Goal: Transaction & Acquisition: Purchase product/service

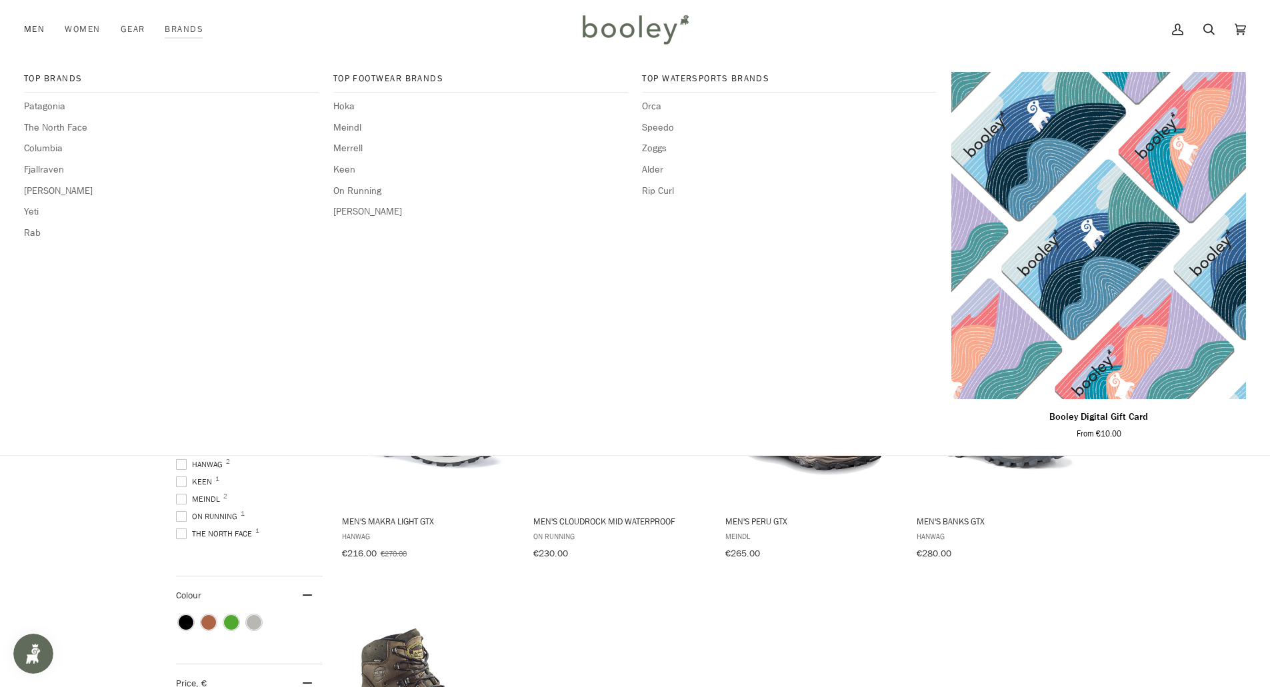
scroll to position [227, 0]
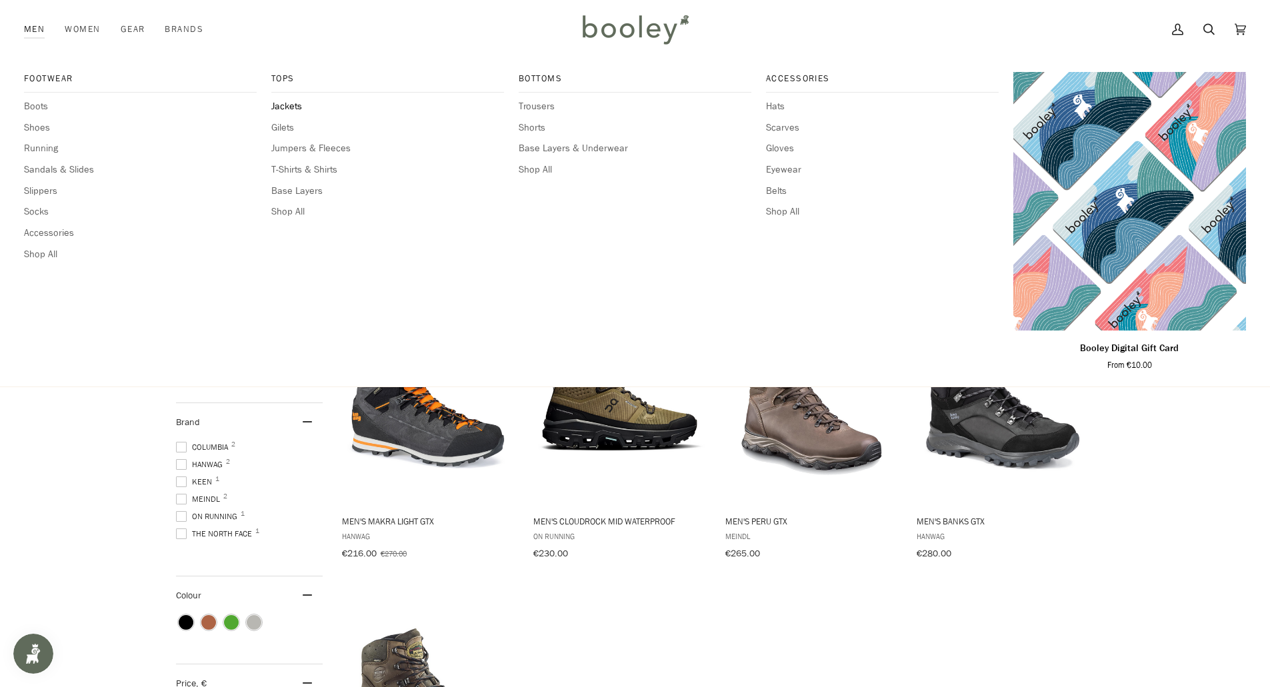
click at [281, 107] on span "Jackets" at bounding box center [387, 106] width 233 height 15
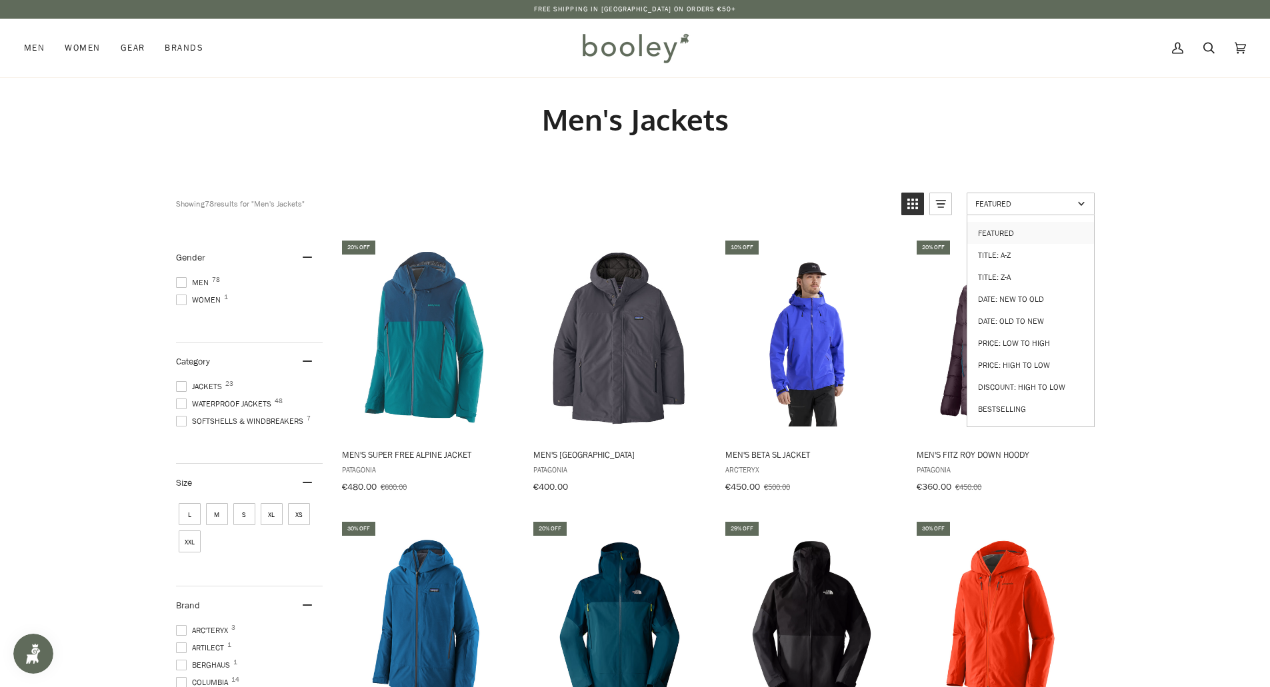
click at [1013, 206] on span "Featured" at bounding box center [1024, 203] width 98 height 11
click at [1011, 209] on span "Featured" at bounding box center [1024, 203] width 98 height 11
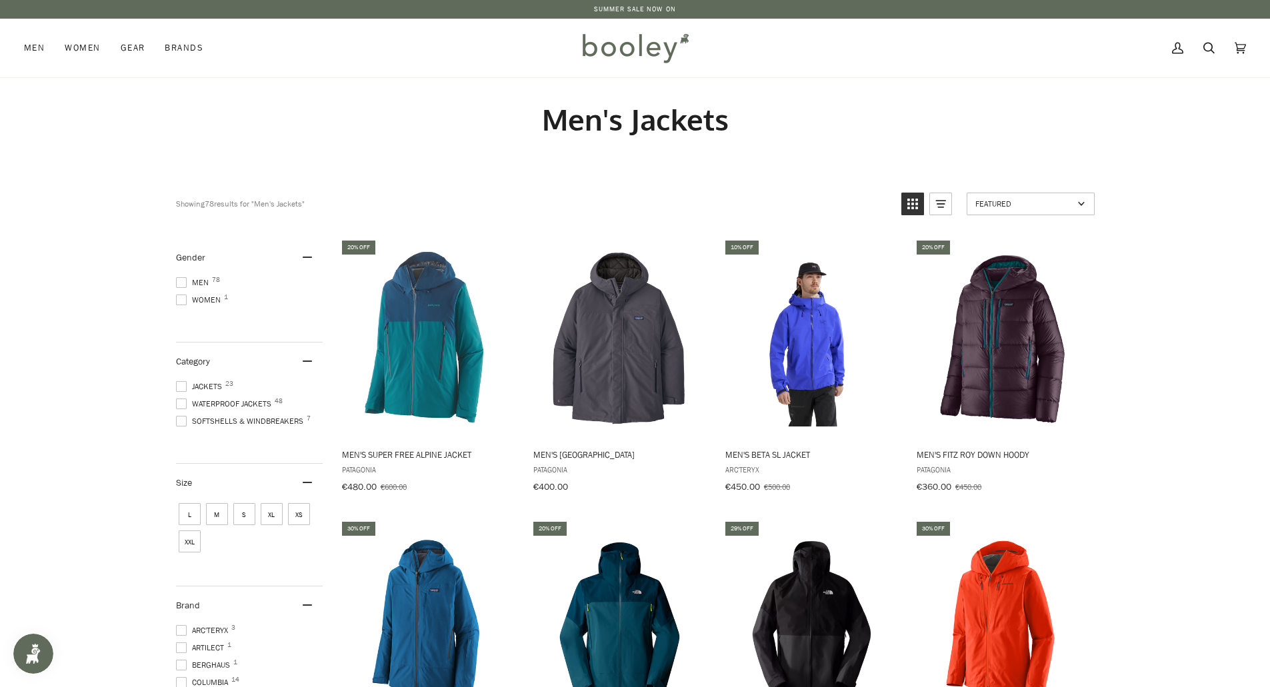
click at [1010, 206] on span "Featured" at bounding box center [1024, 203] width 98 height 11
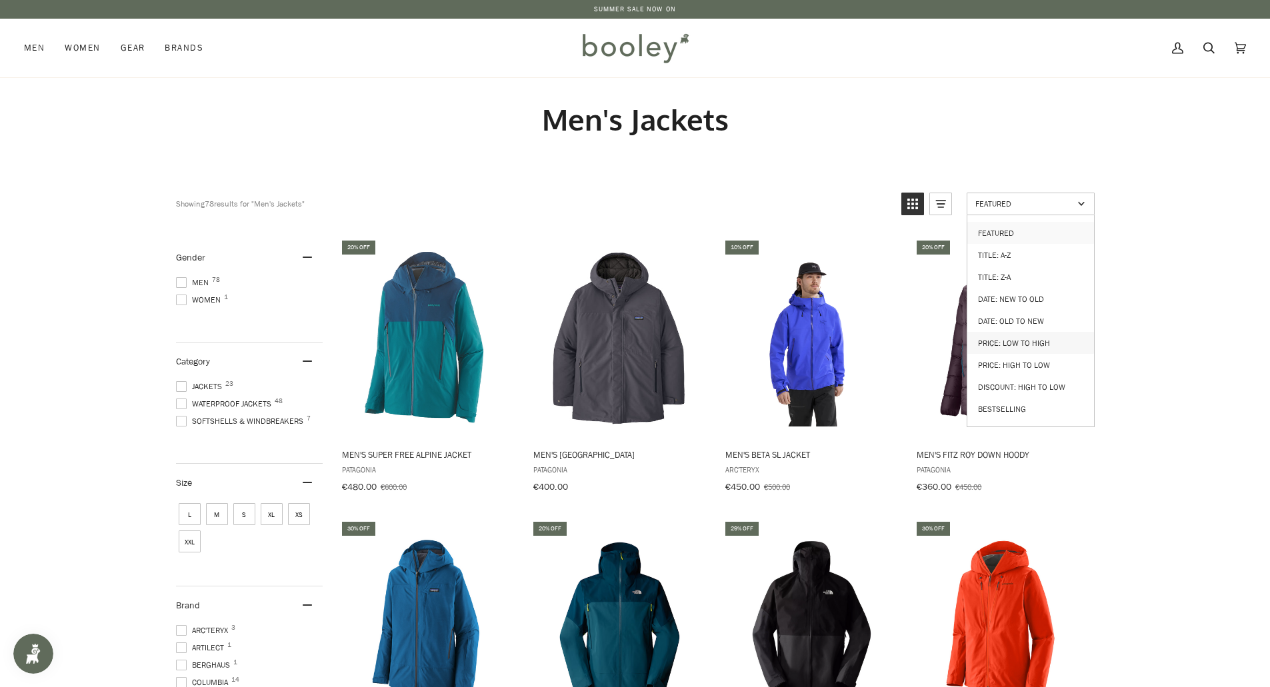
click at [1019, 335] on link "Price: Low to High" at bounding box center [1030, 343] width 127 height 22
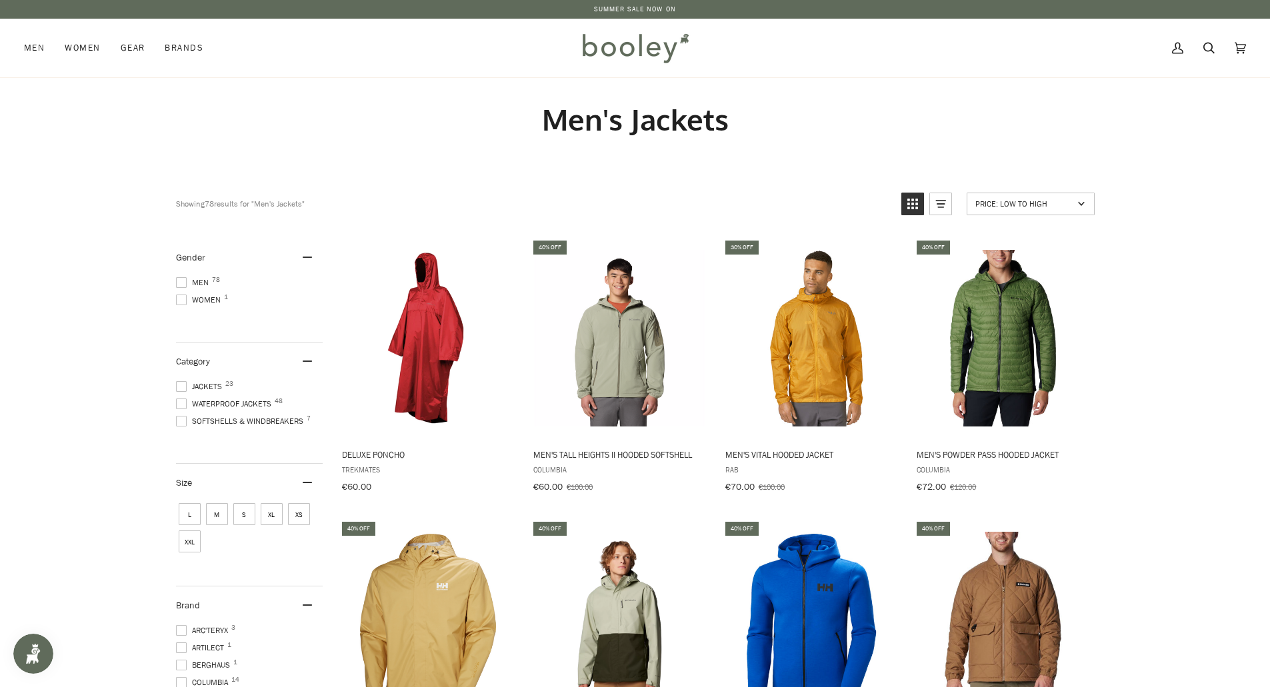
click at [241, 515] on span "S" at bounding box center [244, 514] width 22 height 22
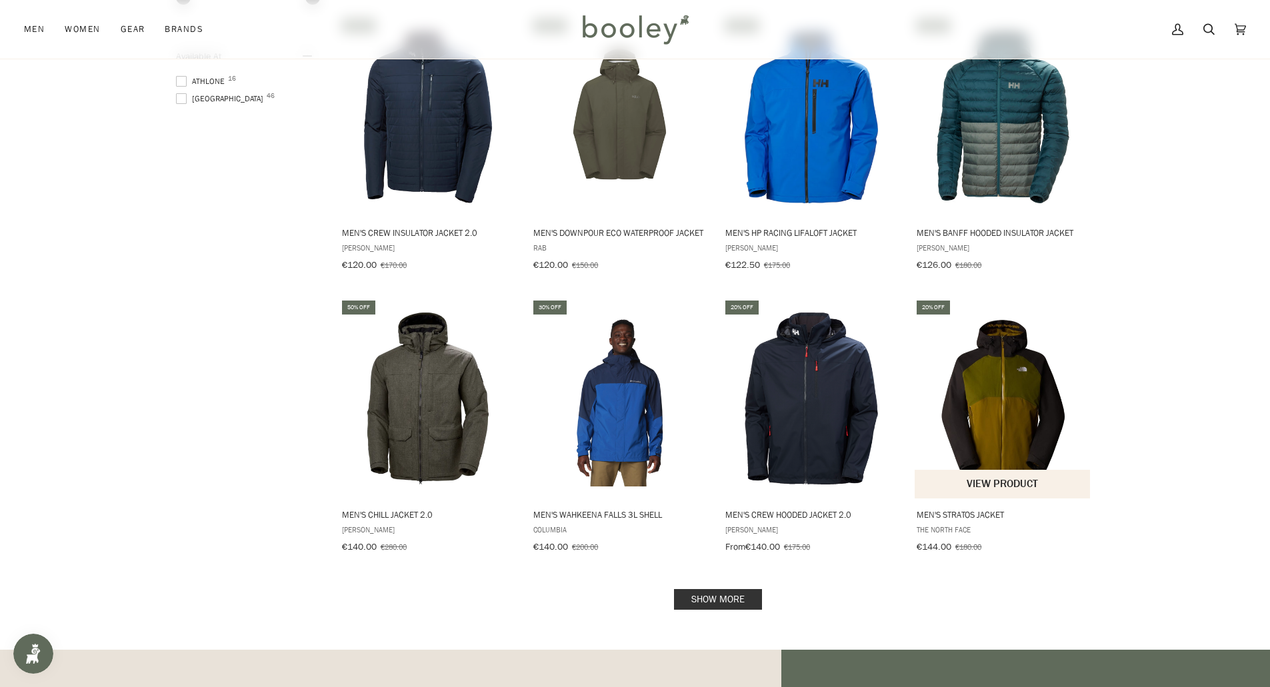
scroll to position [1133, 0]
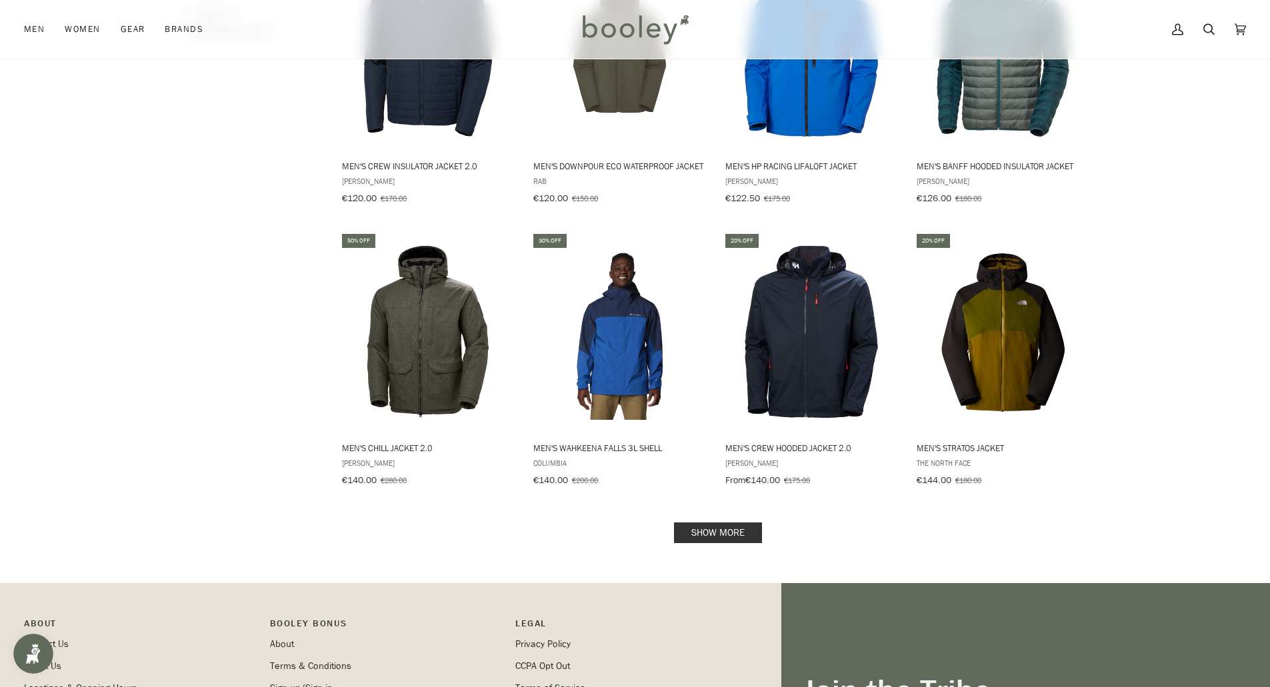
click at [714, 523] on link "Show more" at bounding box center [718, 533] width 88 height 21
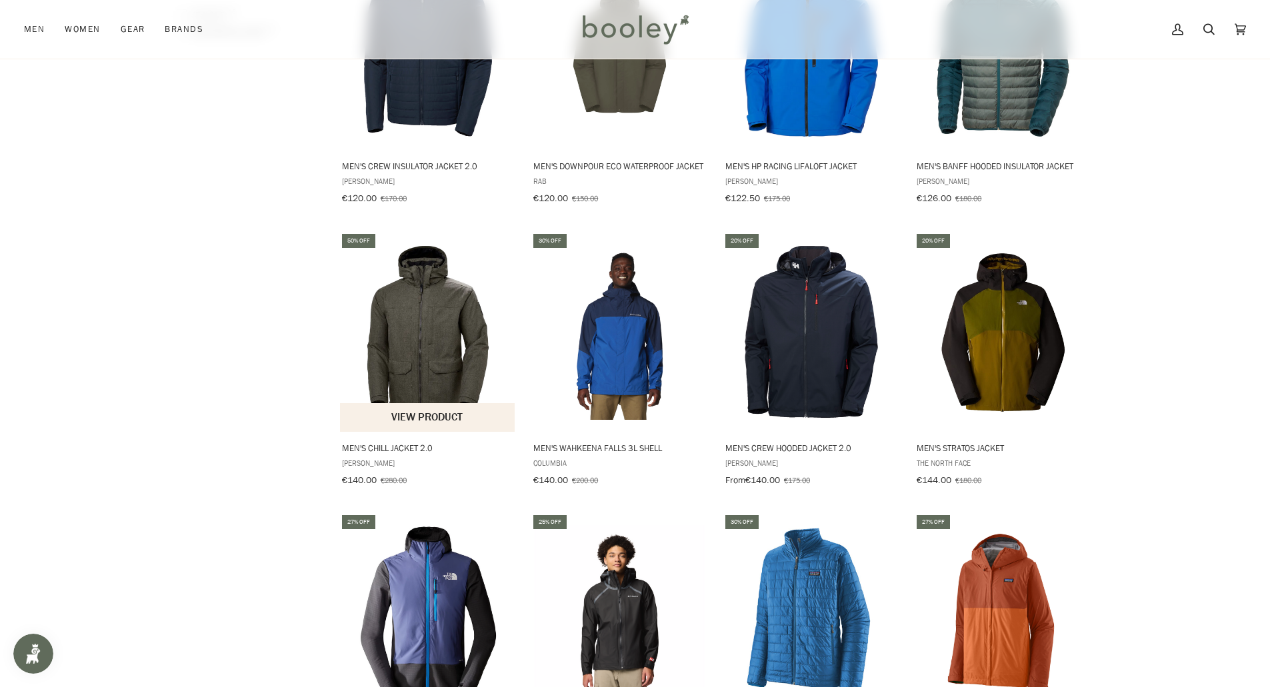
click at [434, 329] on img "Men's Chill Jacket 2.0" at bounding box center [428, 332] width 177 height 177
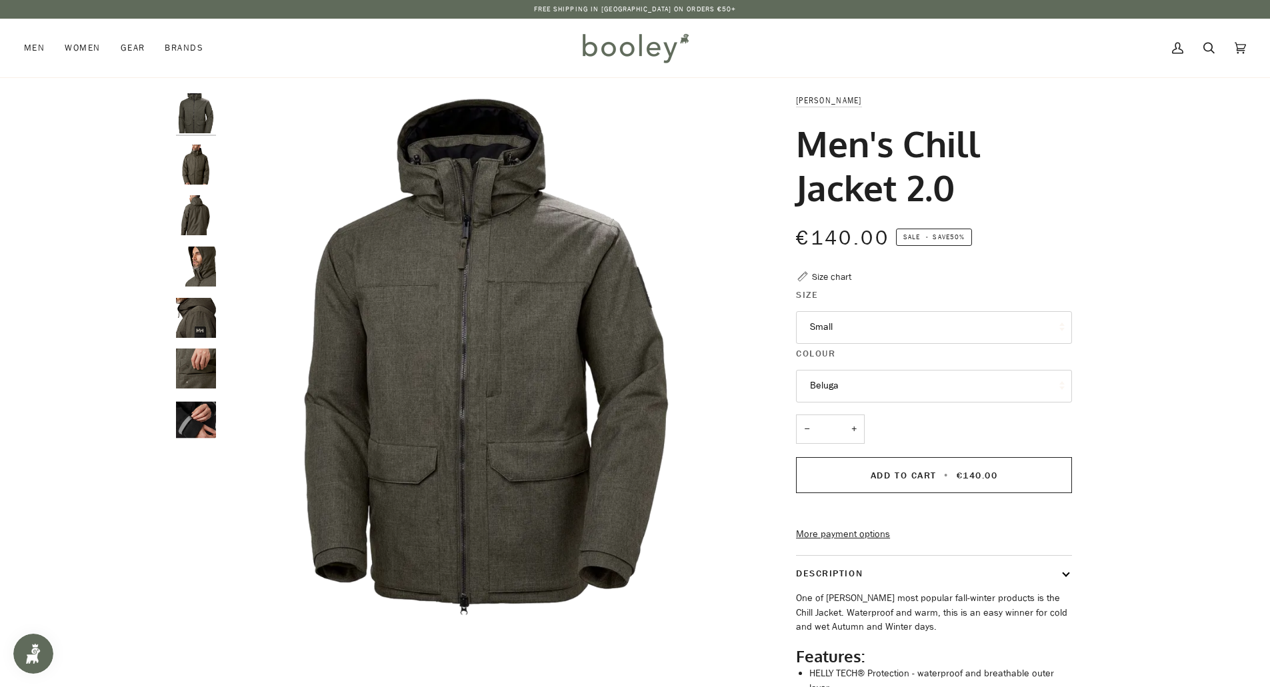
click at [202, 378] on img "Helly Hansen Men's Chill Jacket 2.0 Beluga - Booley Galway" at bounding box center [196, 369] width 40 height 40
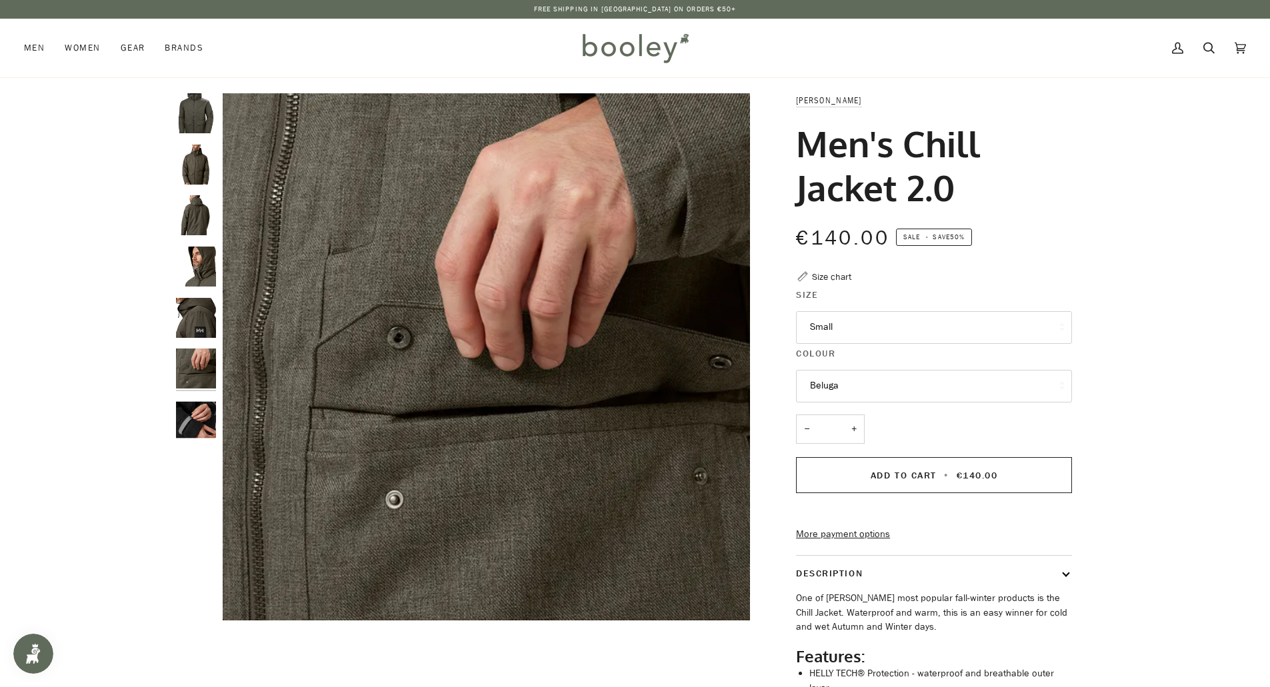
click at [205, 437] on img "Helly Hansen Men's Chill Jacket 2.0 Black - Booley Galway" at bounding box center [196, 420] width 40 height 40
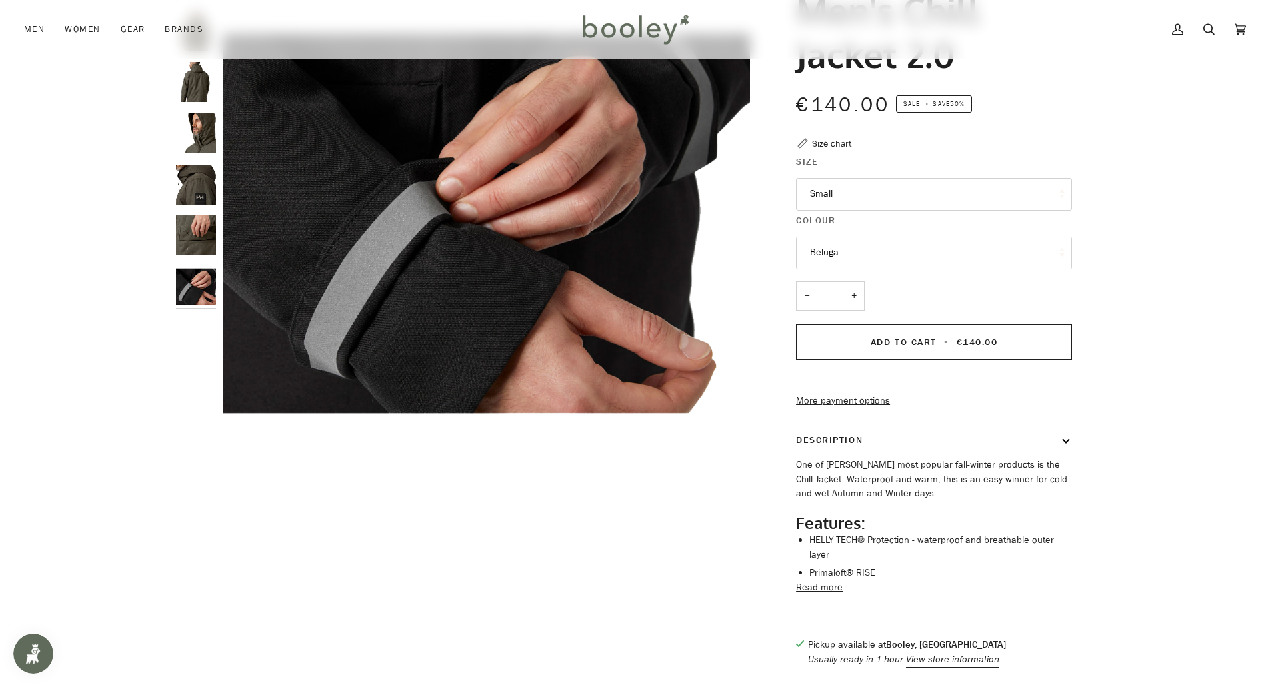
scroll to position [200, 0]
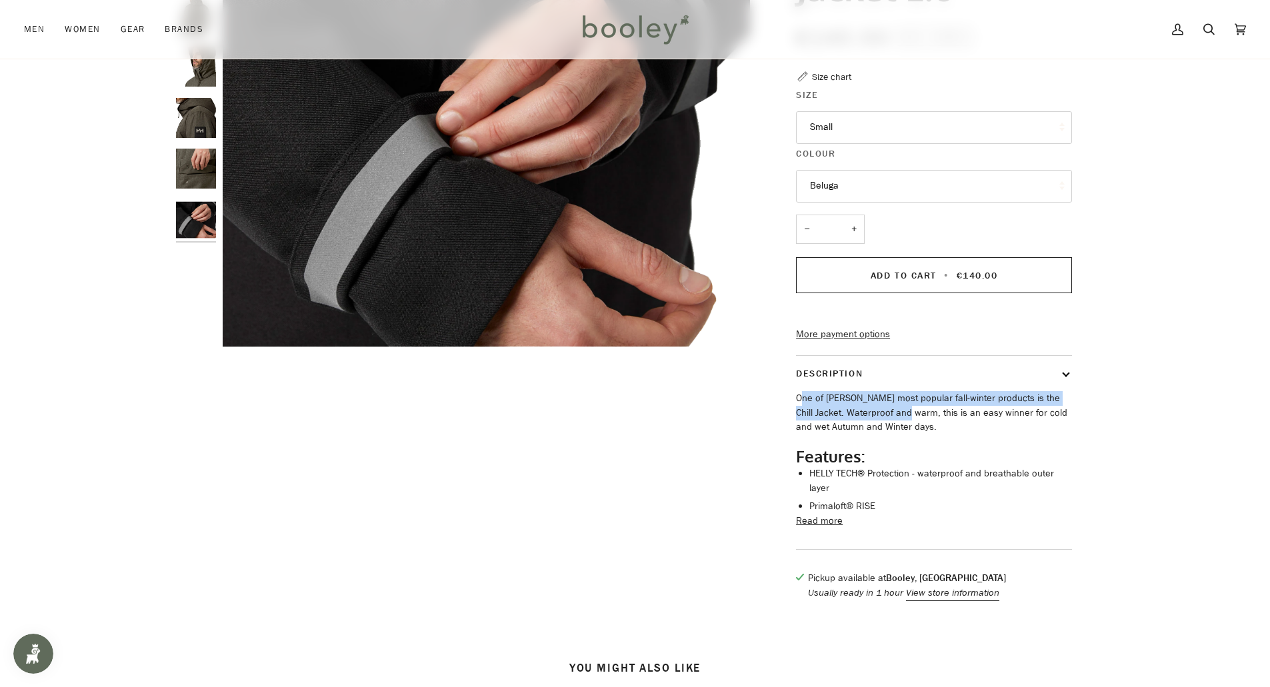
drag, startPoint x: 799, startPoint y: 423, endPoint x: 885, endPoint y: 437, distance: 86.5
click at [884, 435] on p "One of Helly Hansen's most popular fall-winter products is the Chill Jacket. Wa…" at bounding box center [934, 412] width 276 height 43
click at [887, 435] on p "One of Helly Hansen's most popular fall-winter products is the Chill Jacket. Wa…" at bounding box center [934, 412] width 276 height 43
click at [894, 435] on p "One of Helly Hansen's most popular fall-winter products is the Chill Jacket. Wa…" at bounding box center [934, 412] width 276 height 43
click at [825, 529] on button "Read more" at bounding box center [819, 521] width 47 height 15
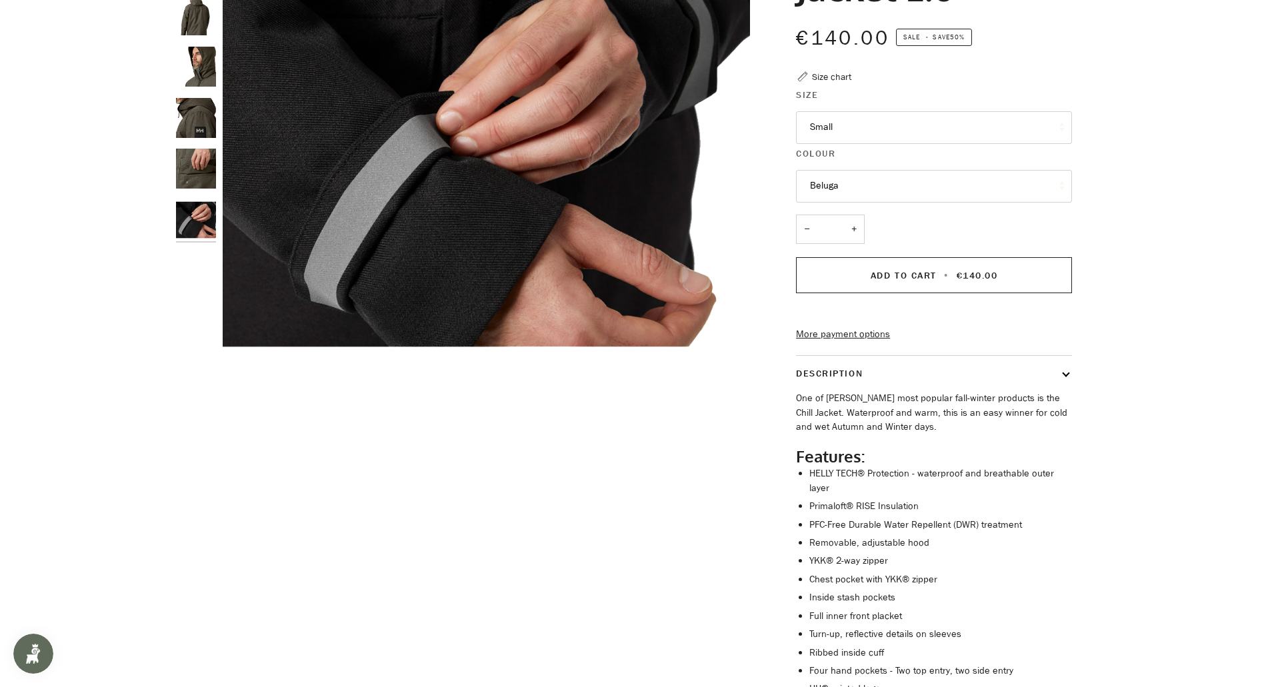
scroll to position [0, 0]
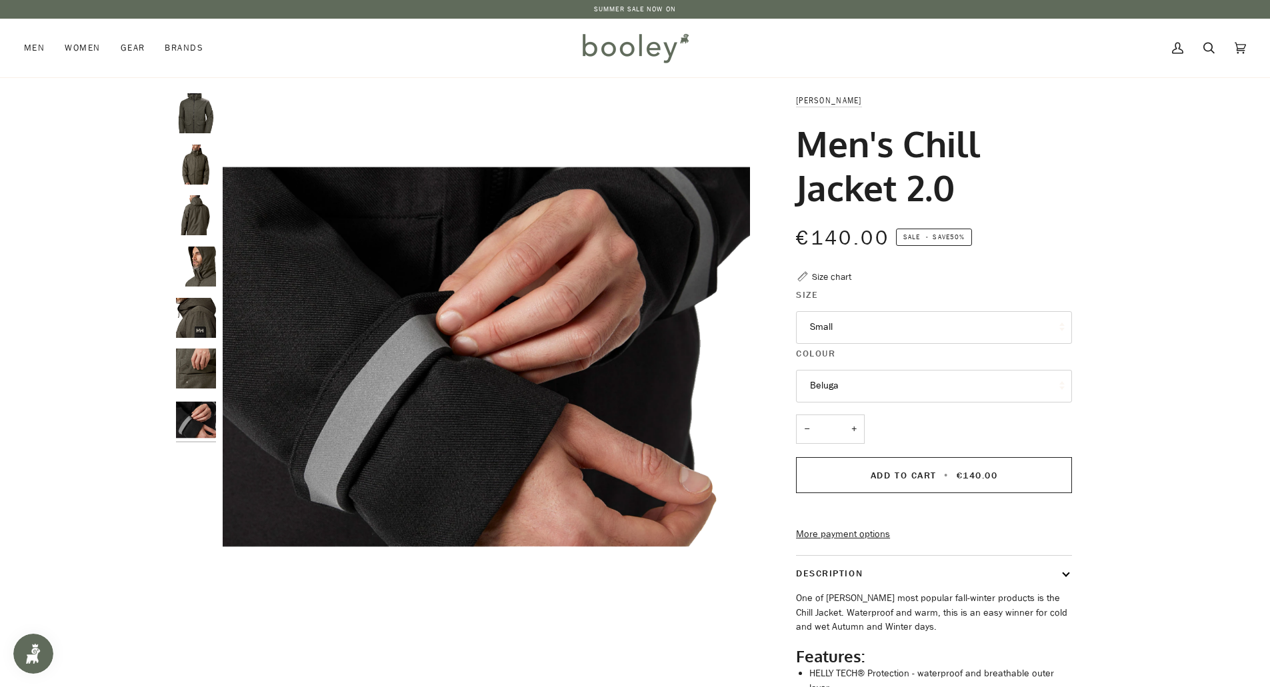
click at [196, 173] on img "Helly Hansen Men's Chill Jacket 2.0 Beluga - Booley Galway" at bounding box center [196, 165] width 40 height 40
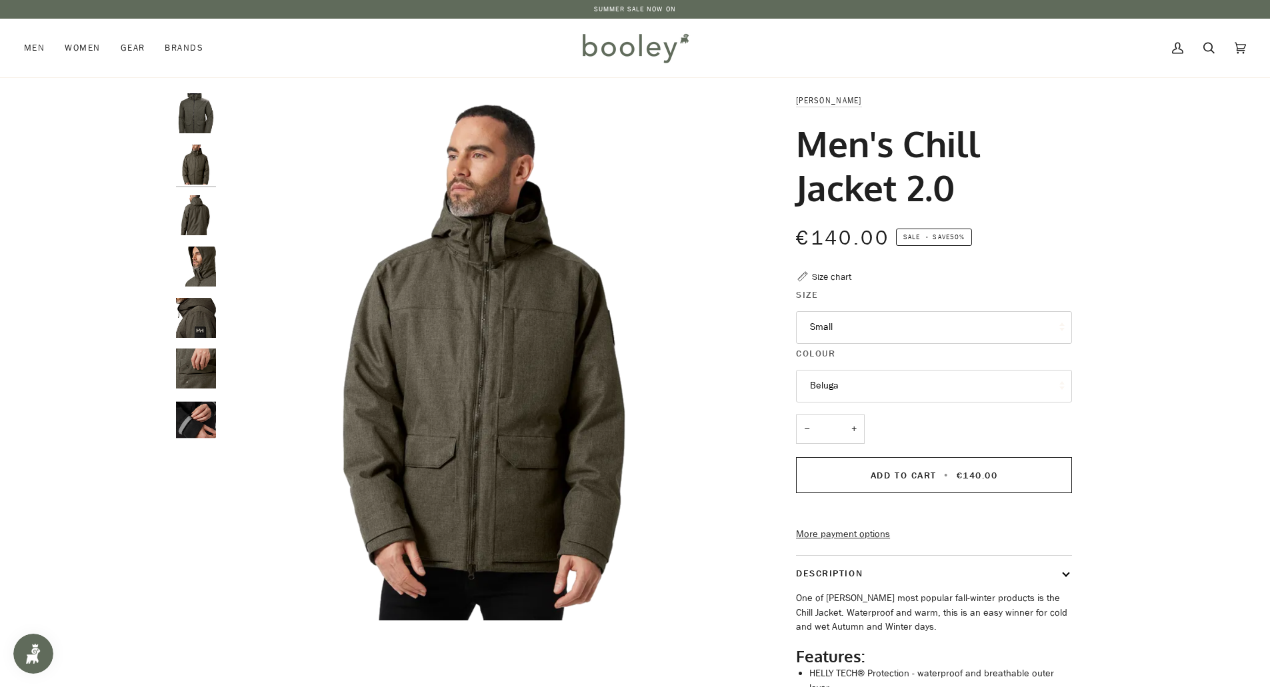
click at [197, 215] on img "Helly Hansen Men's Chill Jacket 2.0 Beluga - Booley Galway" at bounding box center [196, 215] width 40 height 40
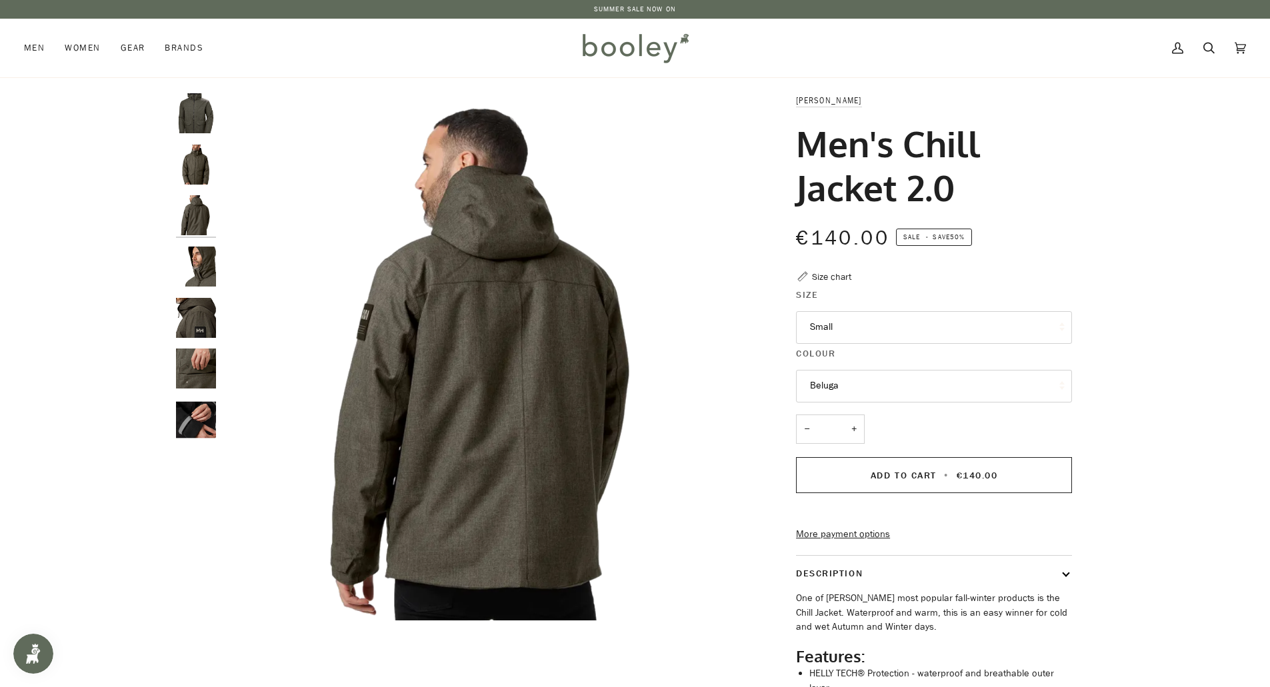
click at [198, 258] on img "Helly Hansen Men's Chill Jacket 2.0 Beluga - Booley Galway" at bounding box center [196, 267] width 40 height 40
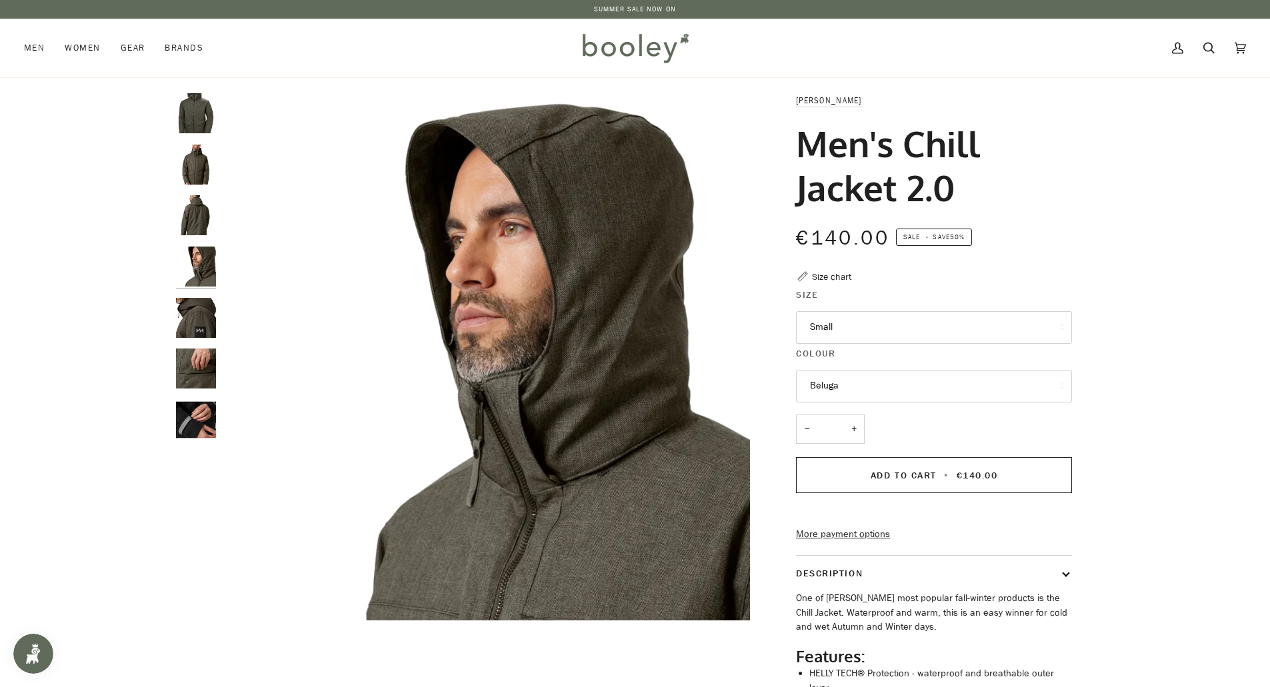
click at [199, 317] on img "Helly Hansen Men's Chill Jacket 2.0 Beluga - Booley Galway" at bounding box center [196, 318] width 40 height 40
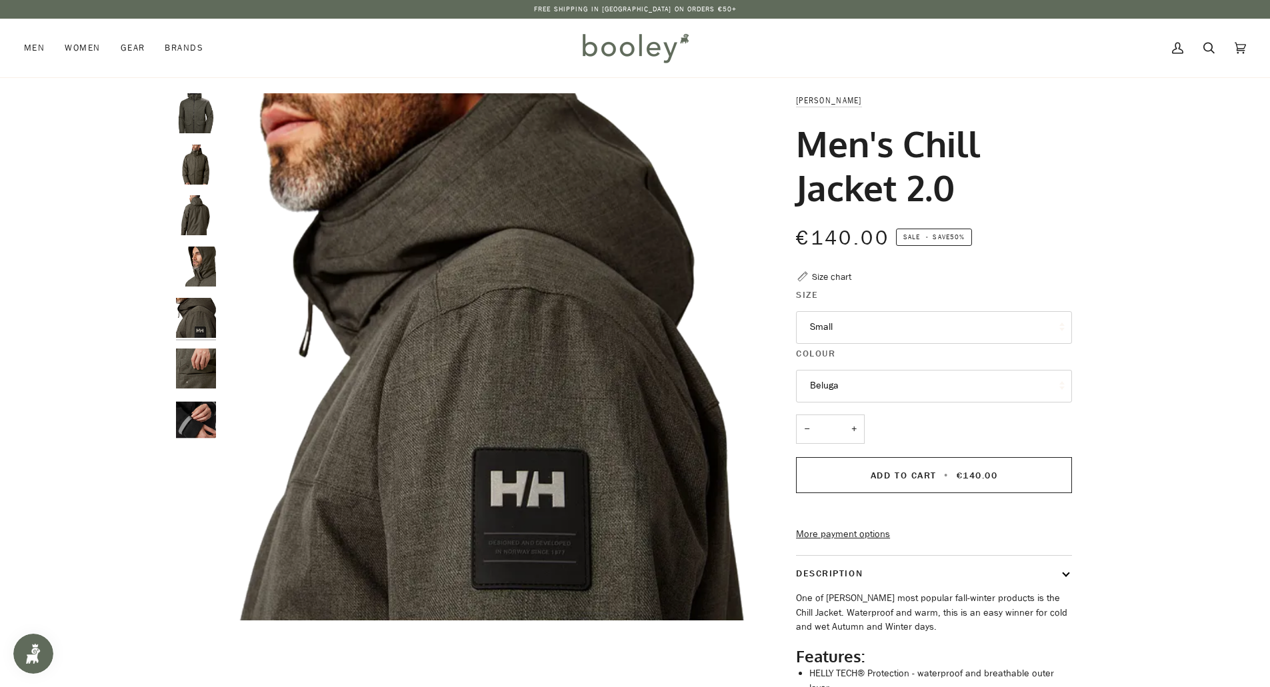
click at [201, 360] on img "Helly Hansen Men's Chill Jacket 2.0 Beluga - Booley Galway" at bounding box center [196, 369] width 40 height 40
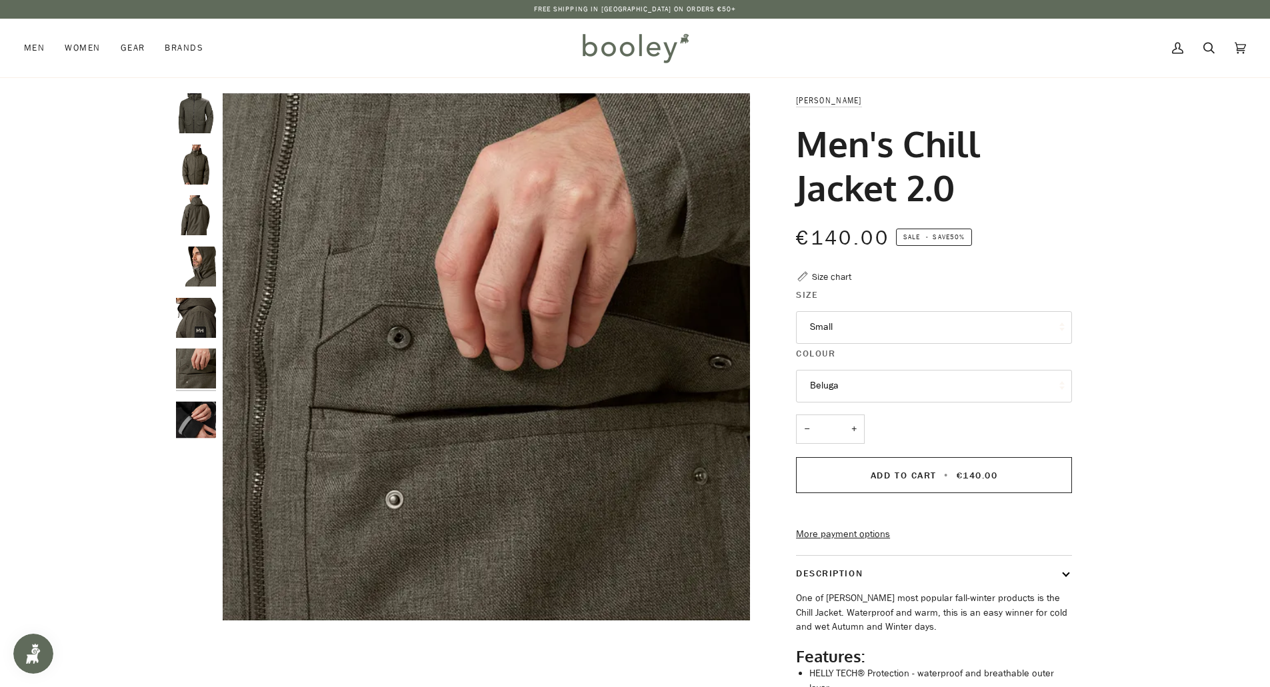
click at [197, 375] on img "Helly Hansen Men's Chill Jacket 2.0 Beluga - Booley Galway" at bounding box center [196, 369] width 40 height 40
click at [199, 417] on img "Helly Hansen Men's Chill Jacket 2.0 Black - Booley Galway" at bounding box center [196, 420] width 40 height 40
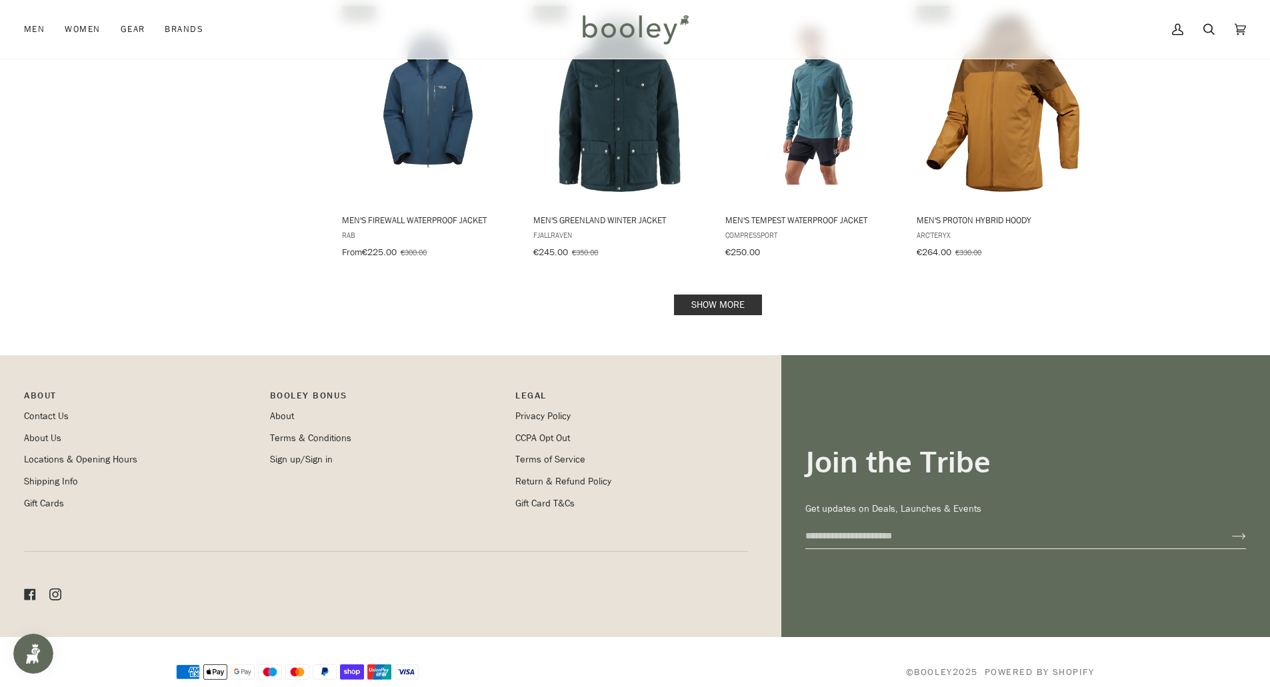
scroll to position [2715, 0]
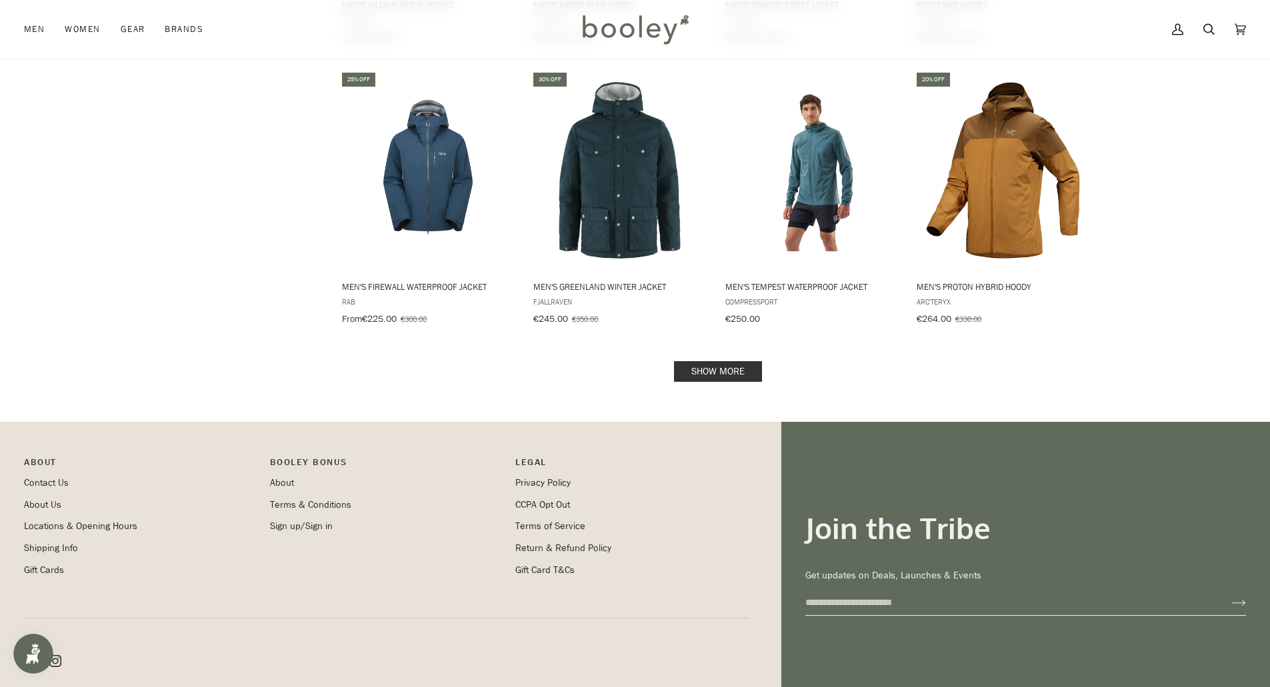
click at [717, 361] on link "Show more" at bounding box center [718, 371] width 88 height 21
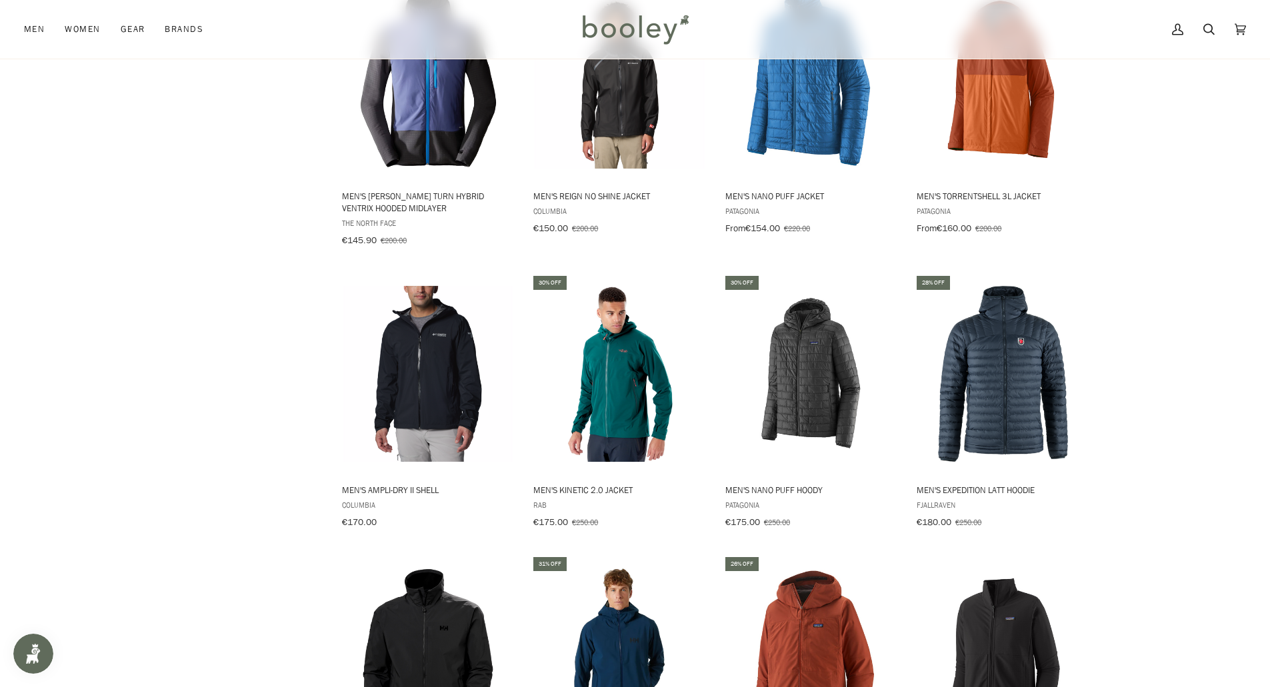
scroll to position [1266, 0]
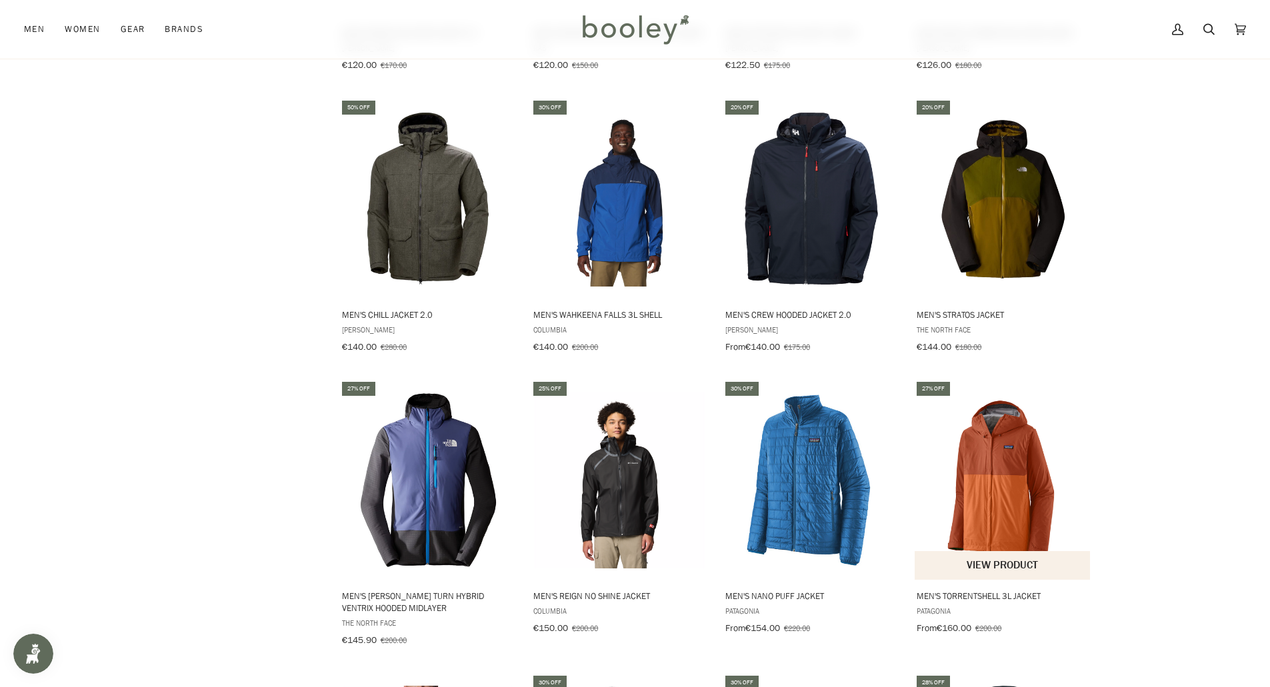
click at [992, 471] on img "Men's Torrentshell 3L Jacket" at bounding box center [1002, 480] width 177 height 177
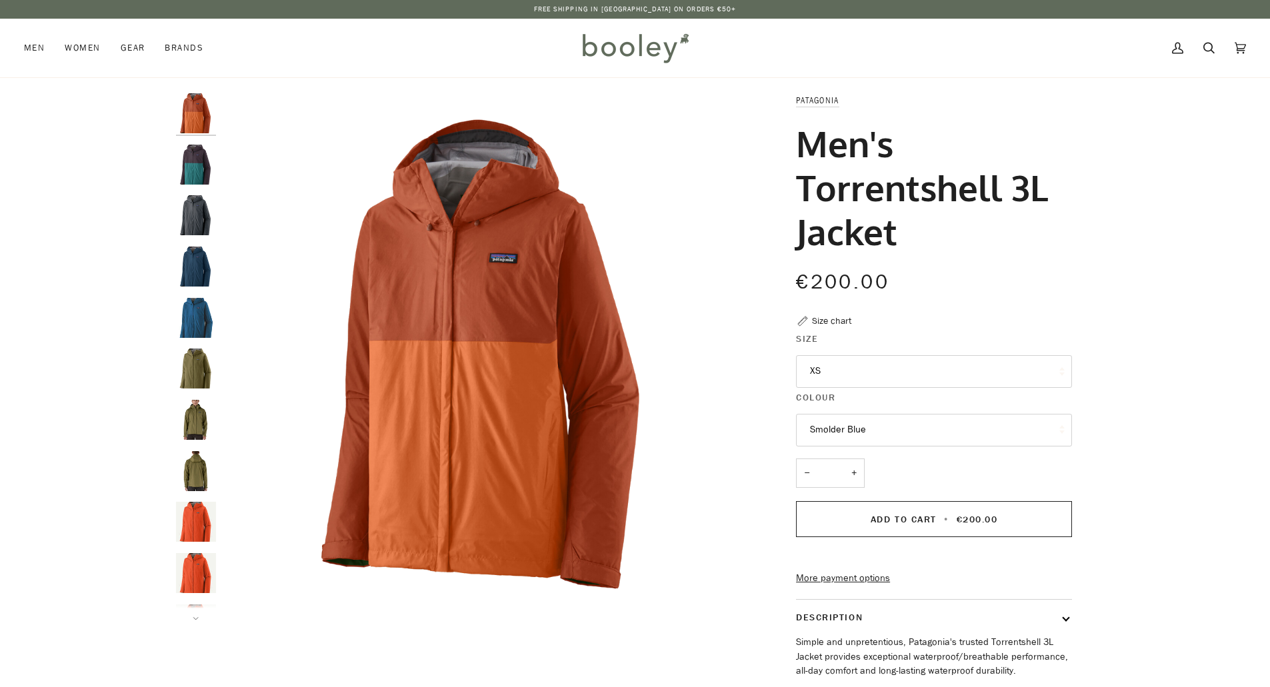
click at [837, 368] on button "XS" at bounding box center [934, 371] width 276 height 33
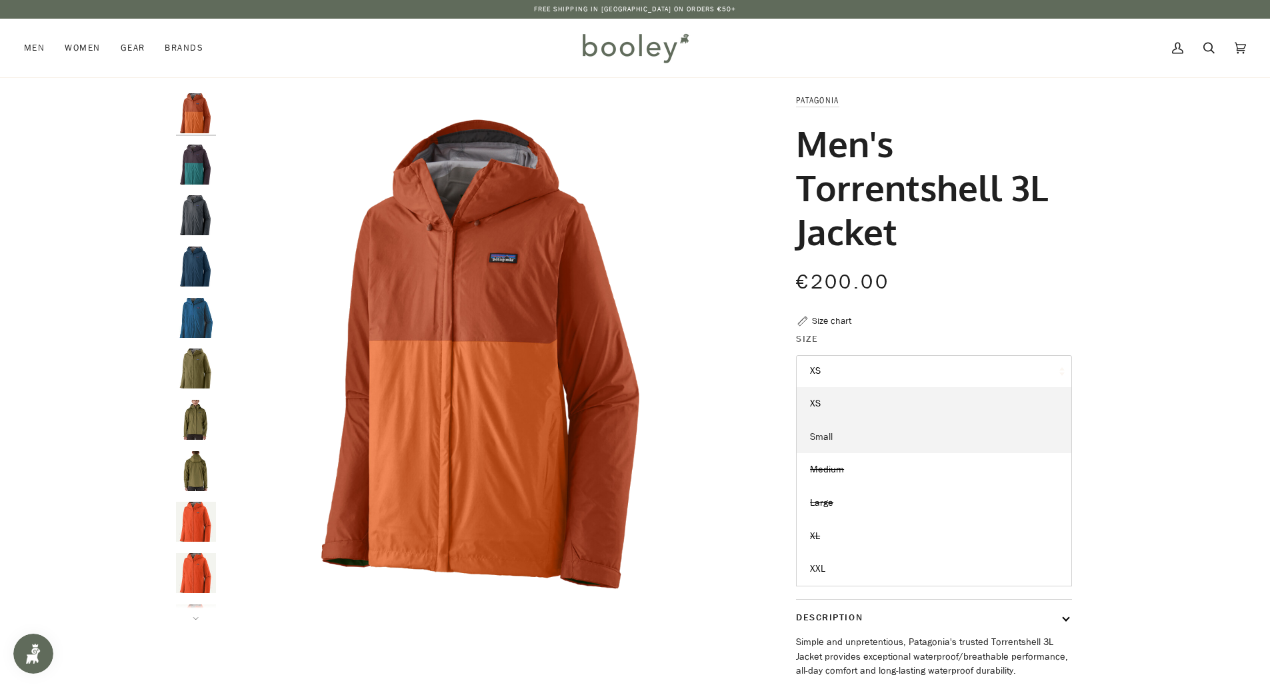
click at [833, 434] on span "Small" at bounding box center [821, 437] width 23 height 13
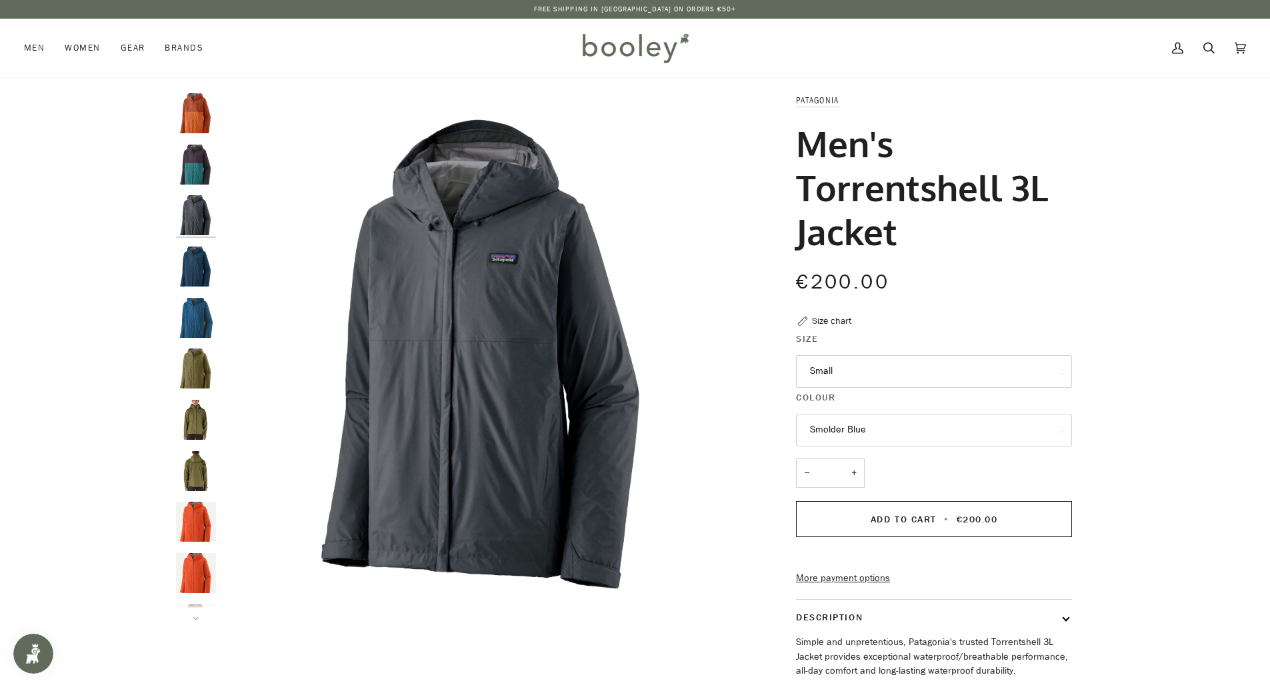
click at [867, 429] on button "Smolder Blue" at bounding box center [934, 430] width 276 height 33
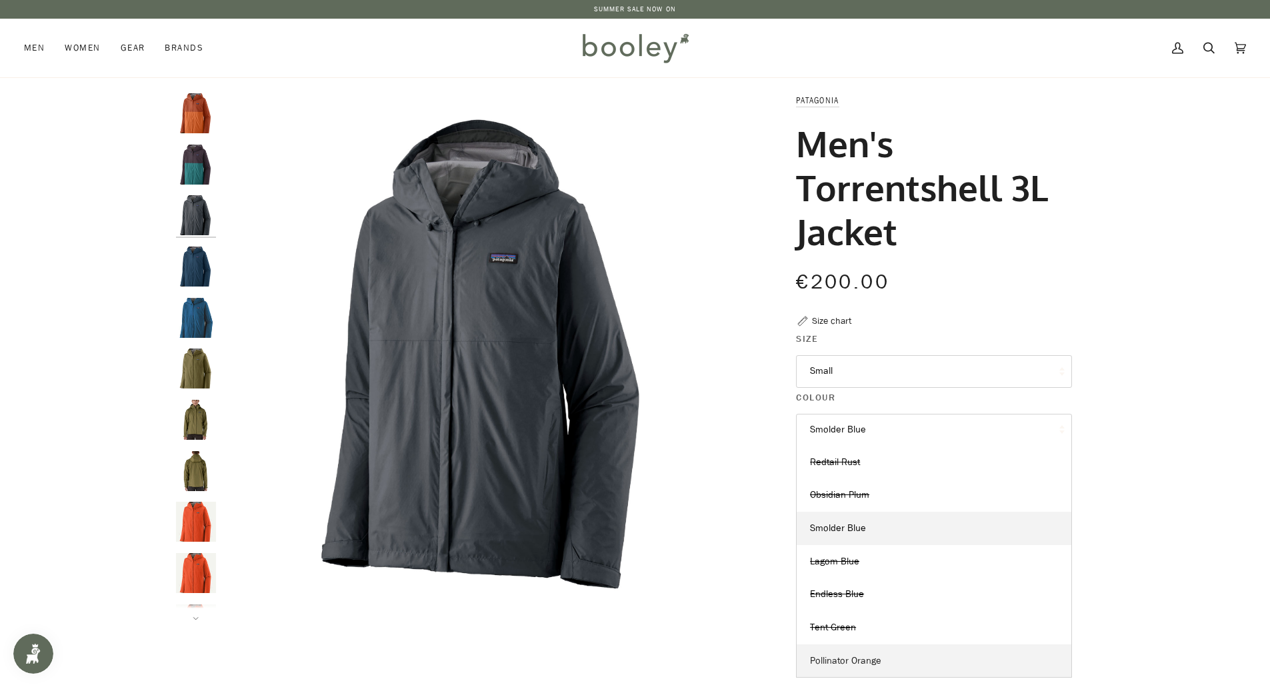
click at [850, 659] on span "Pollinator Orange" at bounding box center [845, 661] width 71 height 13
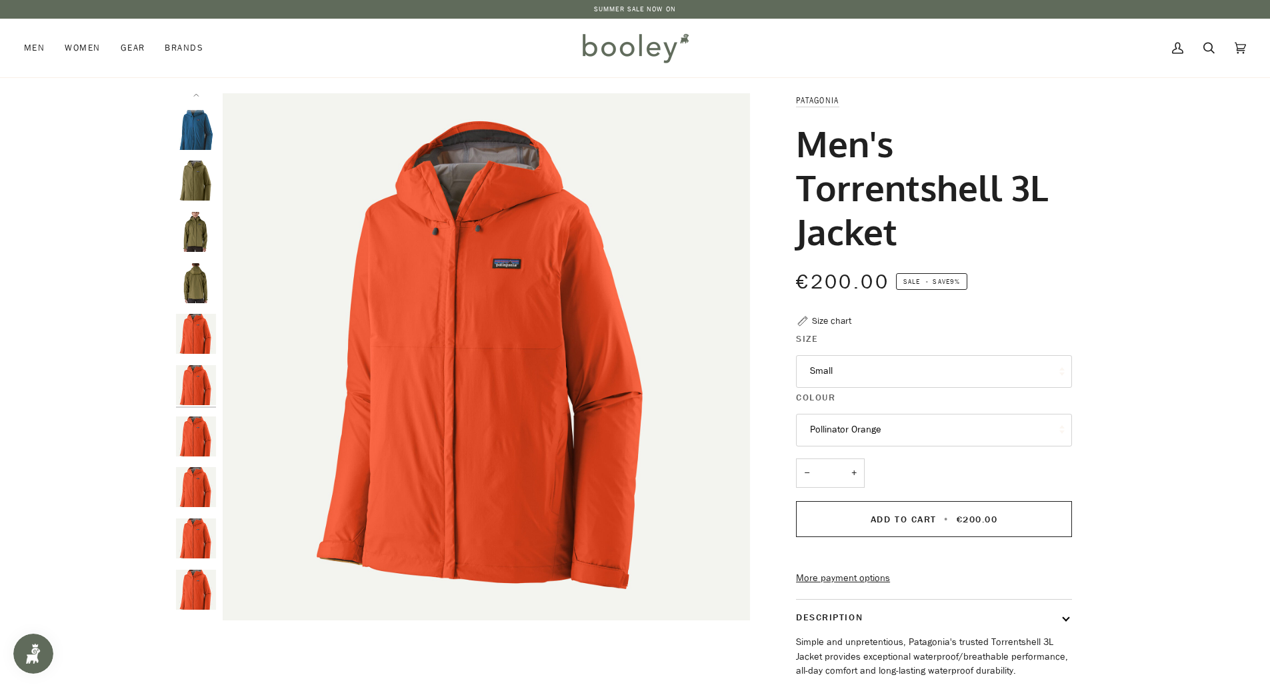
click at [843, 427] on button "Pollinator Orange" at bounding box center [934, 430] width 276 height 33
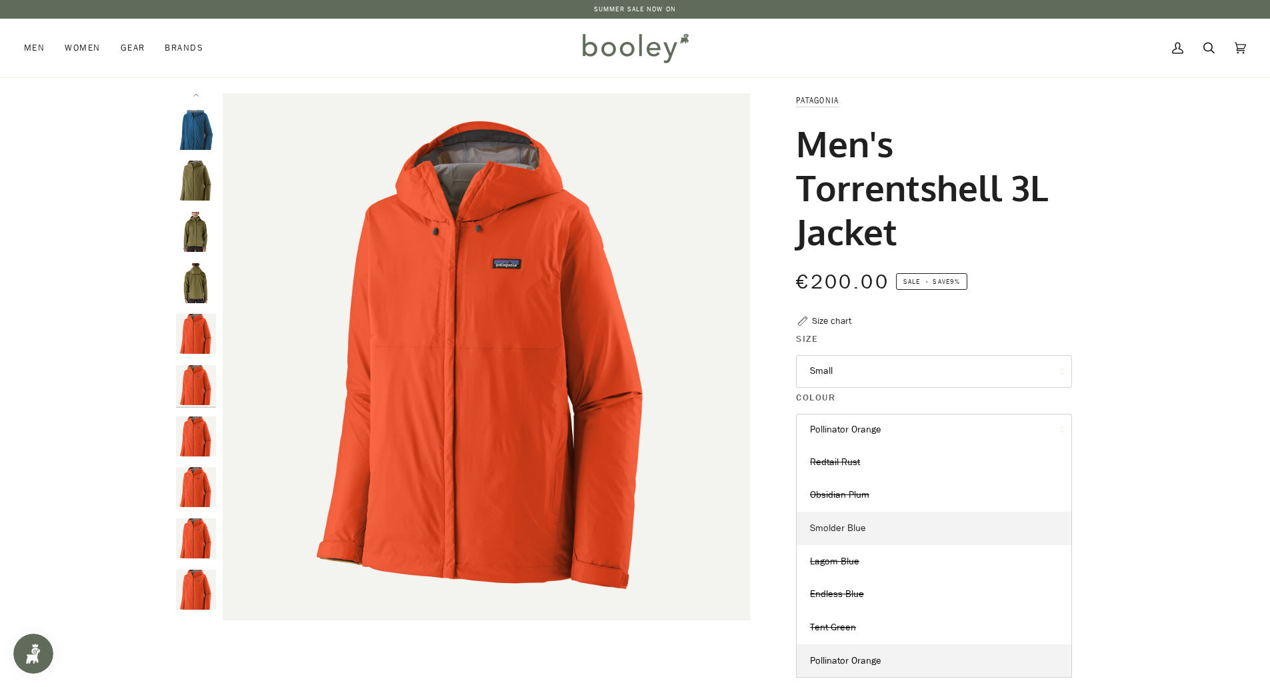
click at [852, 530] on span "Smolder Blue" at bounding box center [838, 528] width 56 height 13
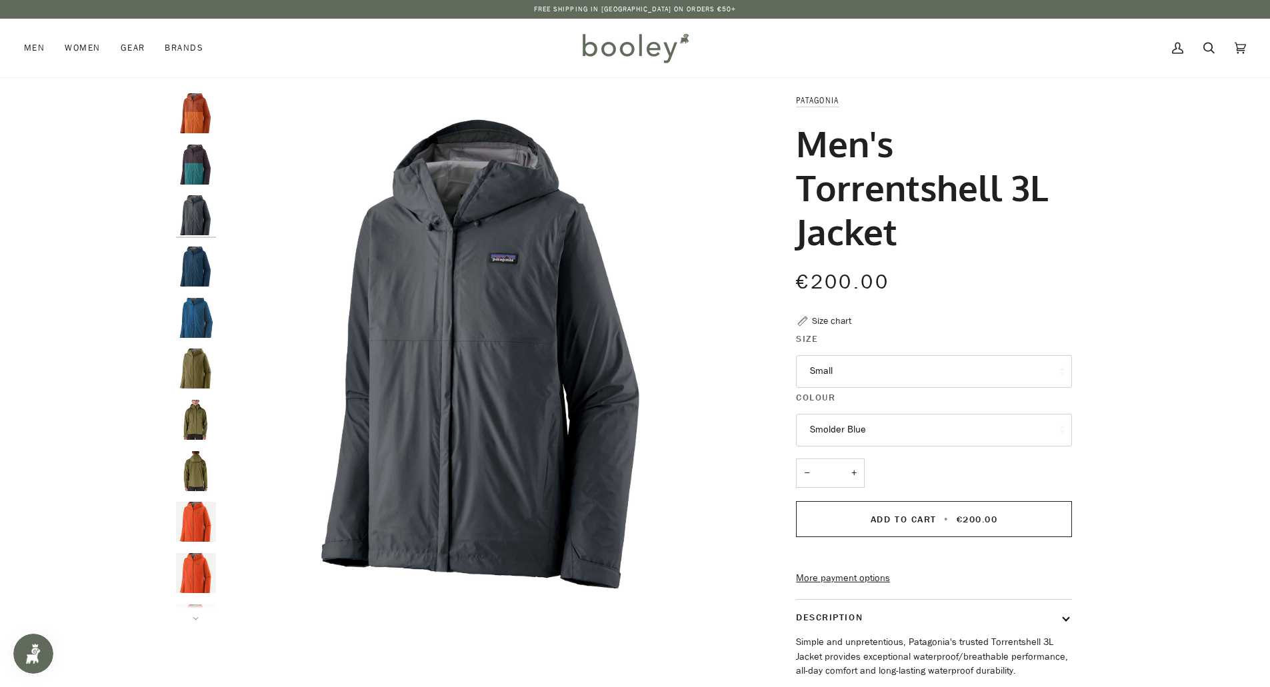
click at [848, 417] on button "Smolder Blue" at bounding box center [934, 430] width 276 height 33
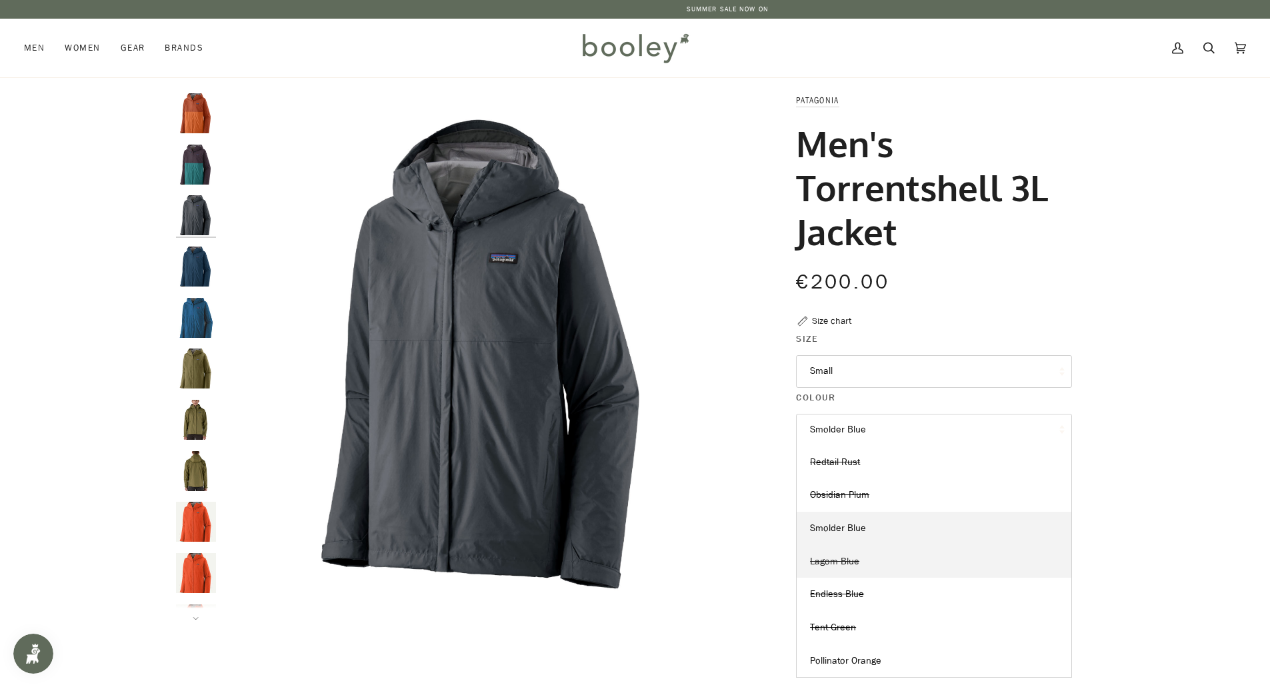
click at [839, 563] on span "Lagom Blue" at bounding box center [834, 561] width 49 height 13
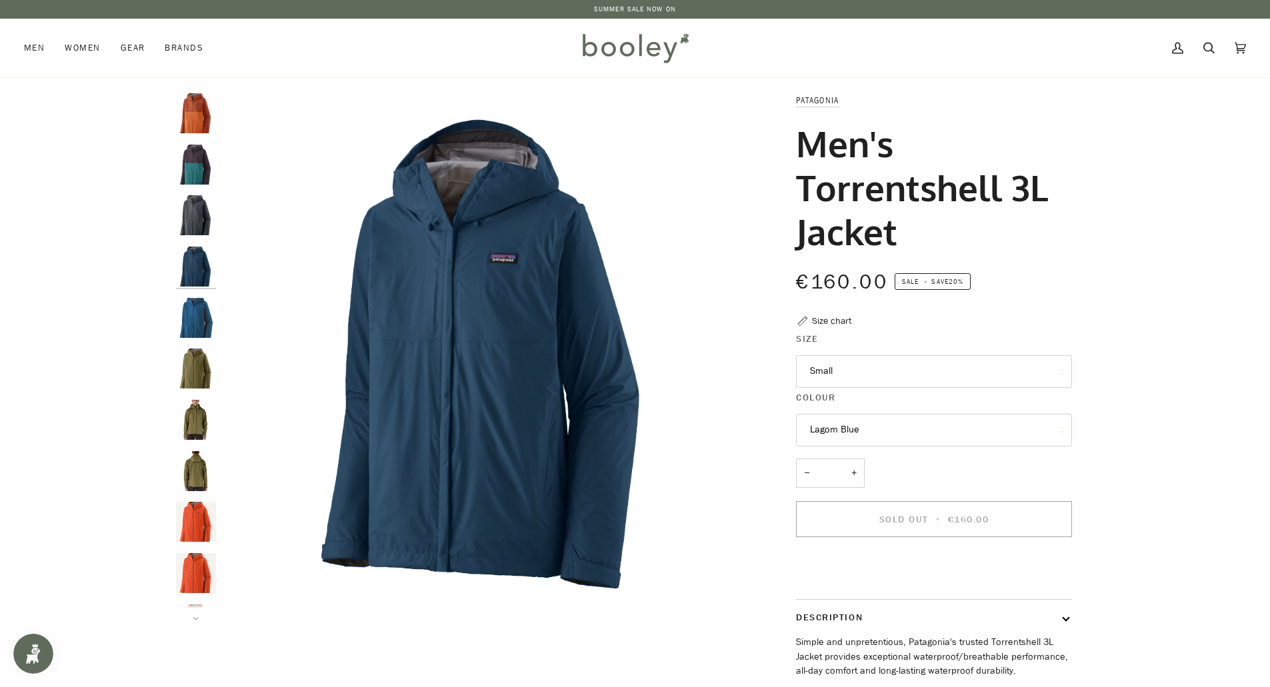
click at [855, 416] on button "Lagom Blue" at bounding box center [934, 430] width 276 height 33
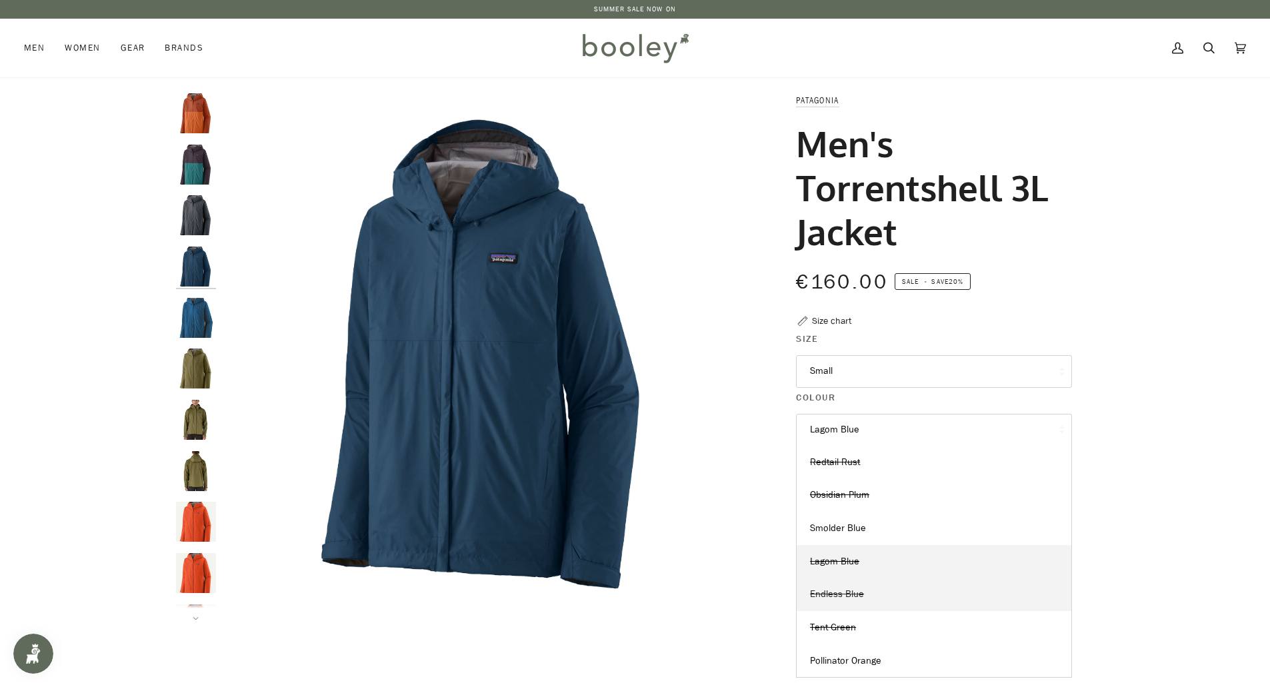
click at [851, 600] on span "Endless Blue" at bounding box center [837, 594] width 54 height 13
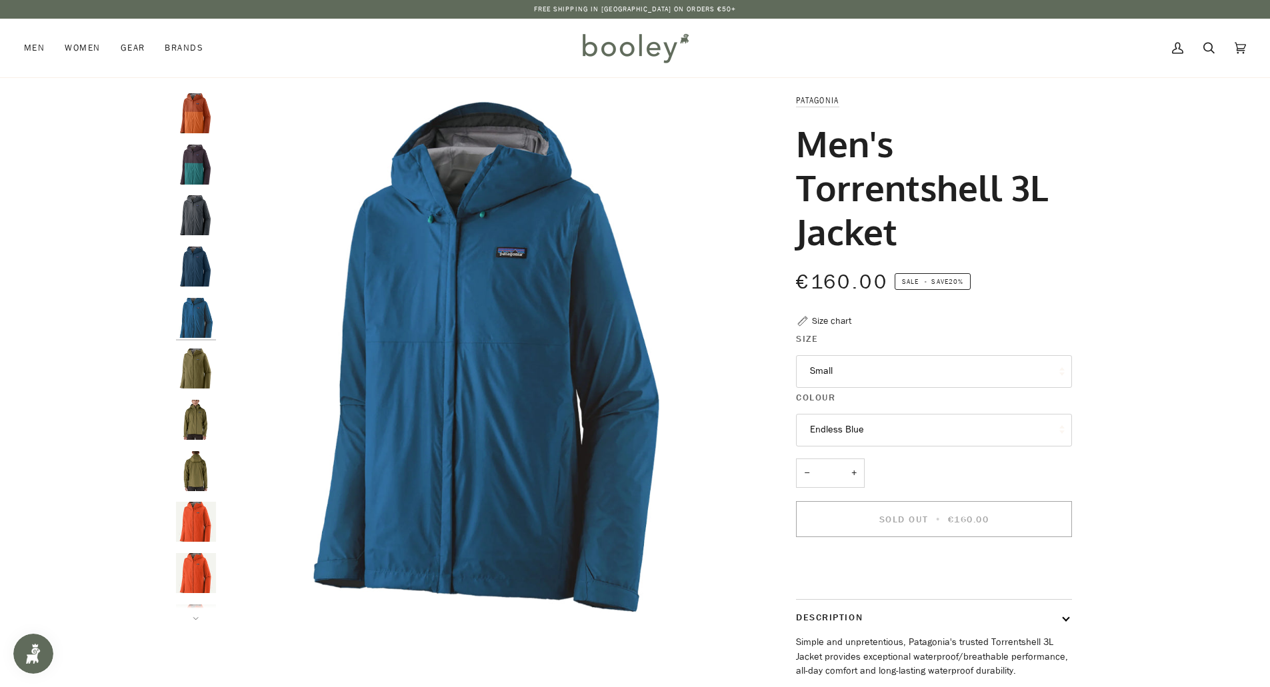
click at [845, 433] on button "Endless Blue" at bounding box center [934, 430] width 276 height 33
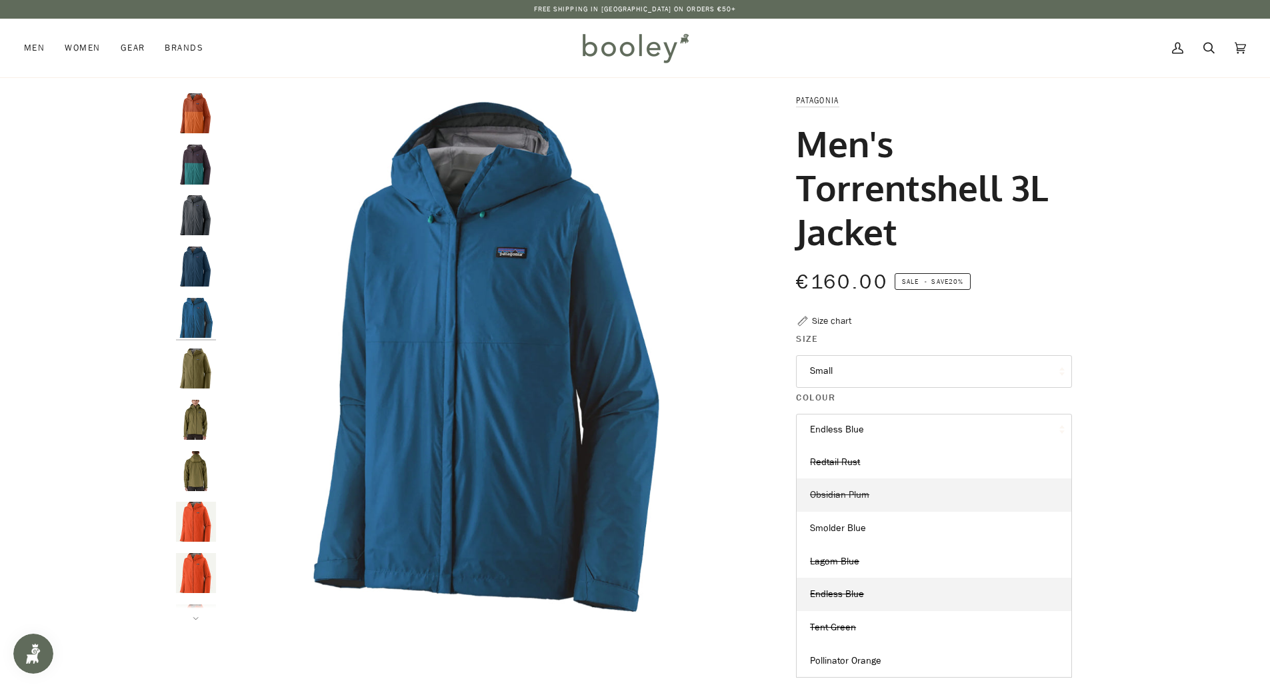
click at [841, 494] on span "Obsidian Plum" at bounding box center [839, 495] width 59 height 13
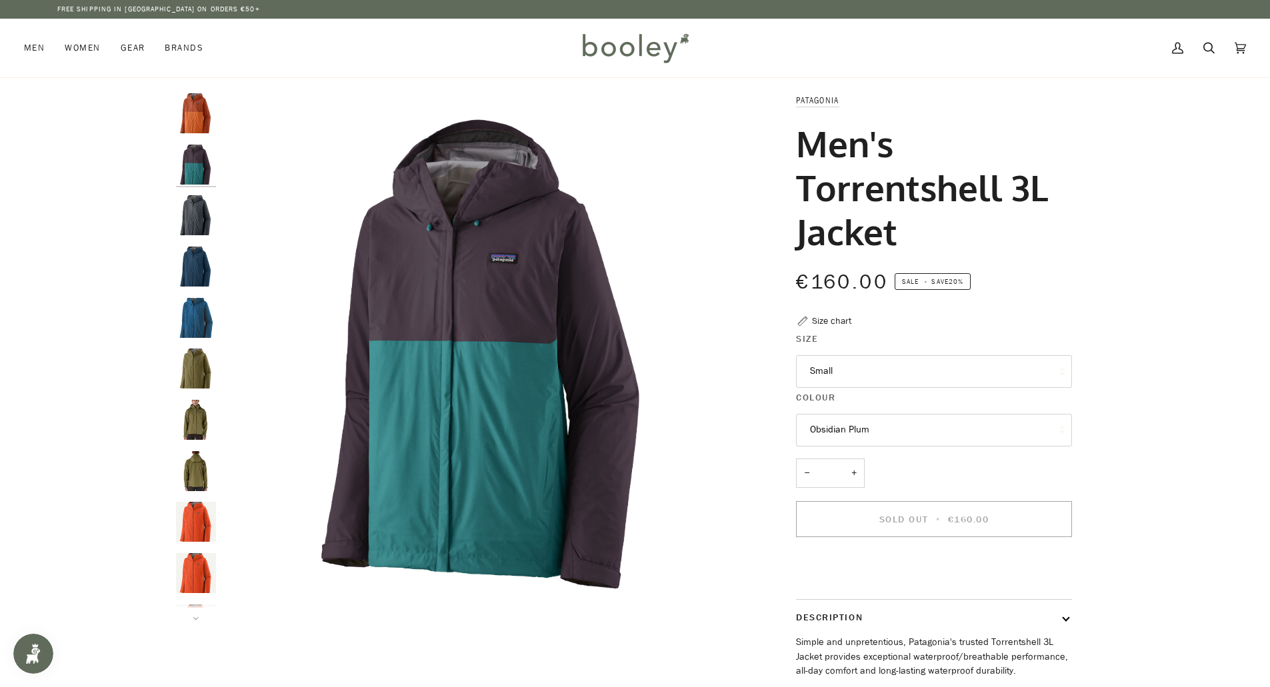
click at [855, 434] on button "Obsidian Plum" at bounding box center [934, 430] width 276 height 33
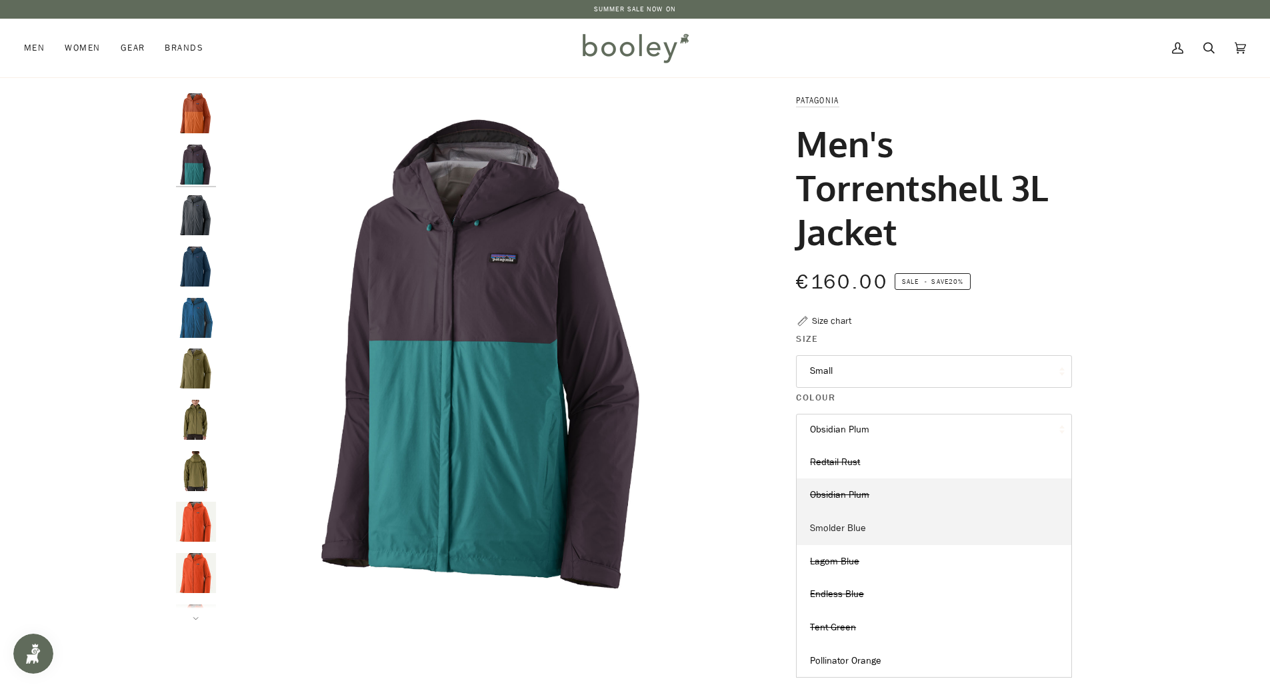
click at [838, 527] on span "Smolder Blue" at bounding box center [838, 528] width 56 height 13
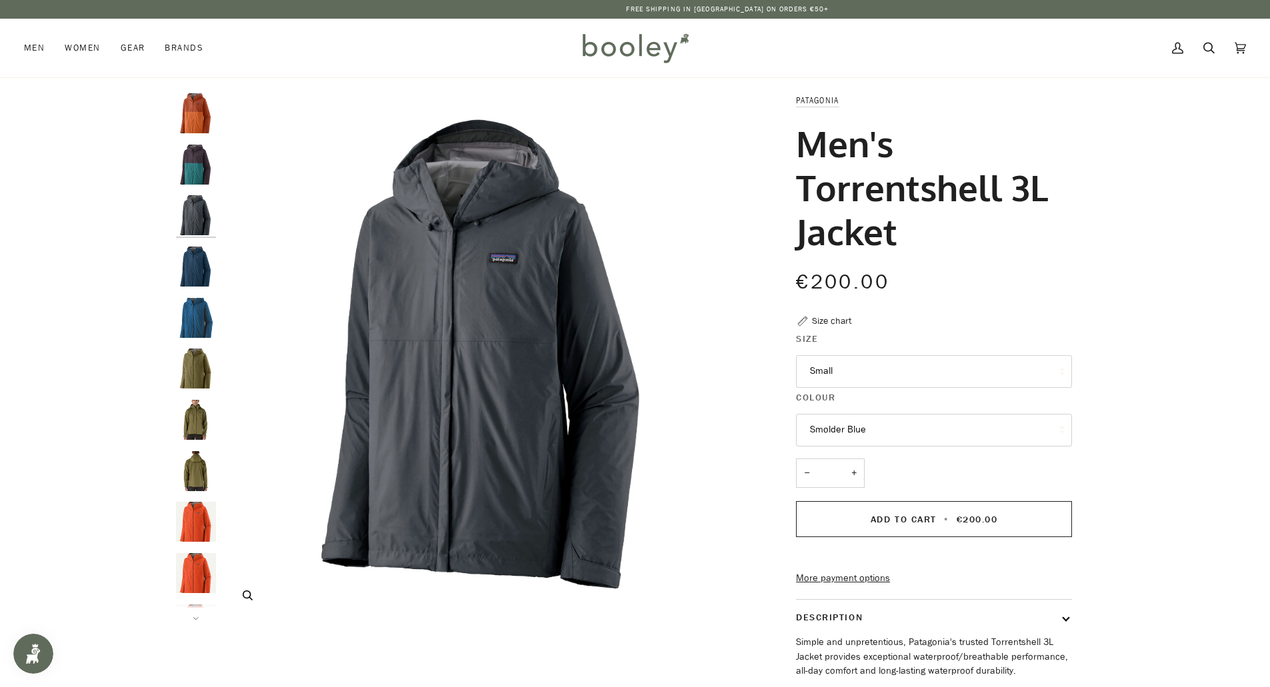
scroll to position [67, 0]
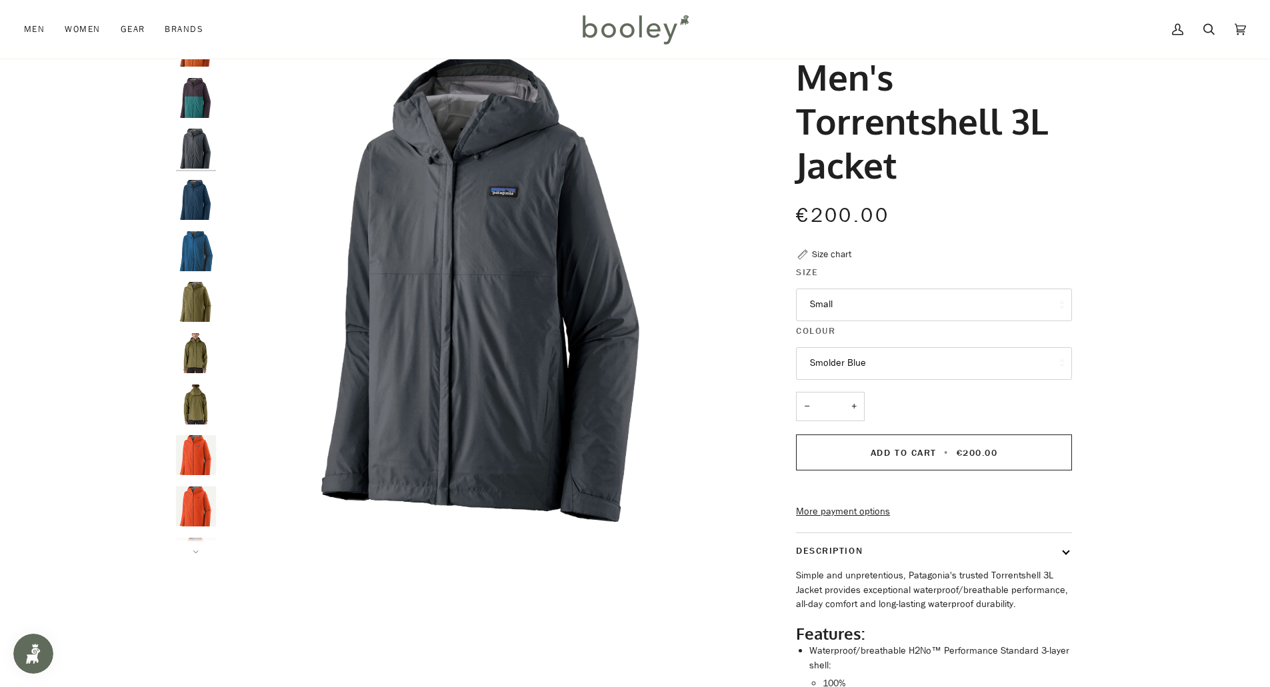
click at [851, 364] on button "Smolder Blue" at bounding box center [934, 363] width 276 height 33
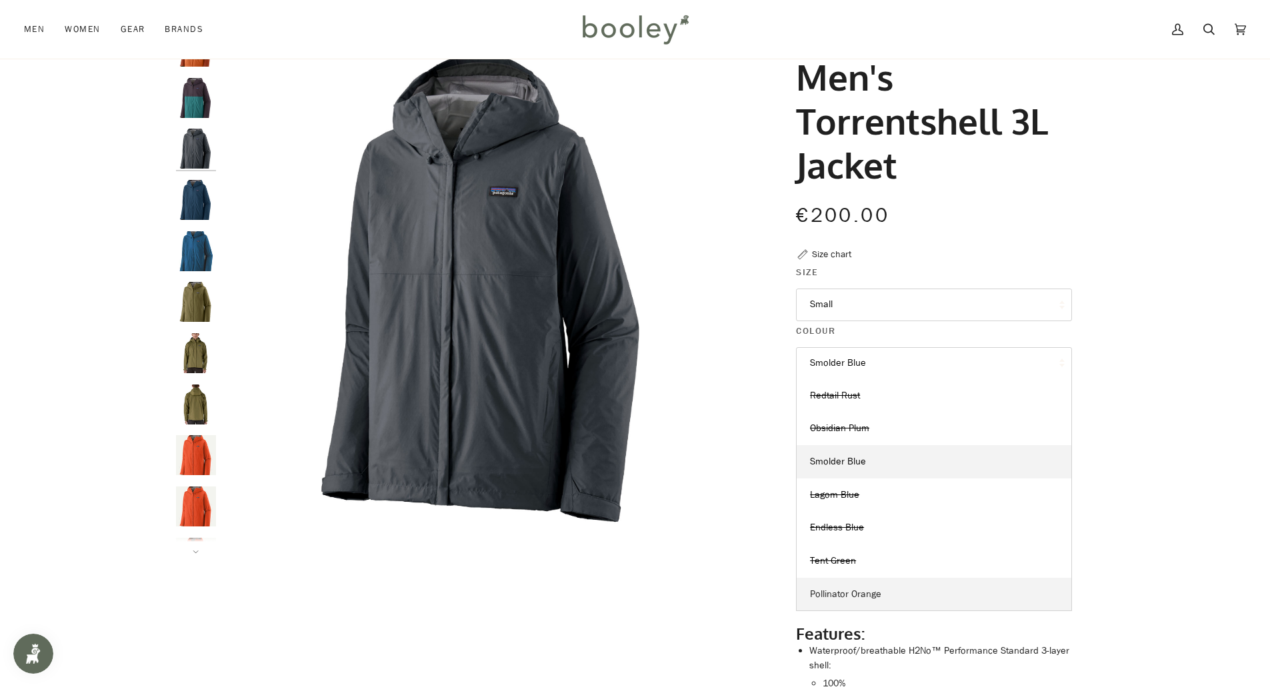
click at [841, 598] on span "Pollinator Orange" at bounding box center [845, 594] width 71 height 13
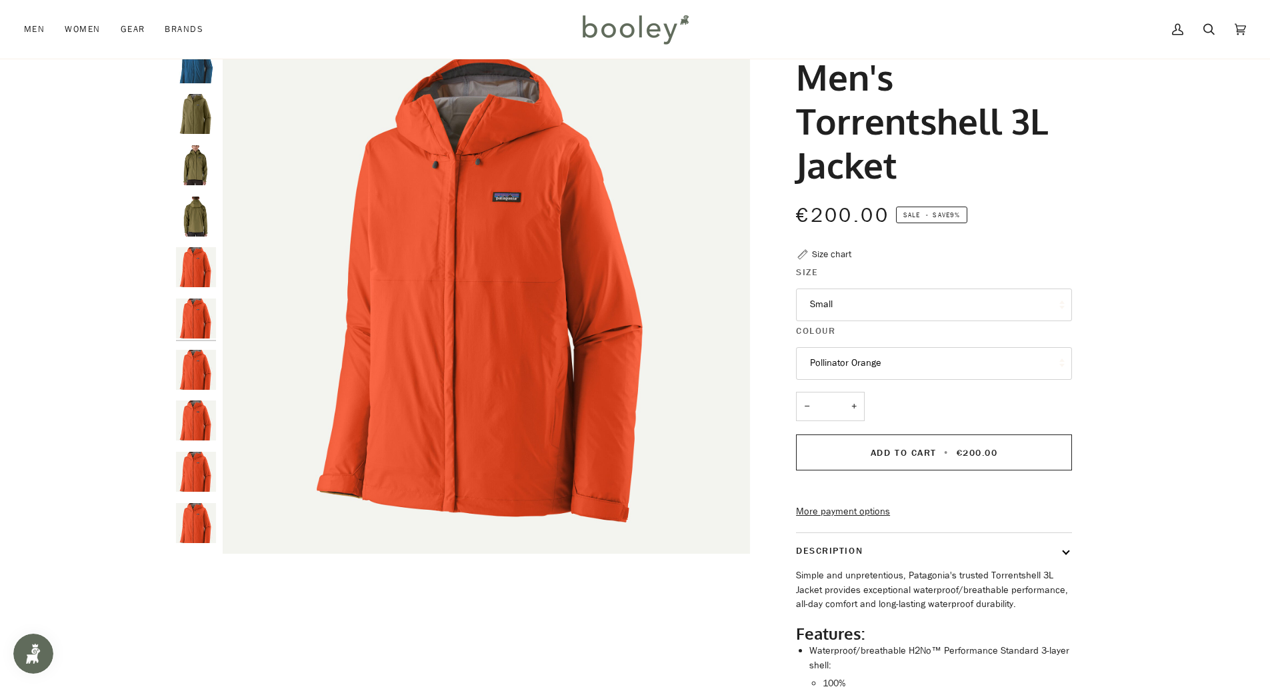
click at [871, 357] on button "Pollinator Orange" at bounding box center [934, 363] width 276 height 33
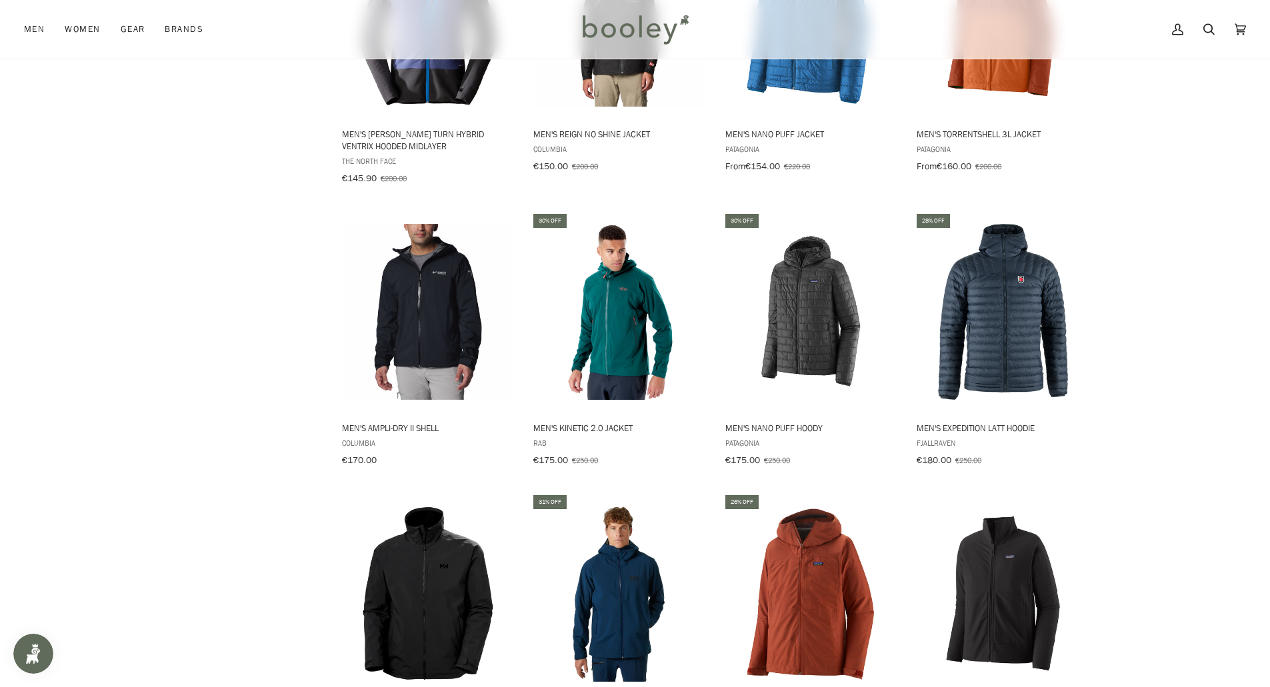
scroll to position [1795, 0]
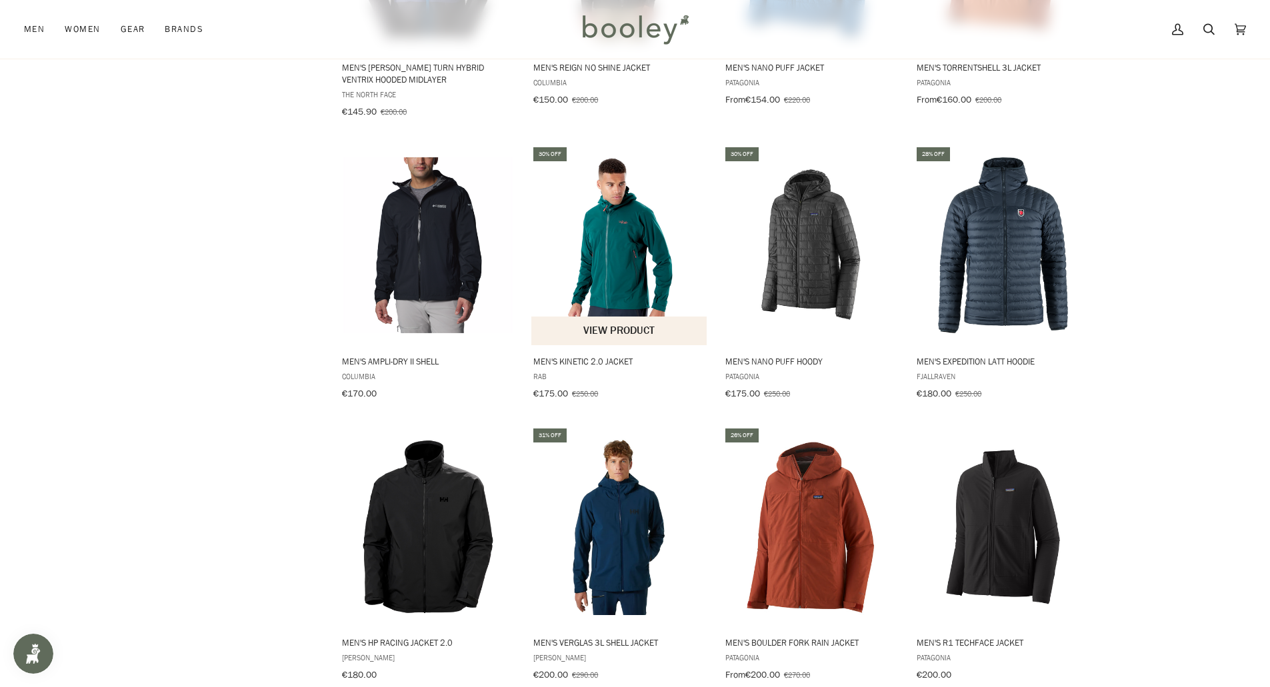
click at [619, 221] on img "Men's Kinetic 2.0 Jacket" at bounding box center [619, 245] width 177 height 177
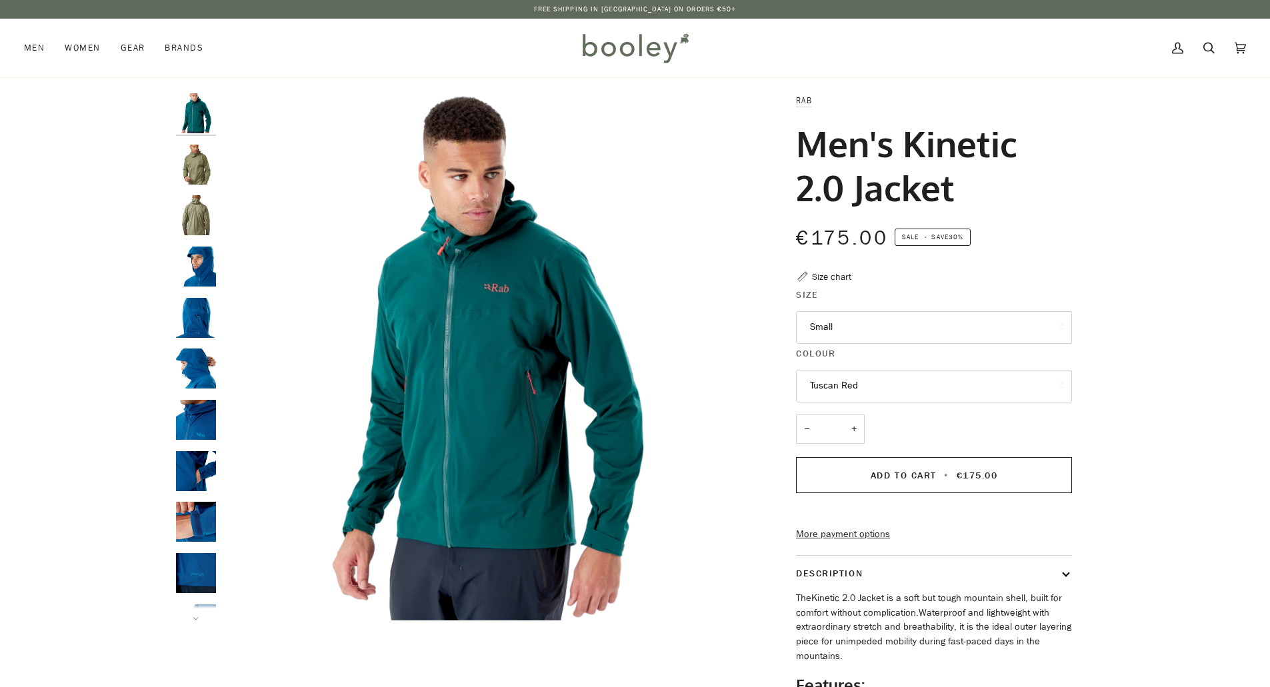
click at [861, 393] on button "Tuscan Red" at bounding box center [934, 386] width 276 height 33
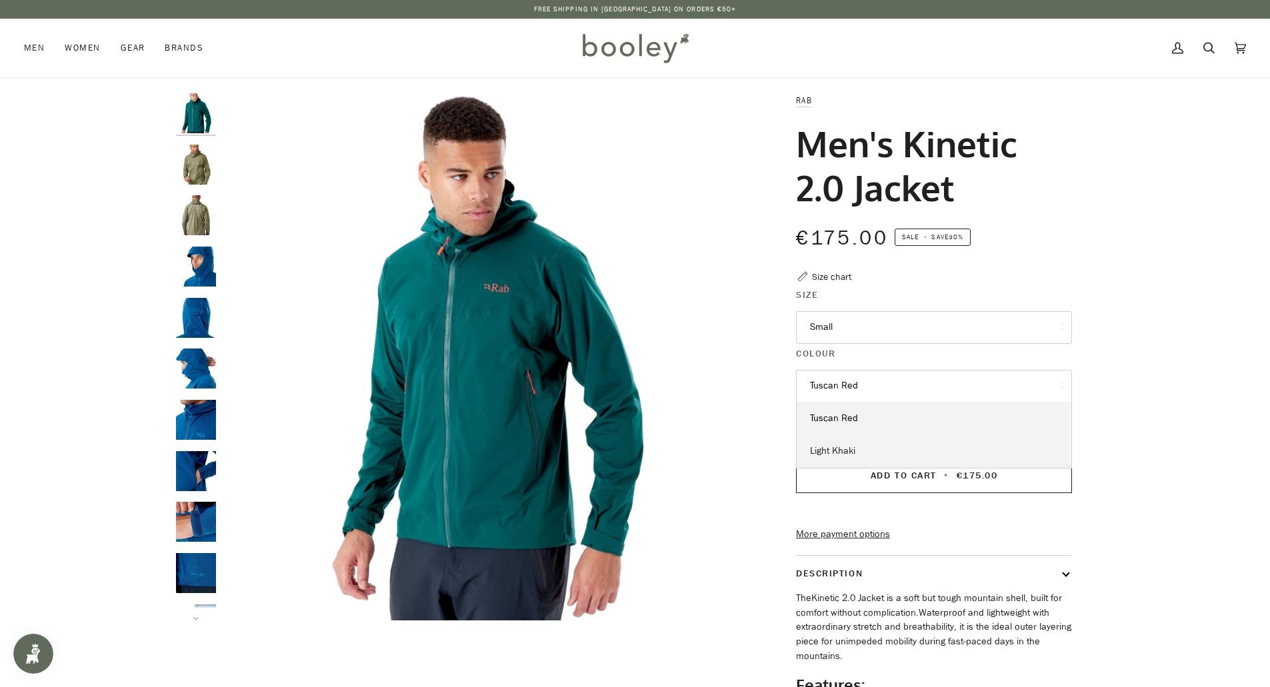
click at [836, 449] on span "Light Khaki" at bounding box center [832, 451] width 45 height 13
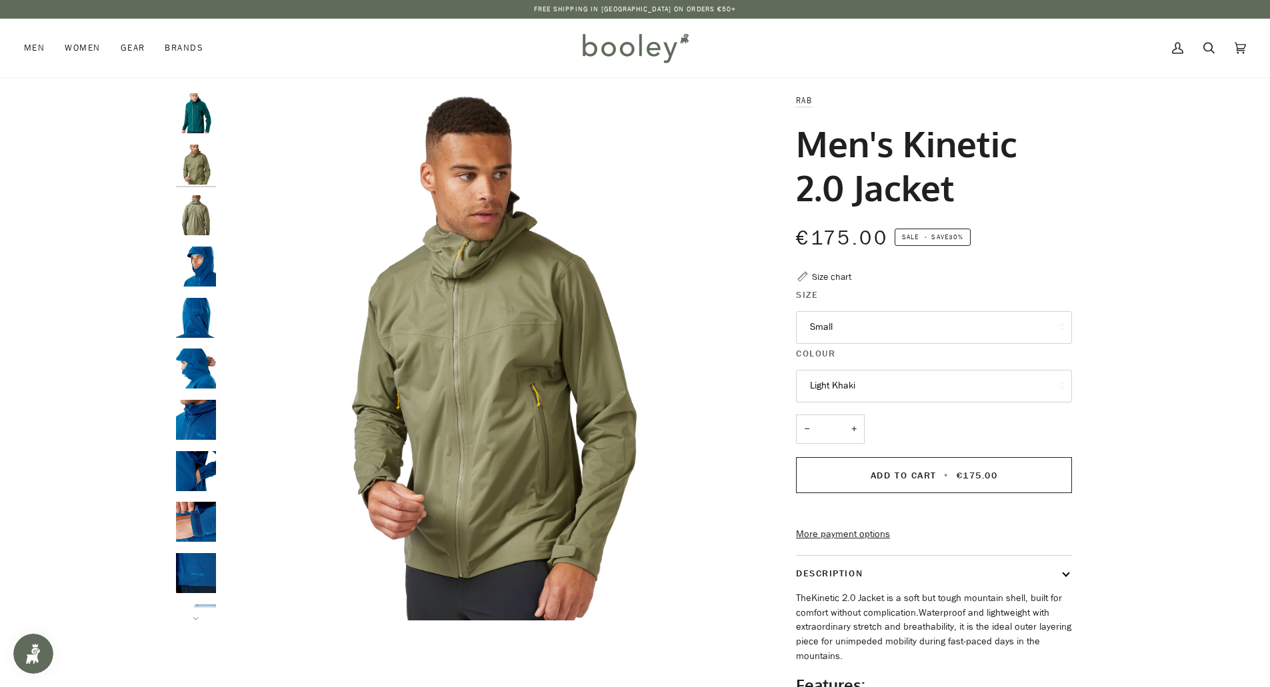
click at [861, 377] on button "Light Khaki" at bounding box center [934, 386] width 276 height 33
click at [1130, 383] on div at bounding box center [635, 451] width 1270 height 717
click at [869, 335] on button "Small" at bounding box center [934, 327] width 276 height 33
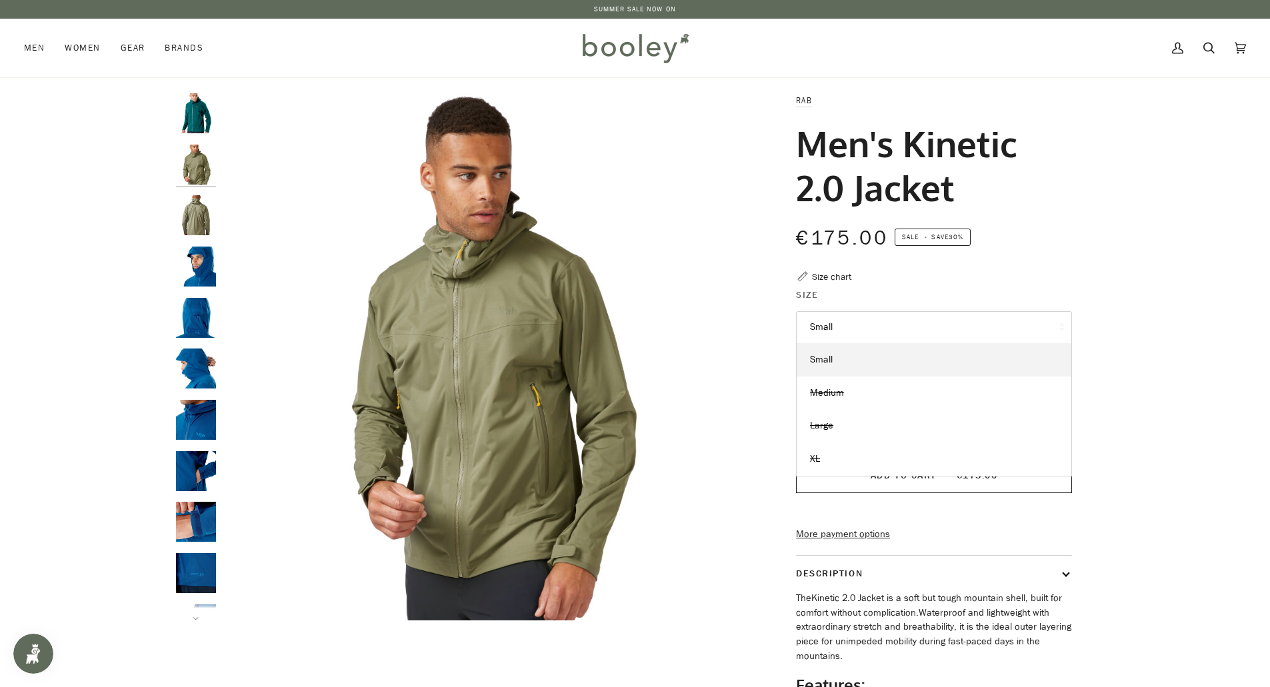
click at [817, 319] on button "Small" at bounding box center [934, 327] width 276 height 33
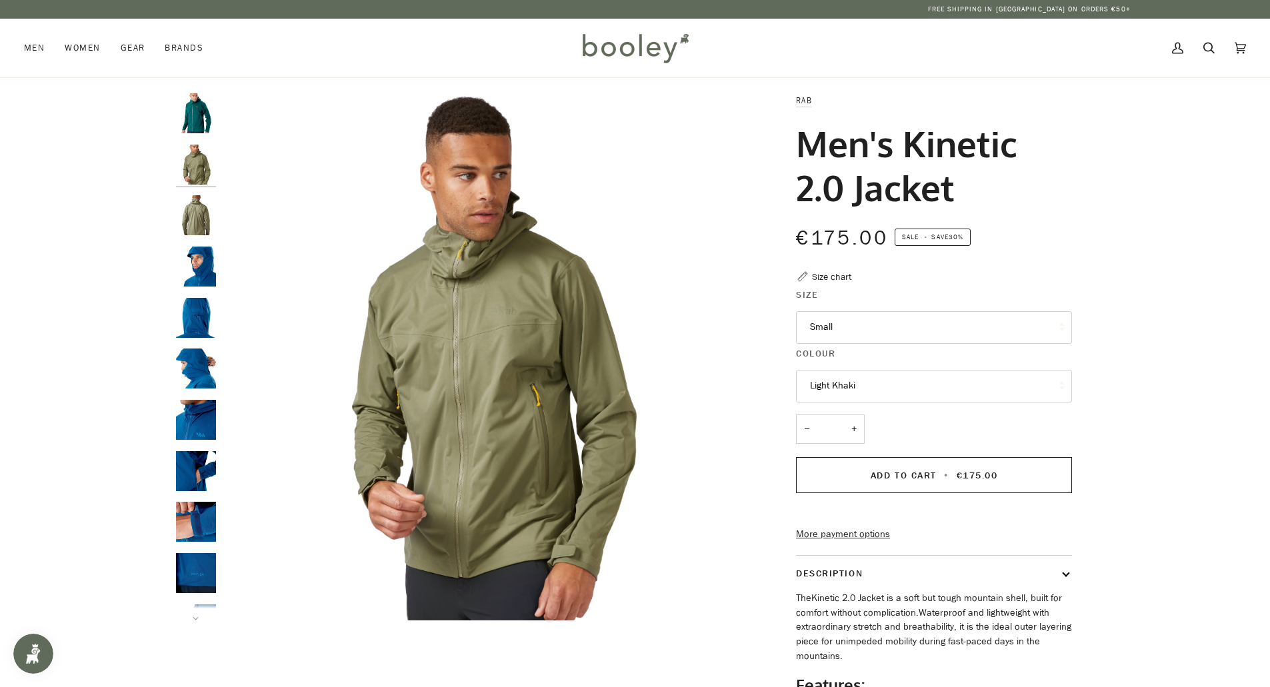
click at [817, 319] on button "Small" at bounding box center [934, 327] width 276 height 33
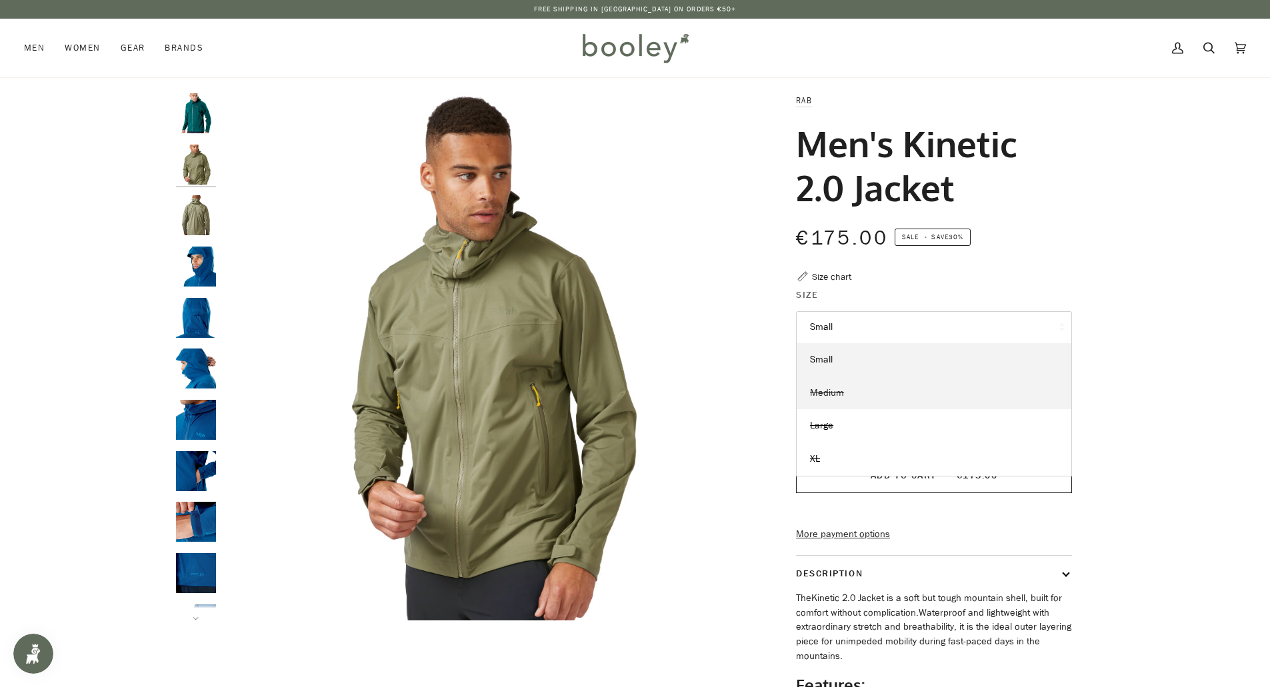
click at [853, 393] on link "Medium" at bounding box center [934, 393] width 275 height 33
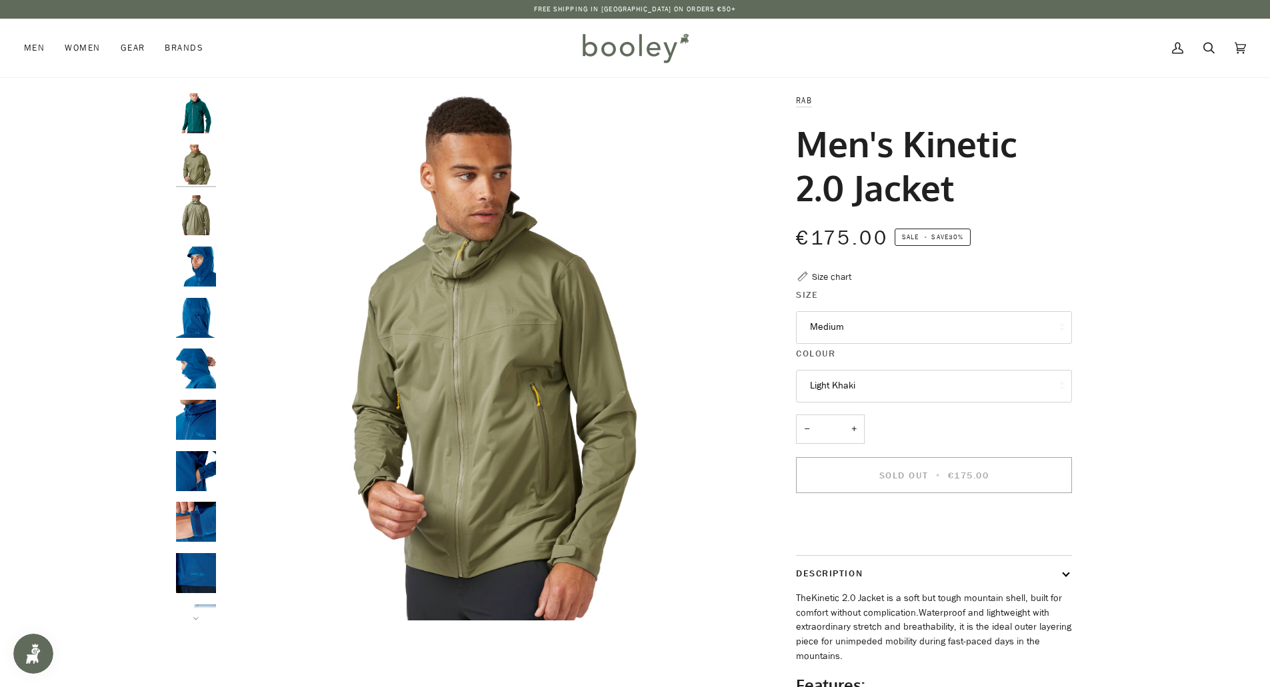
click at [853, 385] on button "Light Khaki" at bounding box center [934, 386] width 276 height 33
click at [755, 362] on div "Rab Men's Kinetic 2.0 Jacket €175.00 Sale • Save 30% Size chart Size Medium Sma…" at bounding box center [922, 444] width 345 height 702
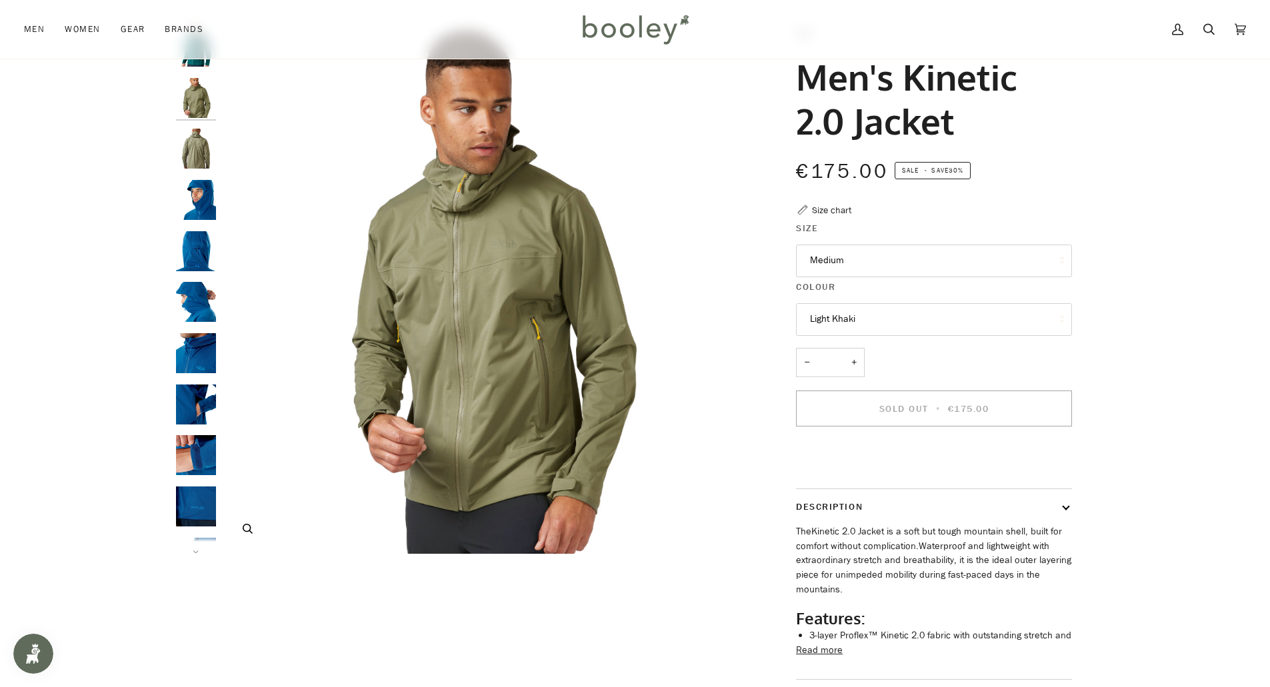
scroll to position [133, 0]
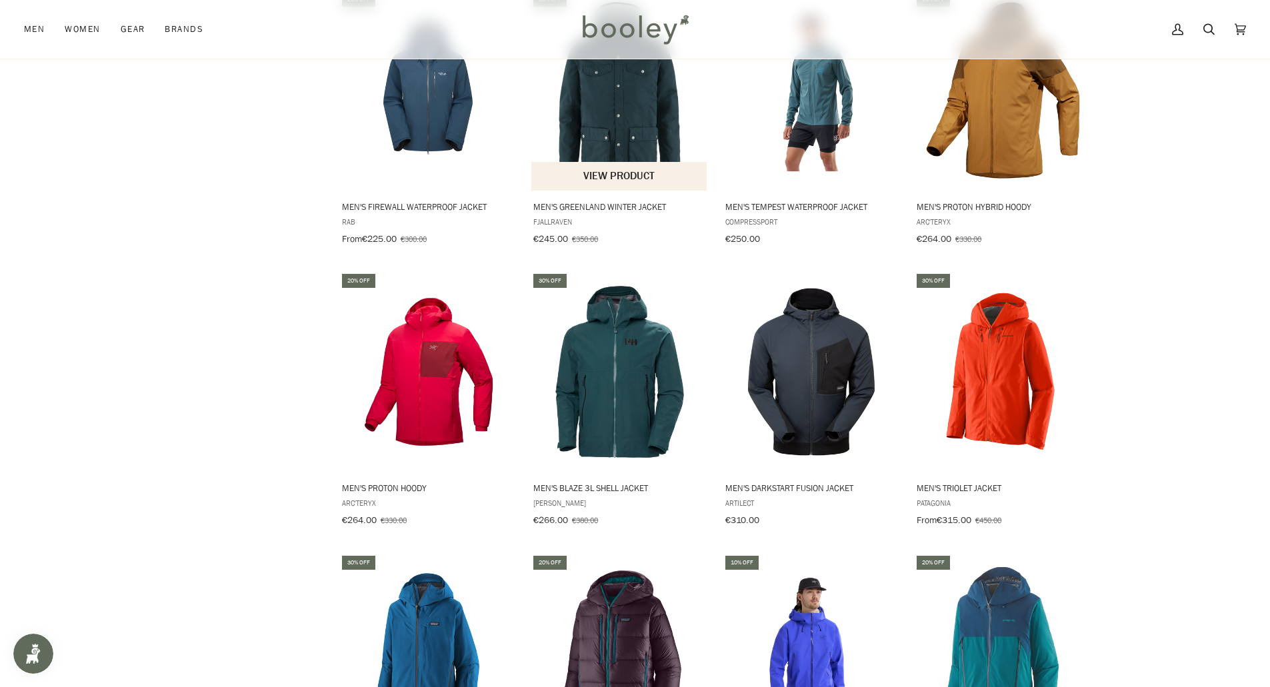
scroll to position [2728, 0]
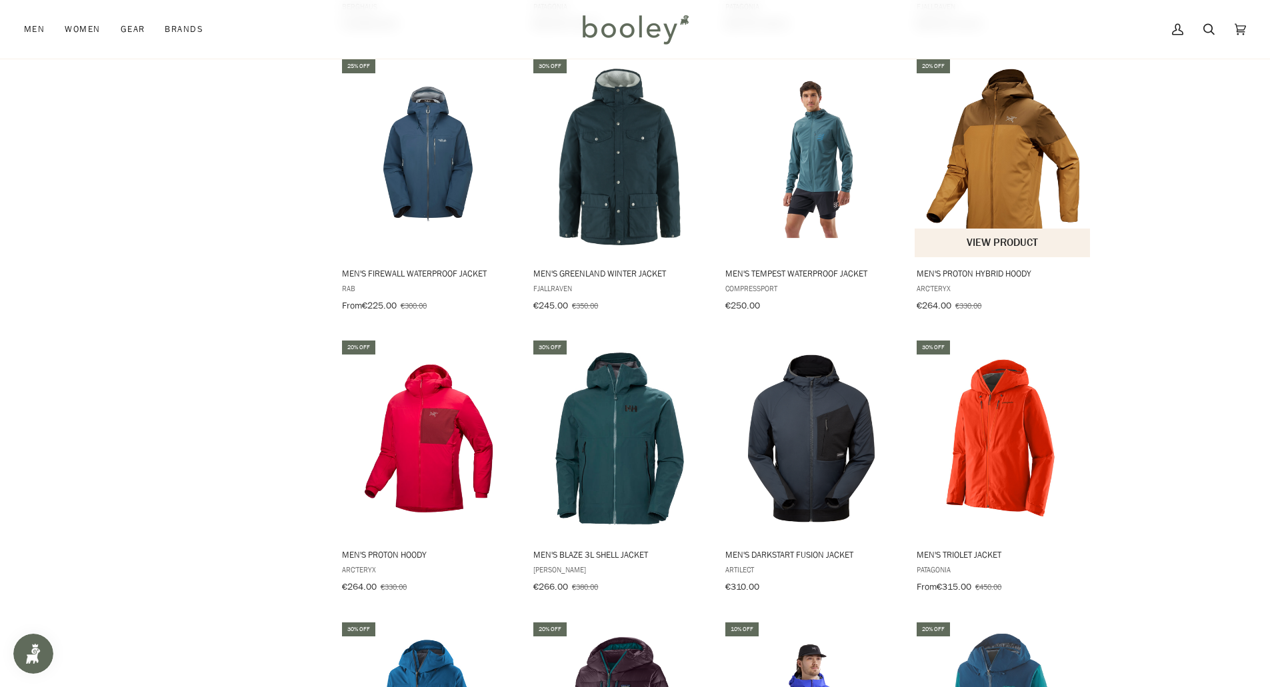
click at [996, 157] on img "Men's Proton Hybrid Hoody" at bounding box center [1002, 157] width 177 height 177
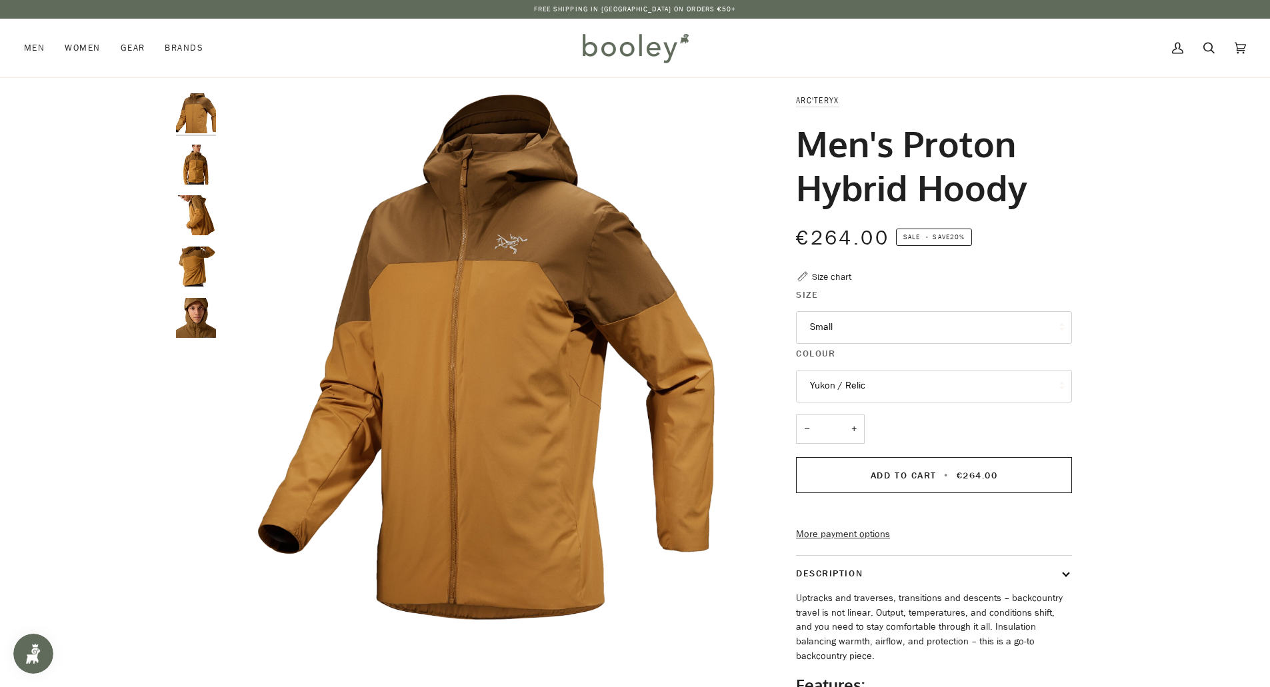
click at [188, 212] on img "Arc'teryx Men's Proton Hybrid Hoody - Booley Galway" at bounding box center [196, 215] width 40 height 40
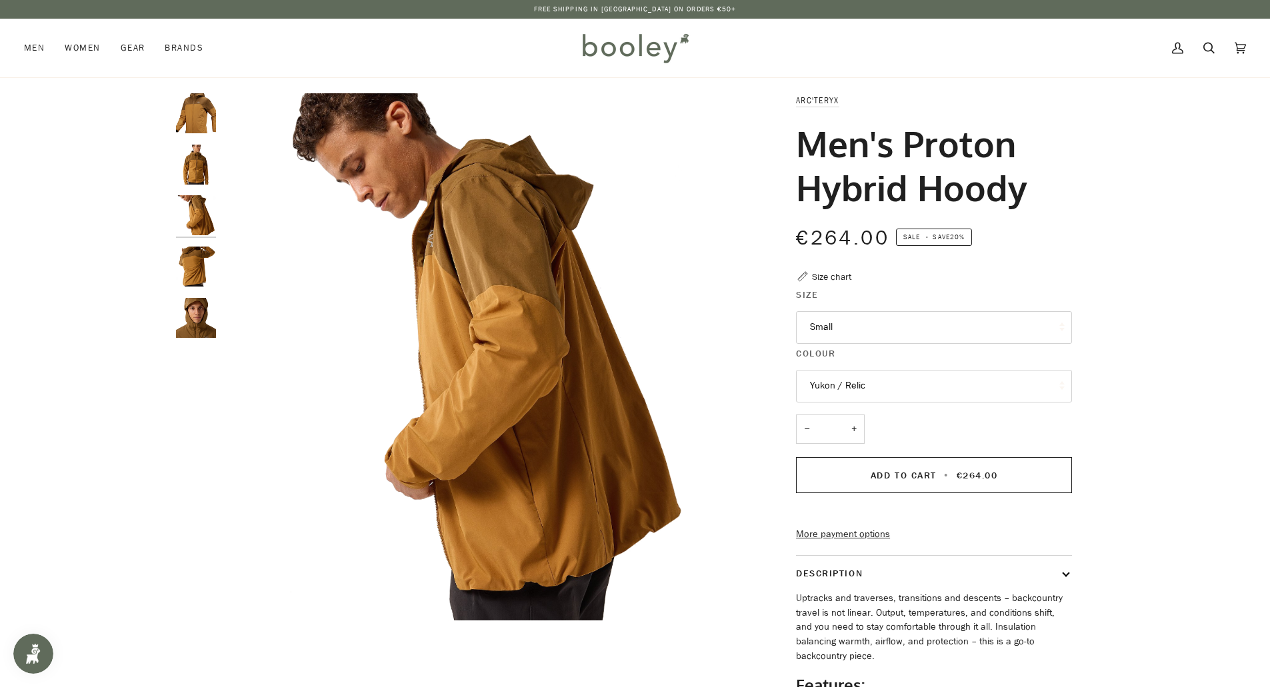
click at [191, 271] on img "Arc'teryx Men's Proton Hybrid Hoody - Booley Galway" at bounding box center [196, 267] width 40 height 40
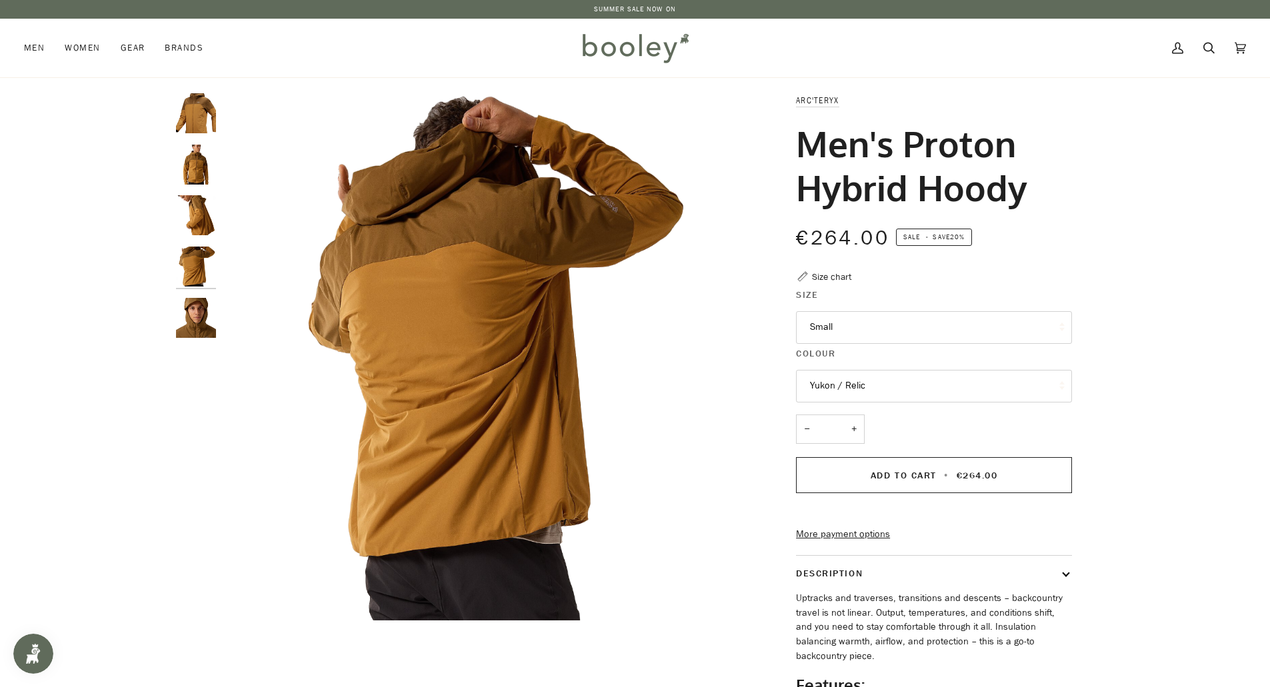
click at [193, 313] on img "Arc'teryx Men's Proton Hybrid Hoody - Booley Galway" at bounding box center [196, 318] width 40 height 40
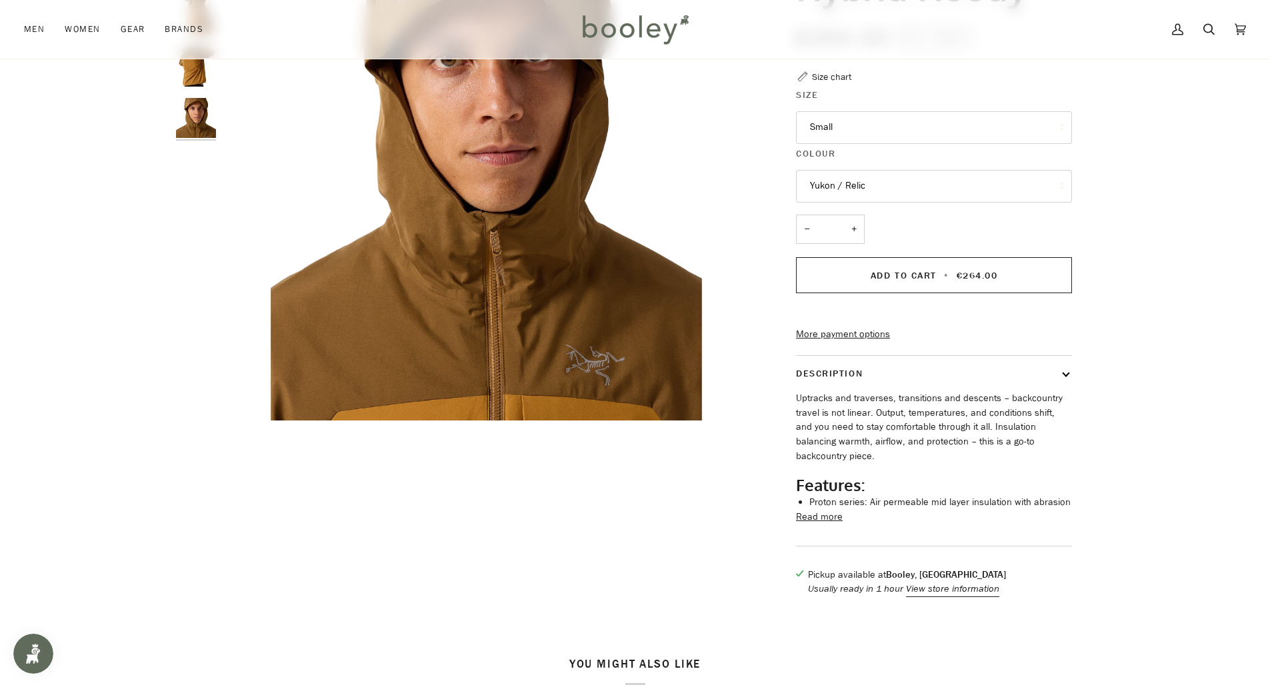
scroll to position [333, 0]
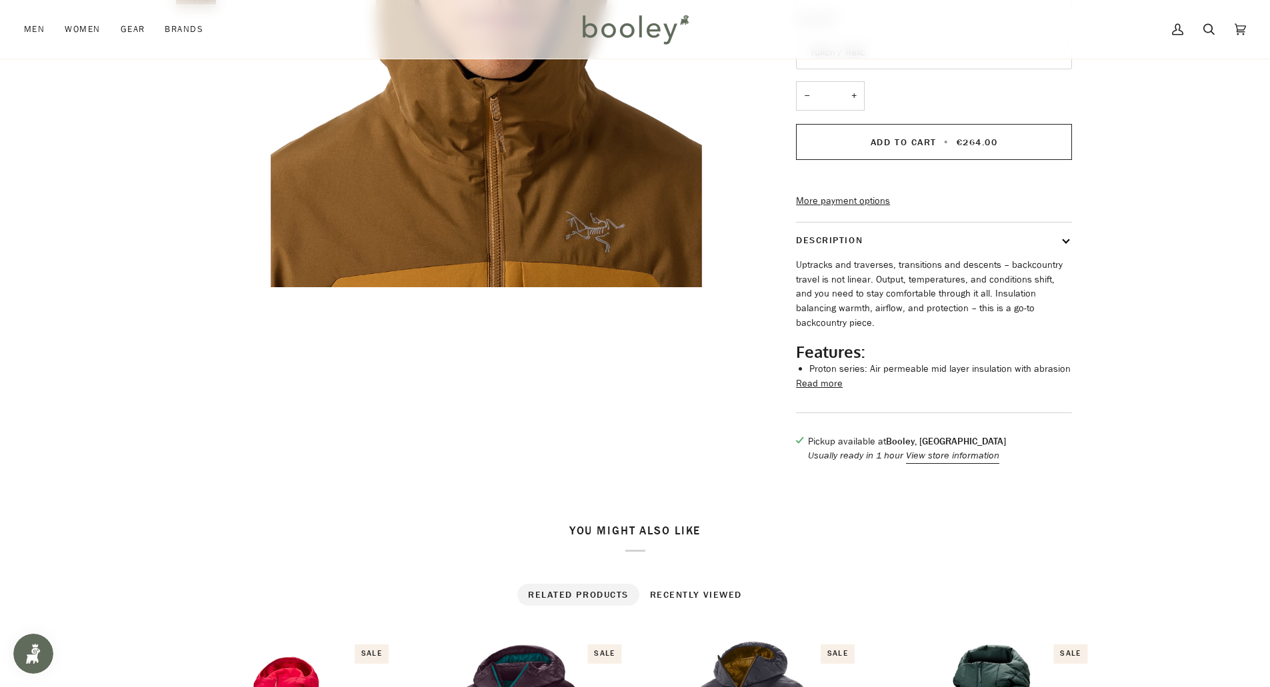
click at [821, 391] on button "Read more" at bounding box center [819, 384] width 47 height 15
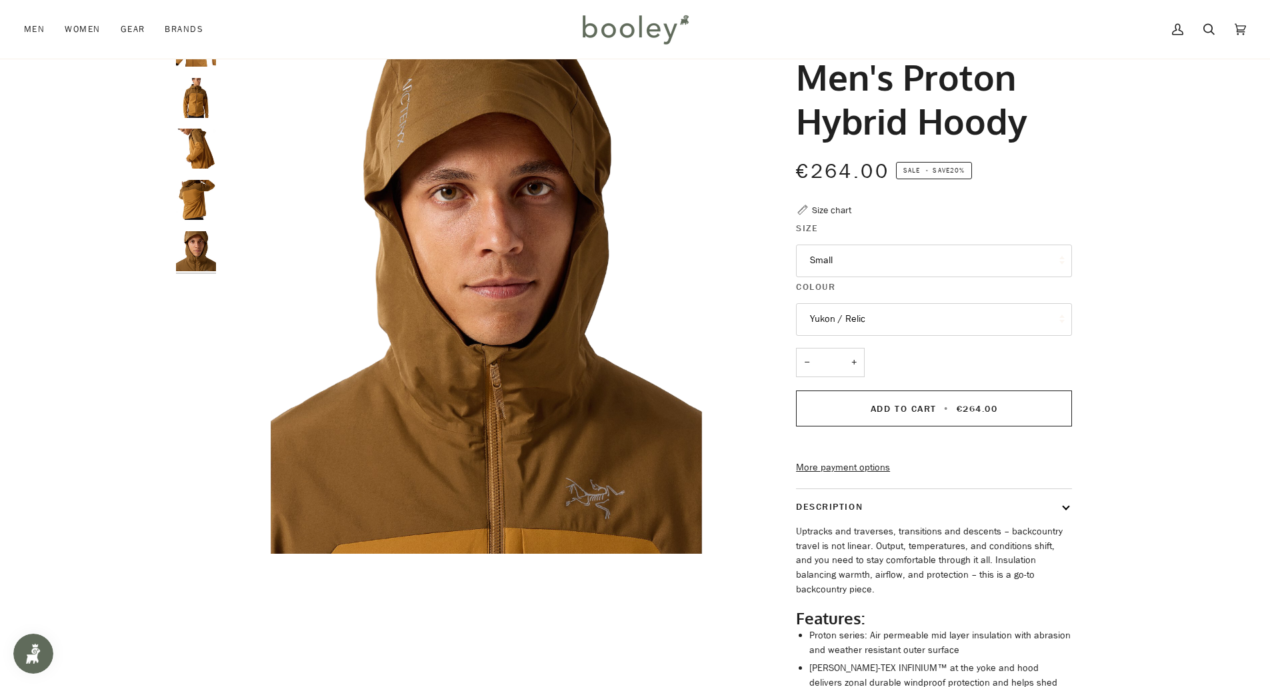
scroll to position [0, 0]
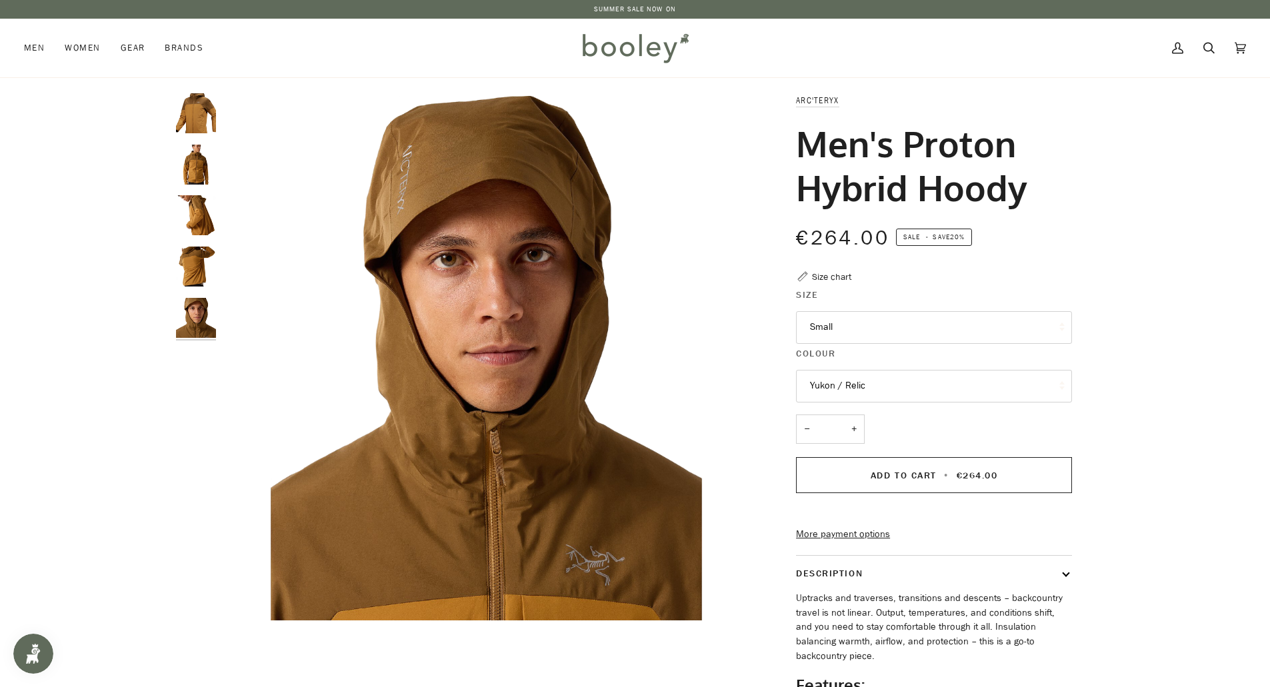
click at [200, 272] on img "Arc'teryx Men's Proton Hybrid Hoody - Booley Galway" at bounding box center [196, 267] width 40 height 40
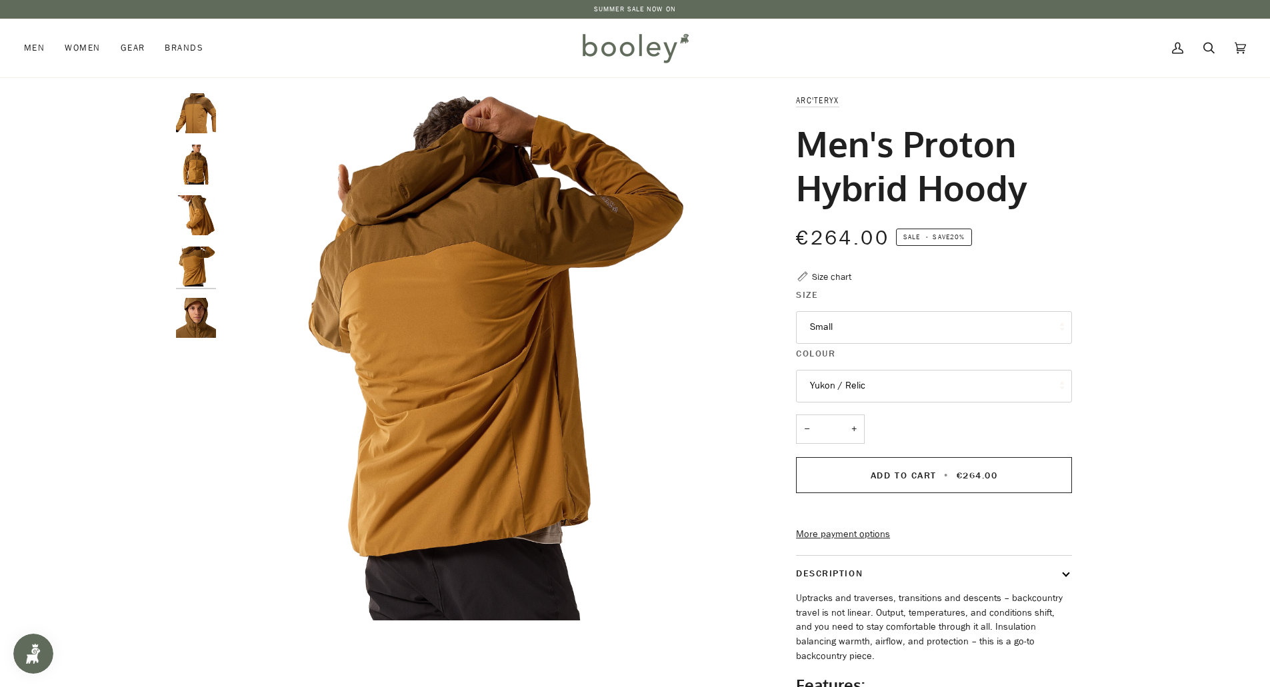
click at [192, 317] on img "Arc'teryx Men's Proton Hybrid Hoody - Booley Galway" at bounding box center [196, 318] width 40 height 40
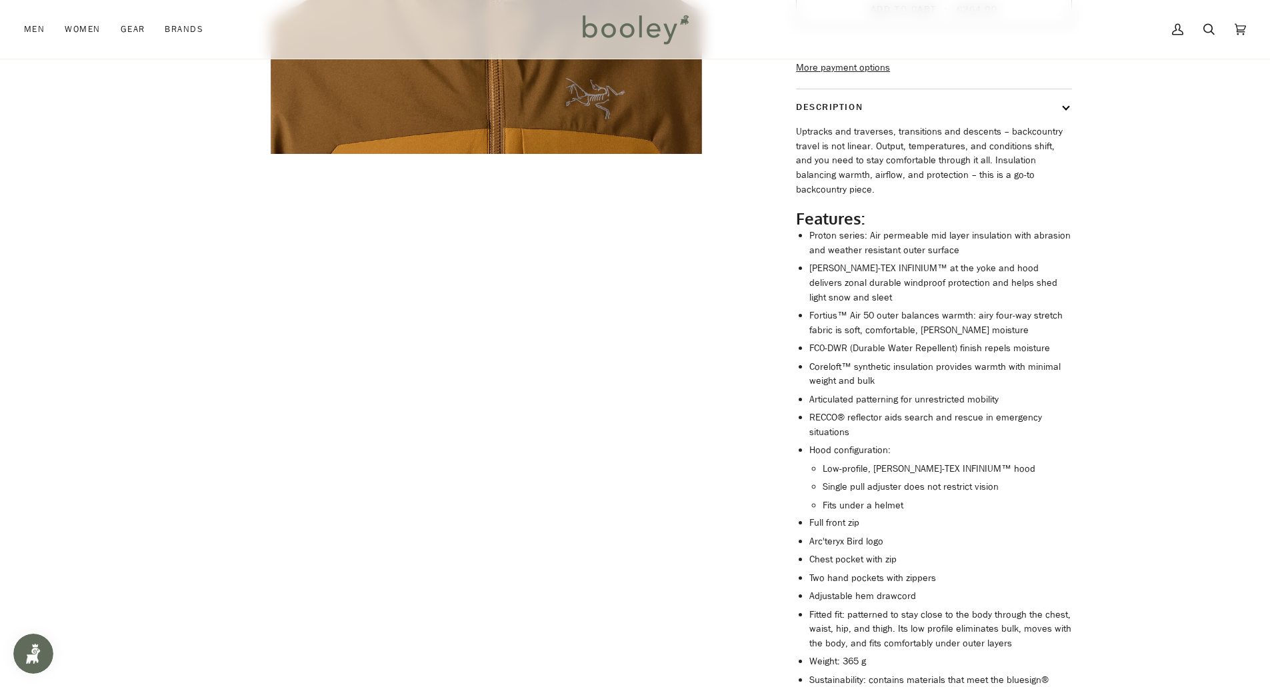
scroll to position [400, 0]
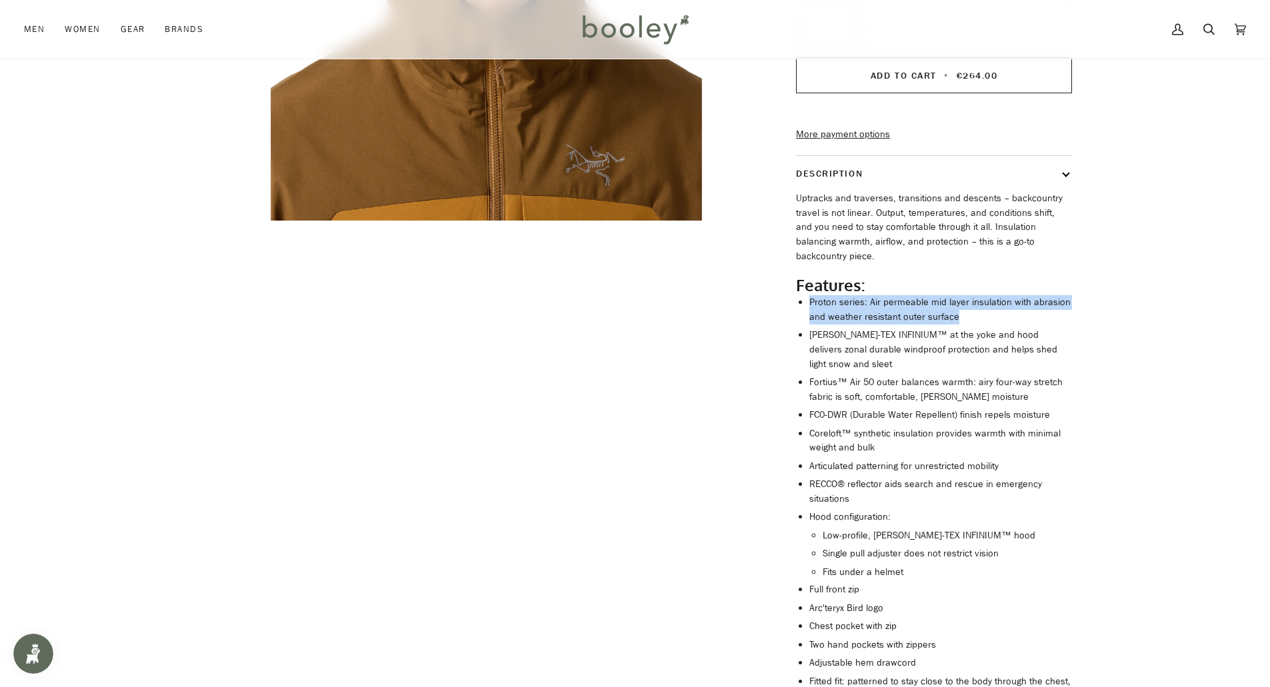
drag, startPoint x: 812, startPoint y: 309, endPoint x: 956, endPoint y: 322, distance: 144.5
click at [956, 322] on li "Proton series: Air permeable mid layer insulation with abrasion and weather res…" at bounding box center [940, 309] width 263 height 29
click at [928, 324] on li "Proton series: Air permeable mid layer insulation with abrasion and weather res…" at bounding box center [940, 309] width 263 height 29
drag, startPoint x: 951, startPoint y: 331, endPoint x: 811, endPoint y: 311, distance: 141.4
click at [811, 311] on li "Proton series: Air permeable mid layer insulation with abrasion and weather res…" at bounding box center [940, 309] width 263 height 29
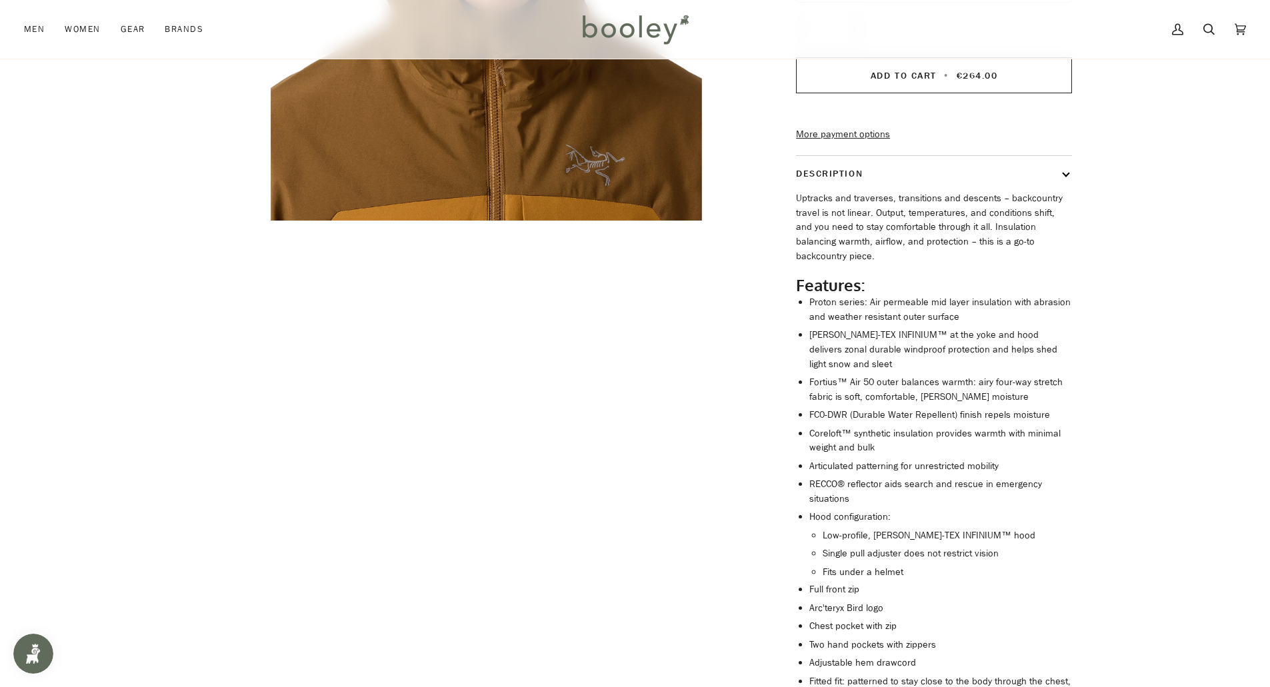
click at [849, 351] on li "GORE-TEX INFINIUM™ at the yoke and hood delivers zonal durable windproof protec…" at bounding box center [940, 349] width 263 height 43
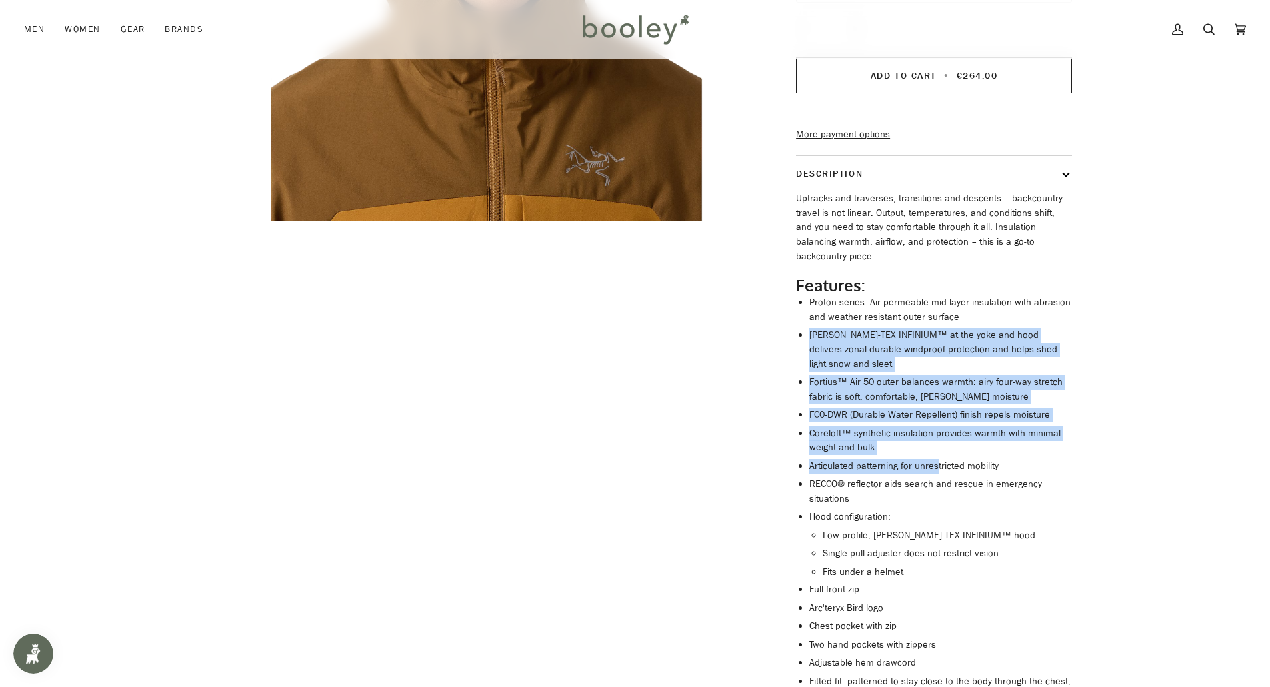
drag, startPoint x: 807, startPoint y: 348, endPoint x: 936, endPoint y: 477, distance: 182.9
click at [936, 477] on div "Uptracks and traverses, transitions and descents – backcountry travel is not li…" at bounding box center [934, 540] width 276 height 698
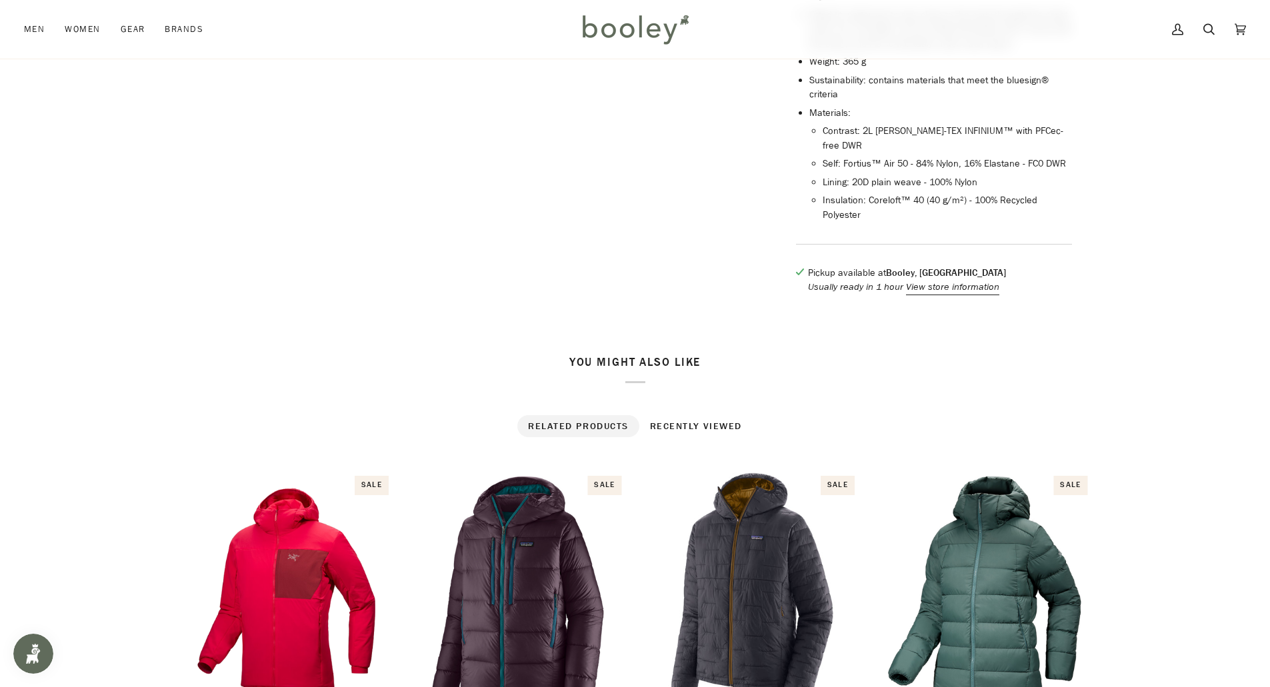
scroll to position [1133, 0]
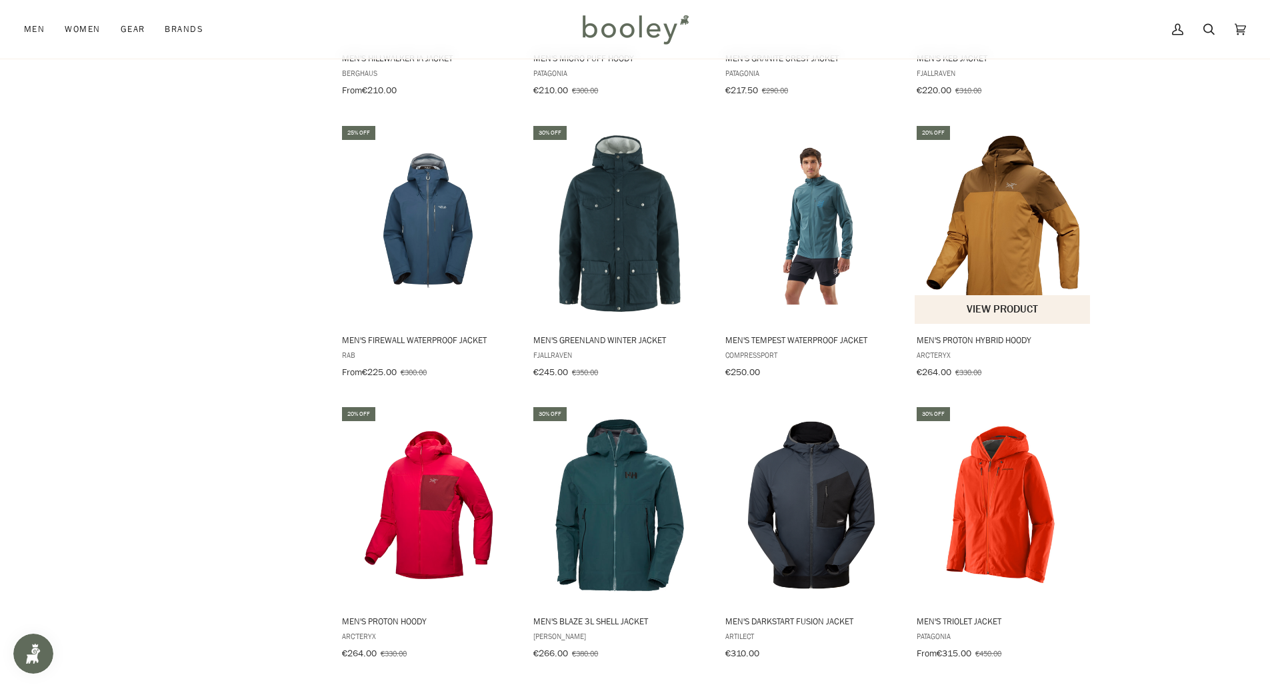
scroll to position [2728, 0]
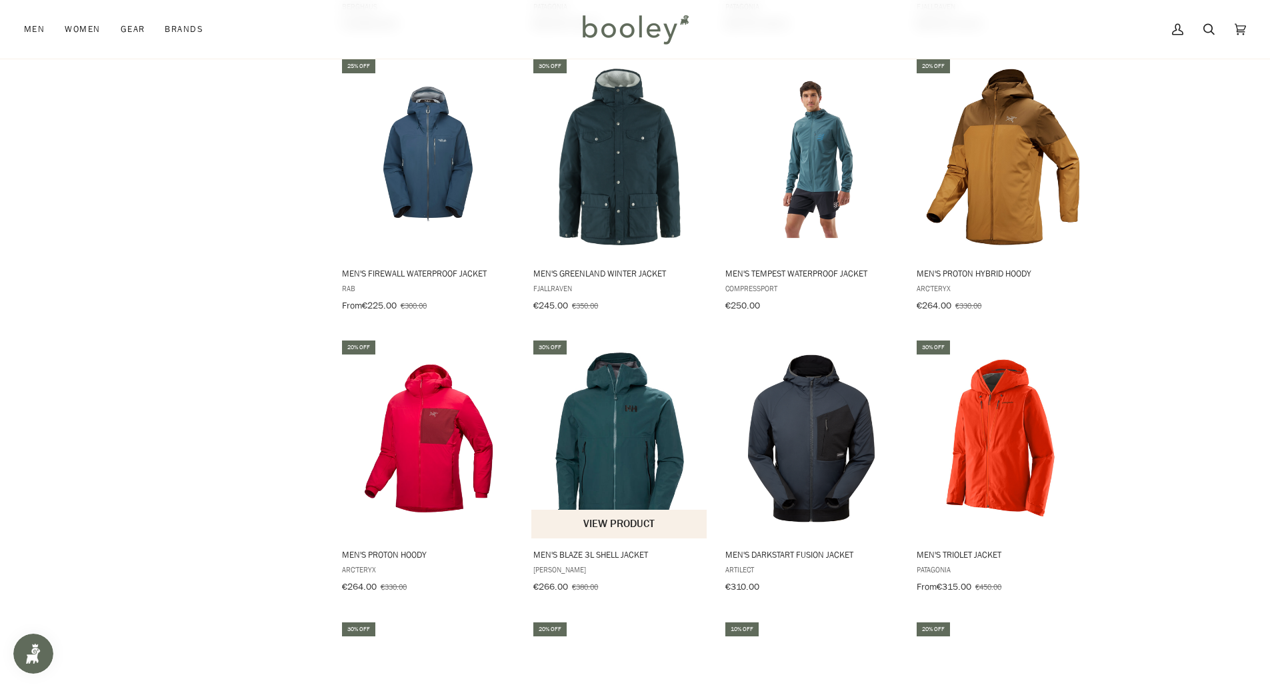
click at [630, 427] on img "Men's Blaze 3L Shell Jacket" at bounding box center [619, 439] width 177 height 177
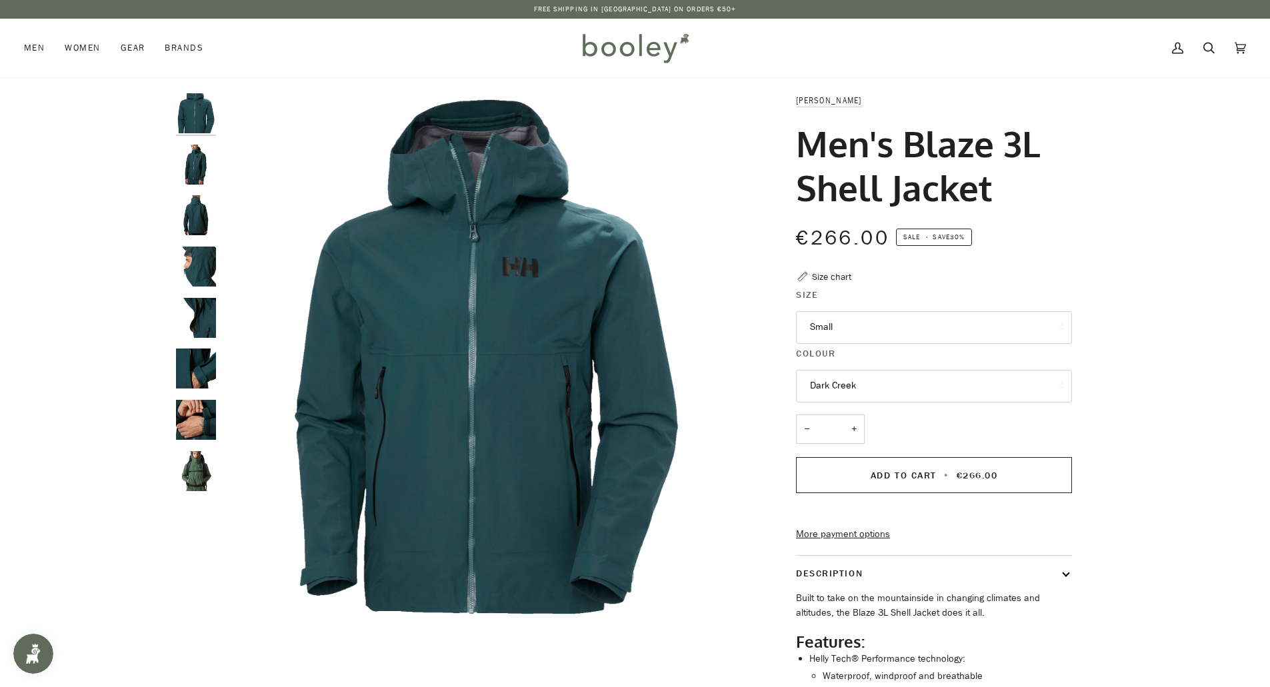
click at [847, 381] on button "Dark Creek" at bounding box center [934, 386] width 276 height 33
click at [830, 385] on button "Dark Creek" at bounding box center [934, 386] width 276 height 33
drag, startPoint x: 193, startPoint y: 479, endPoint x: 193, endPoint y: 467, distance: 11.3
click at [193, 478] on img "Helly Hansen Men's Blaze 3L Shell Jacket - Booley Galway" at bounding box center [196, 471] width 40 height 40
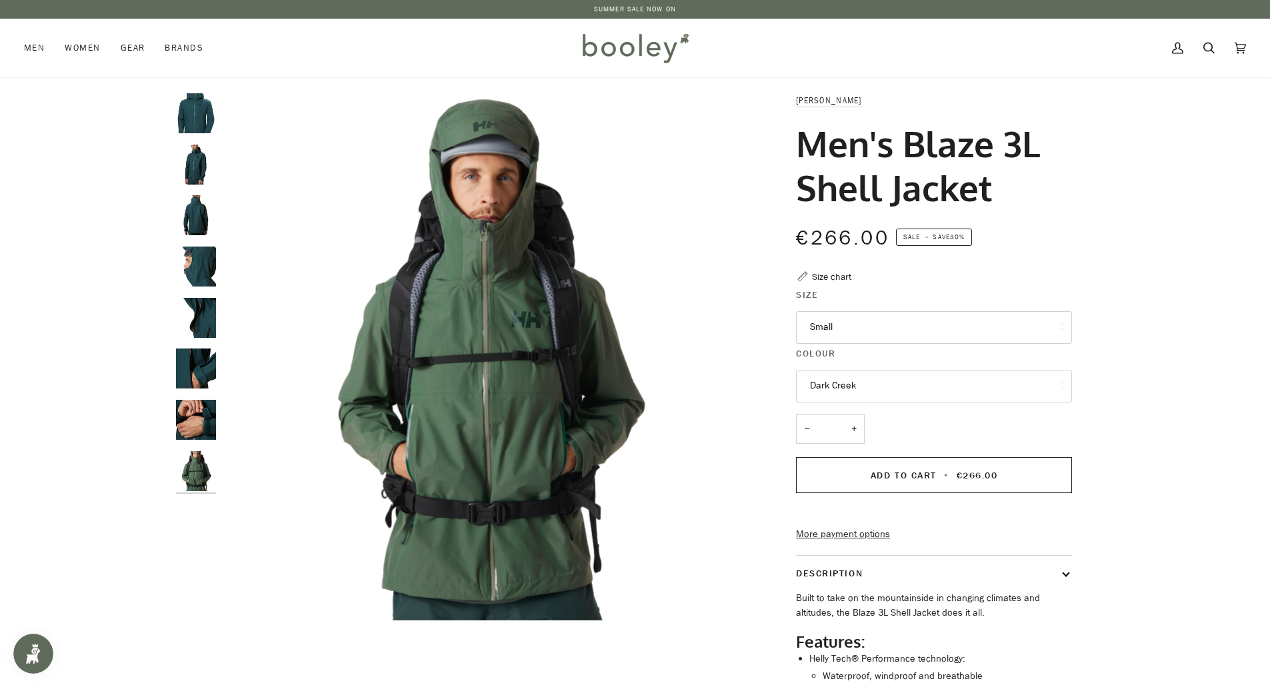
click at [197, 425] on img "Helly Hansen Men's Blaze 3L Shell Jacket Dark Creek - Booley Galway" at bounding box center [196, 420] width 40 height 40
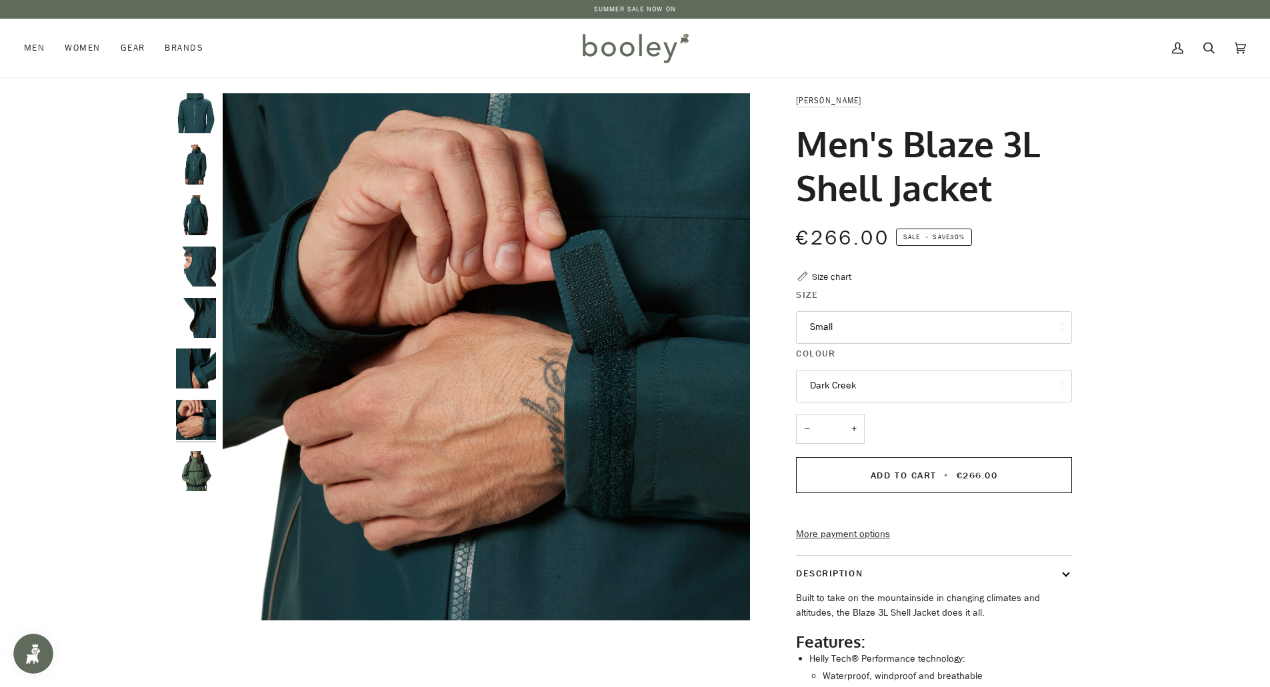
click at [190, 376] on img "Helly Hansen Men's Blaze 3L Shell Jacket Dark Creek - Booley Galway" at bounding box center [196, 369] width 40 height 40
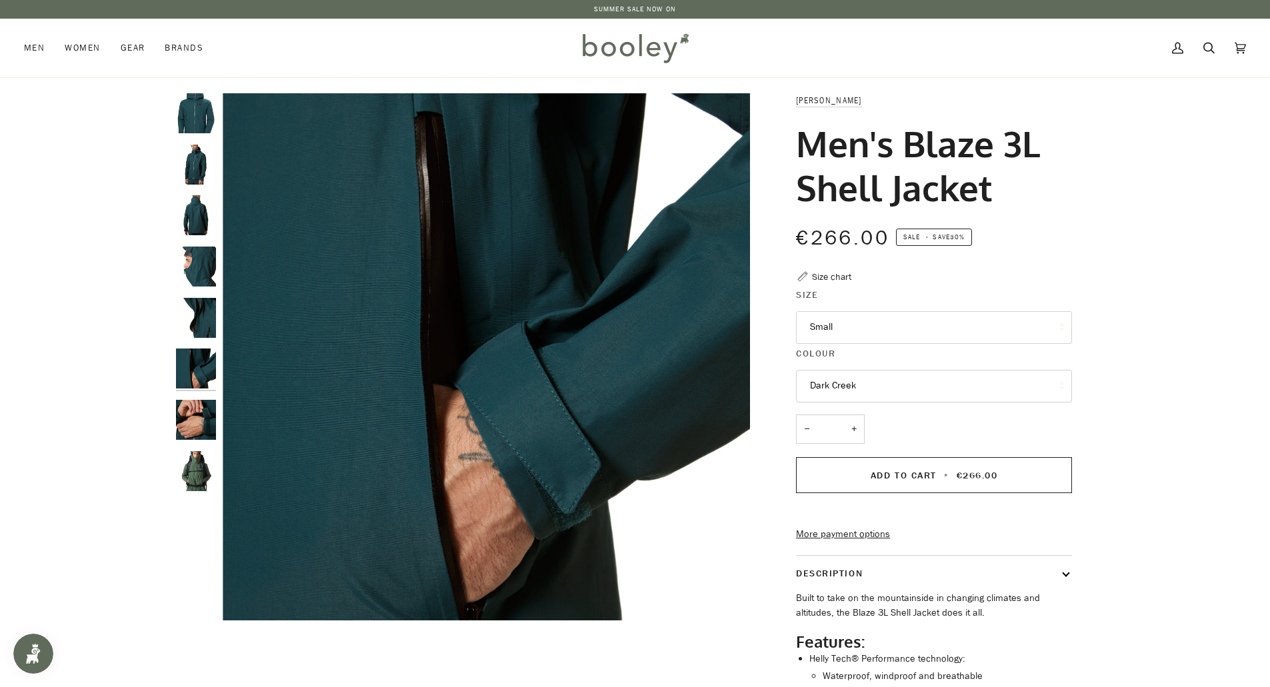
click at [198, 319] on img "Helly Hansen Men's Blaze 3L Shell Jacket Dark Creek - Booley Galway" at bounding box center [196, 318] width 40 height 40
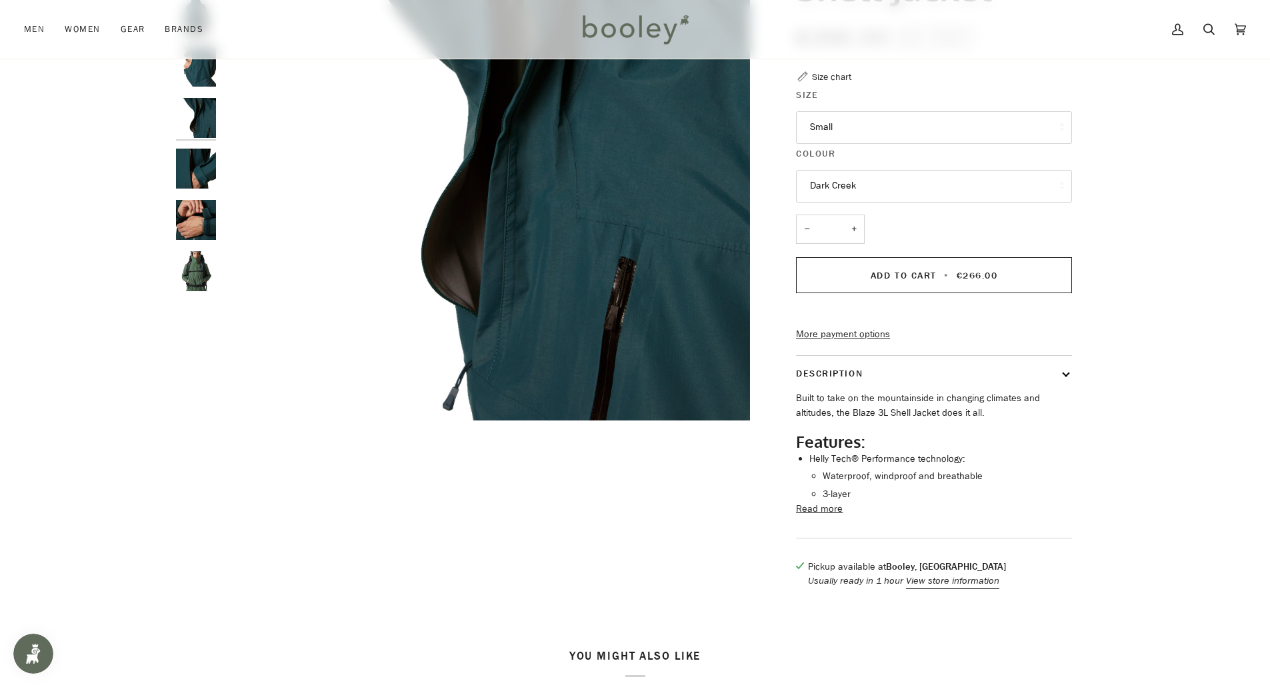
scroll to position [267, 0]
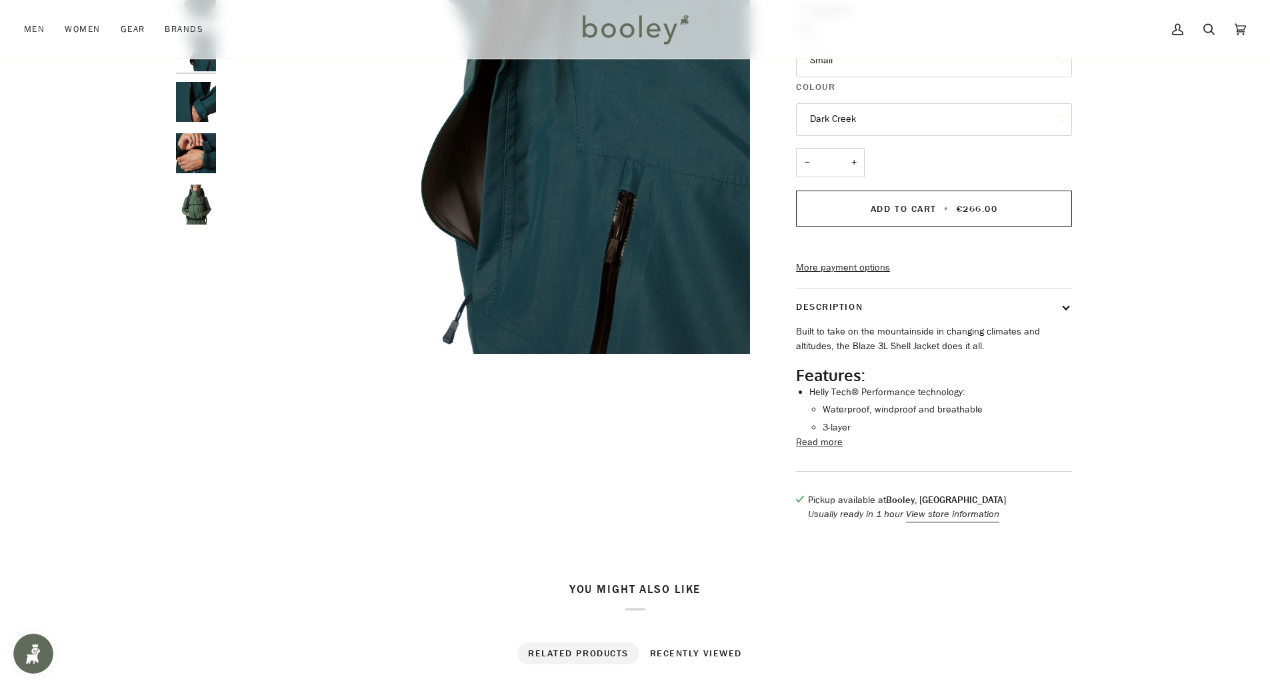
click at [827, 450] on button "Read more" at bounding box center [819, 442] width 47 height 15
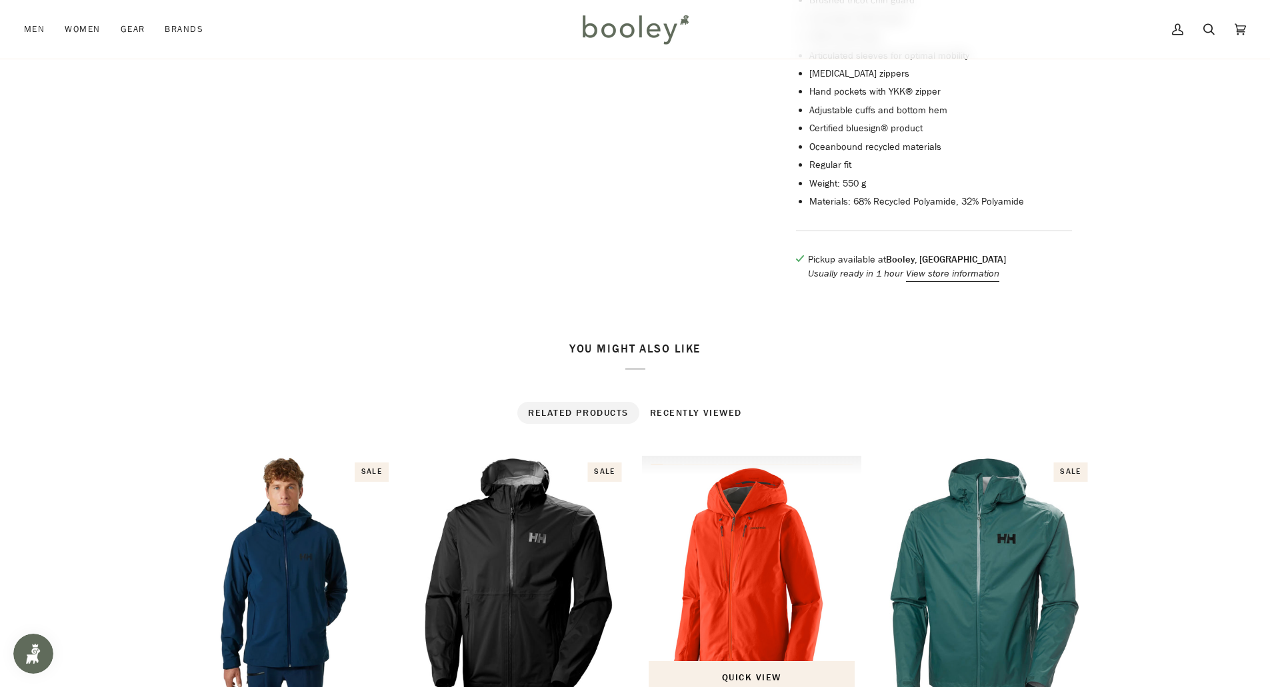
scroll to position [933, 0]
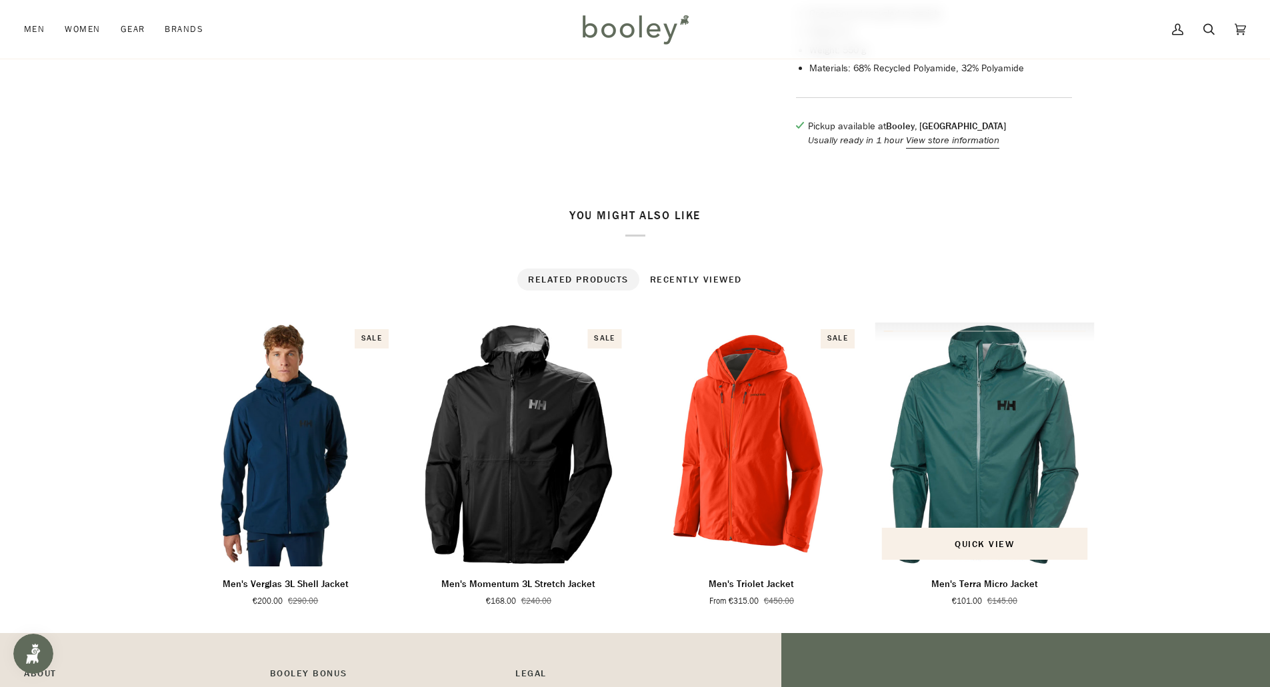
click at [983, 481] on img "Men's Terra Micro Jacket" at bounding box center [985, 445] width 220 height 244
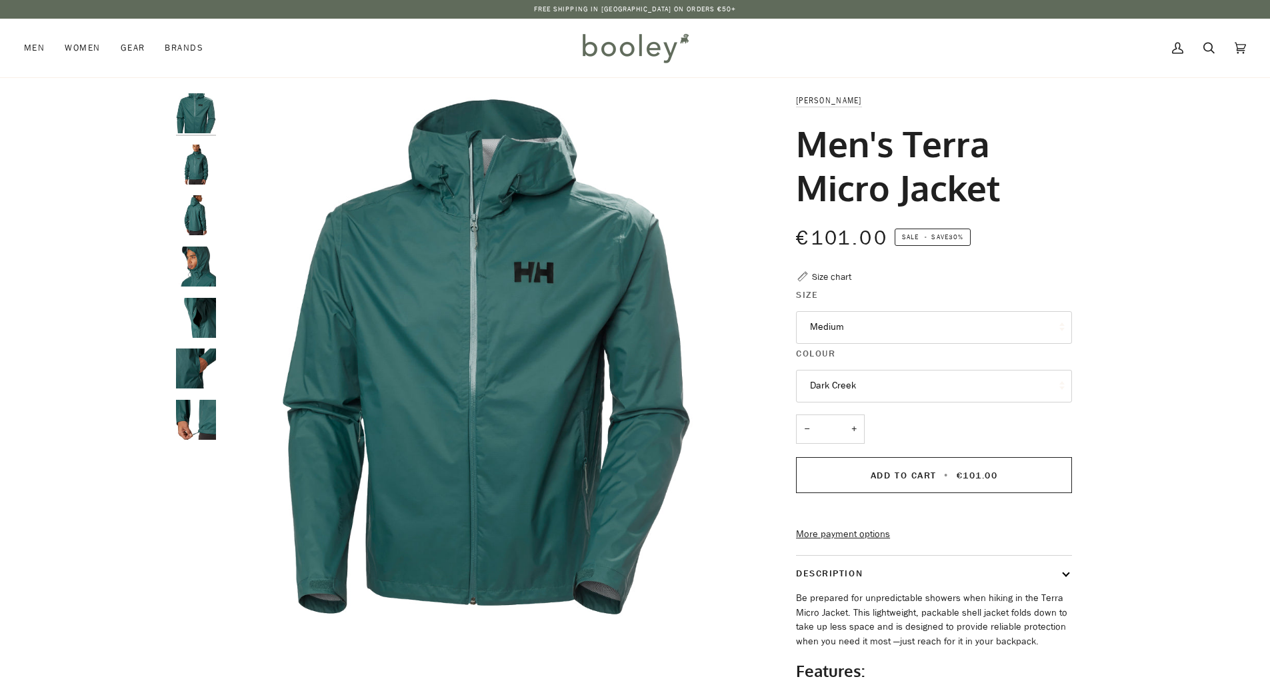
click at [856, 328] on button "Medium" at bounding box center [934, 327] width 276 height 33
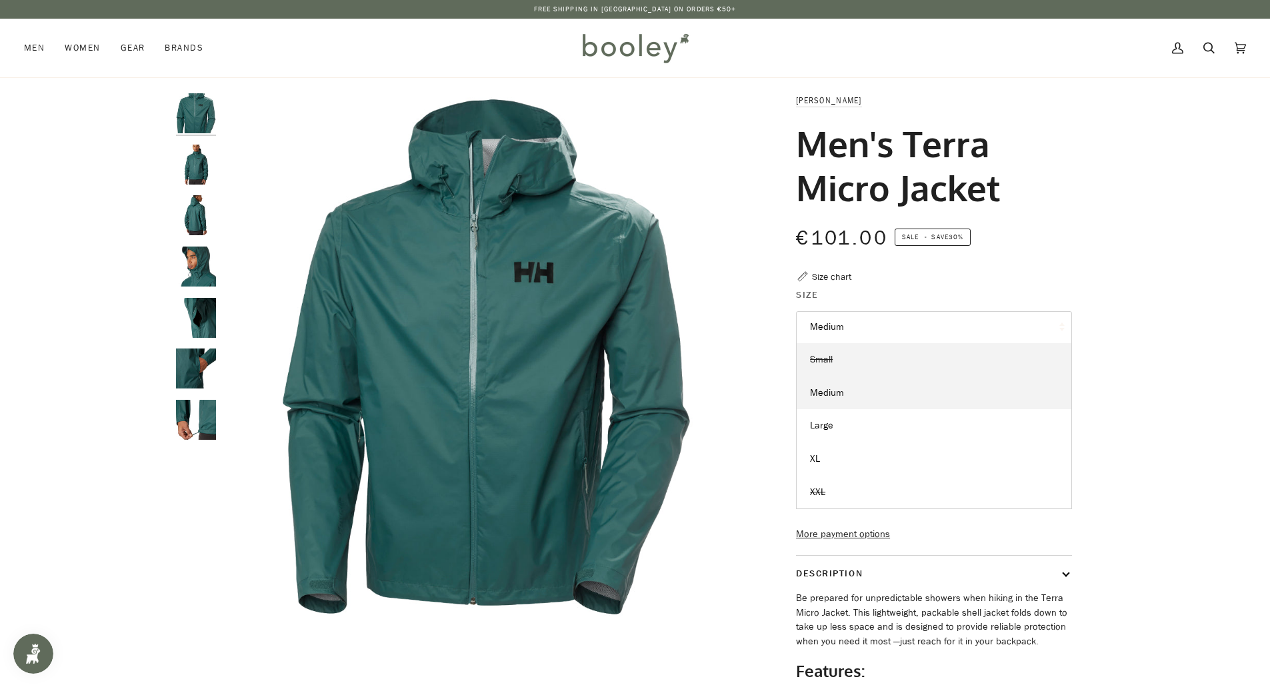
click at [831, 359] on span "Small" at bounding box center [821, 359] width 23 height 13
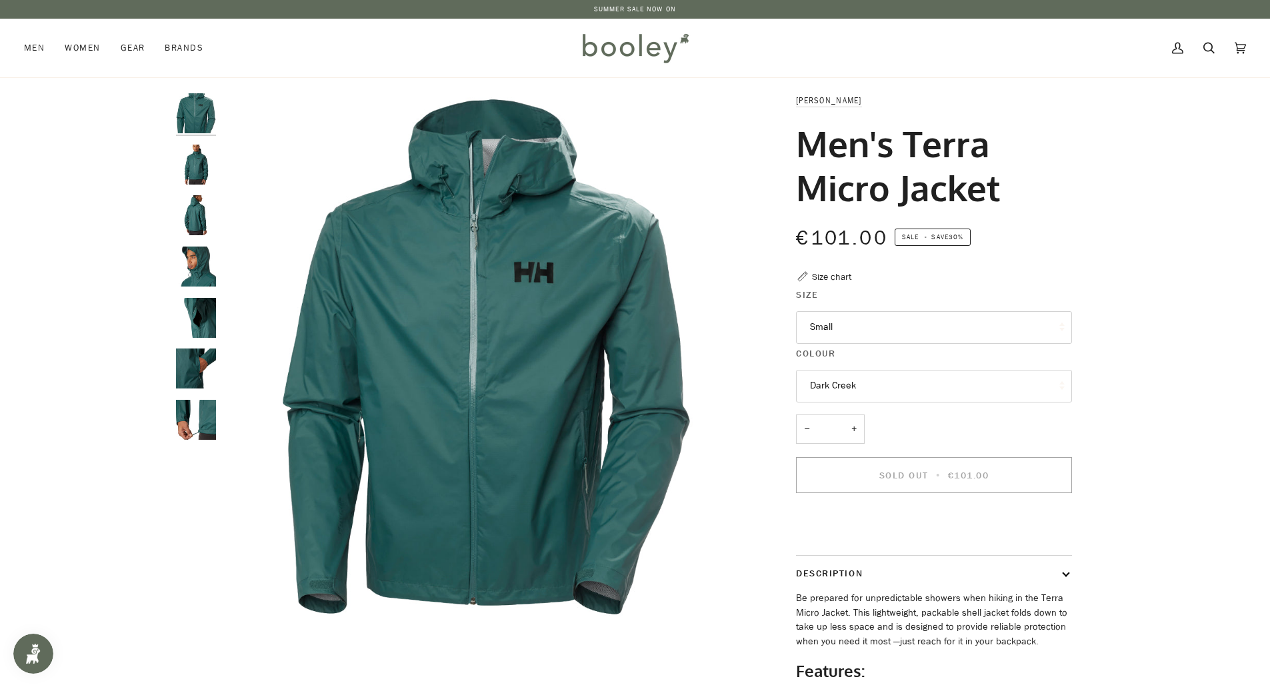
click at [847, 323] on button "Small" at bounding box center [934, 327] width 276 height 33
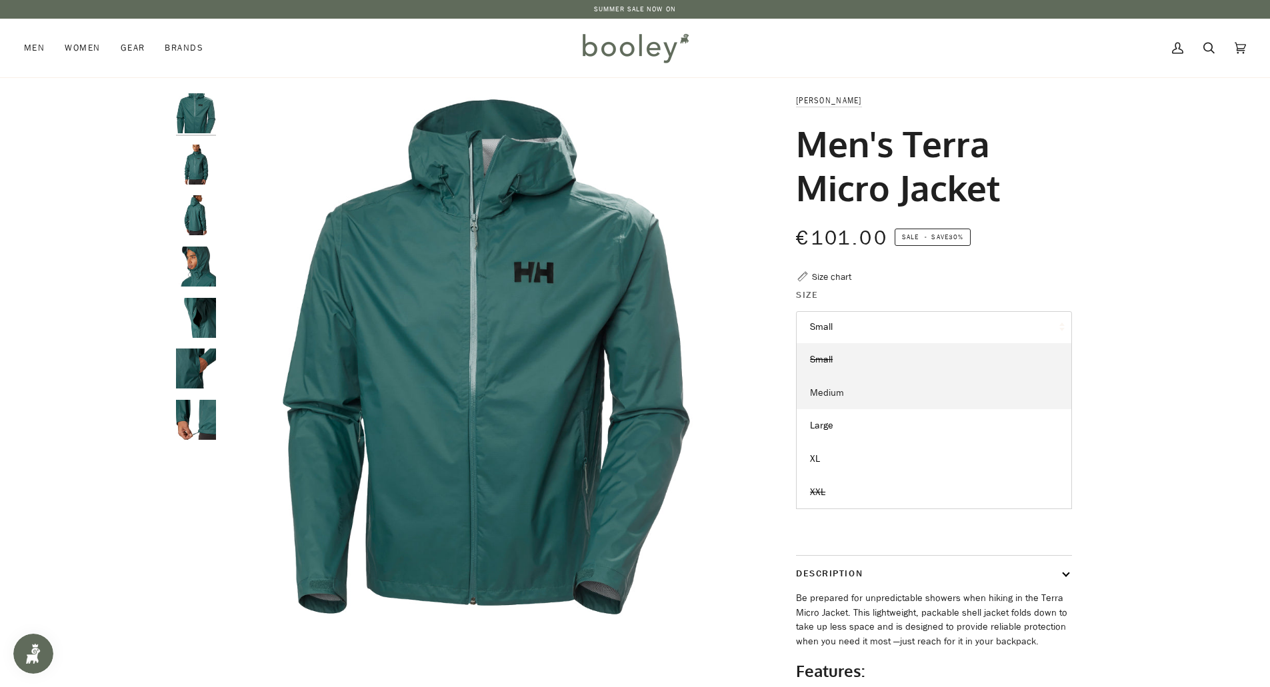
click at [841, 391] on span "Medium" at bounding box center [827, 393] width 34 height 13
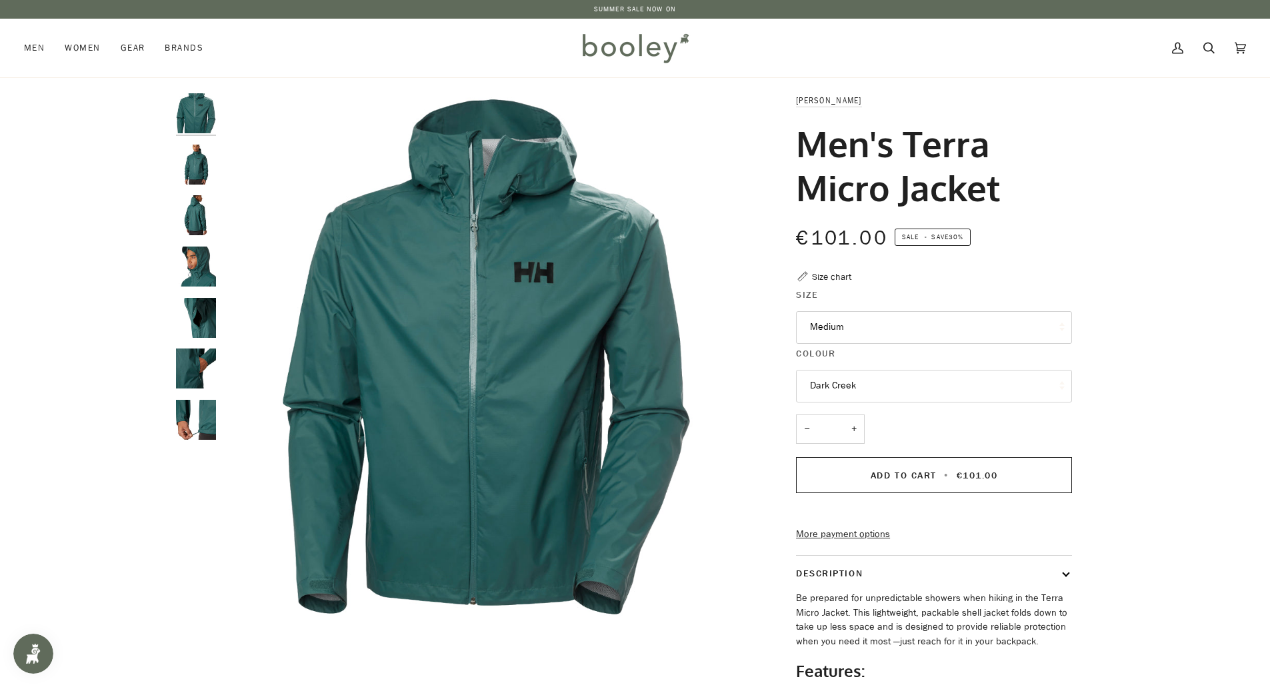
click at [204, 271] on img "Helly Hansen Men's Loke Terra Jacket - Booley Galway" at bounding box center [196, 267] width 40 height 40
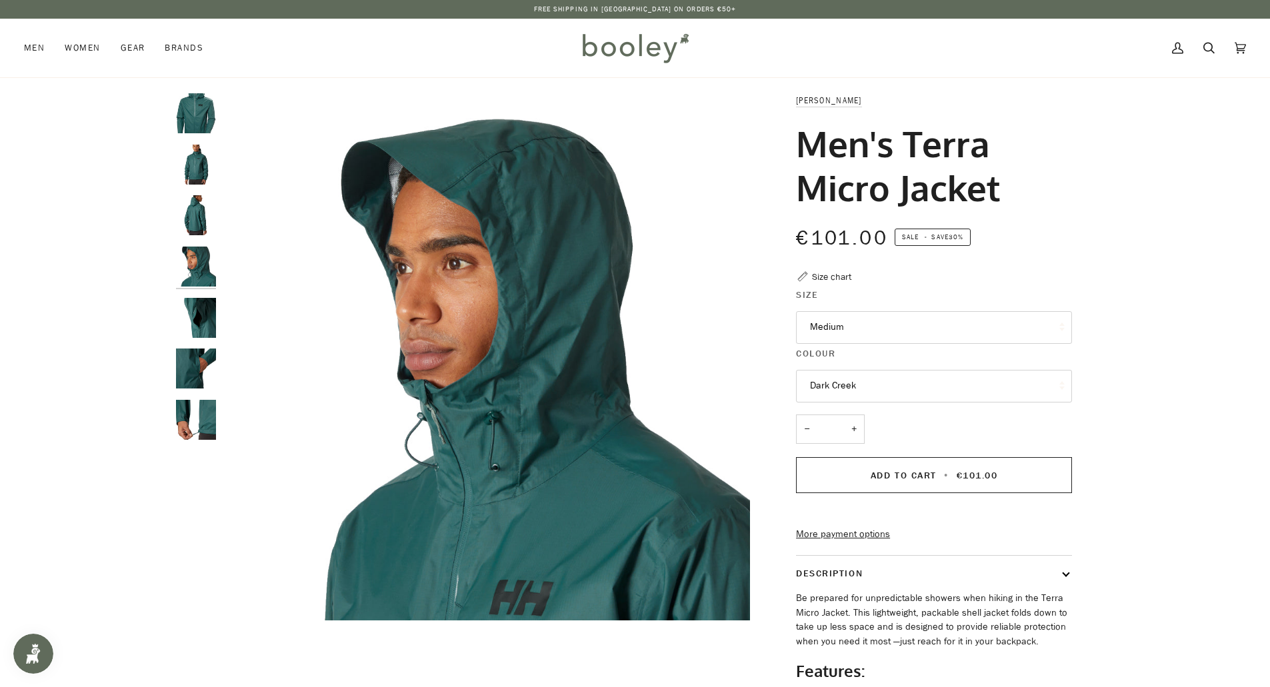
click at [197, 216] on img "Helly Hansen Men's Loke Terra Jacket - Booley Galway" at bounding box center [196, 215] width 40 height 40
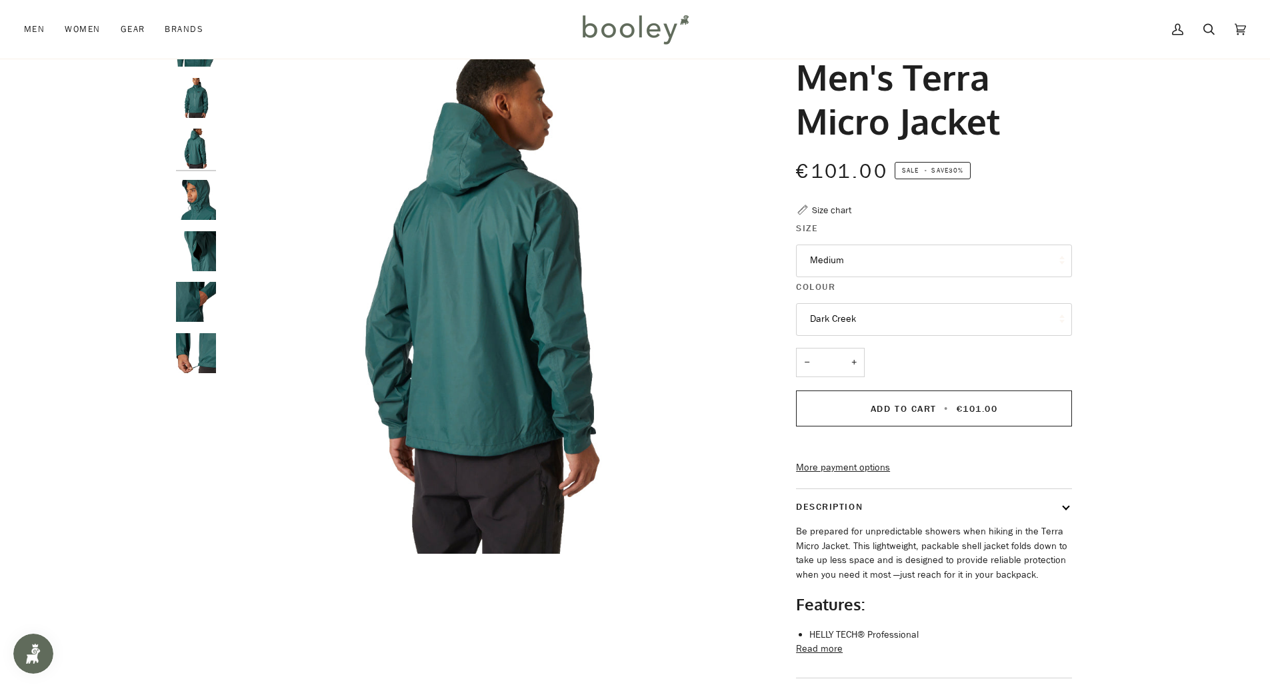
scroll to position [133, 0]
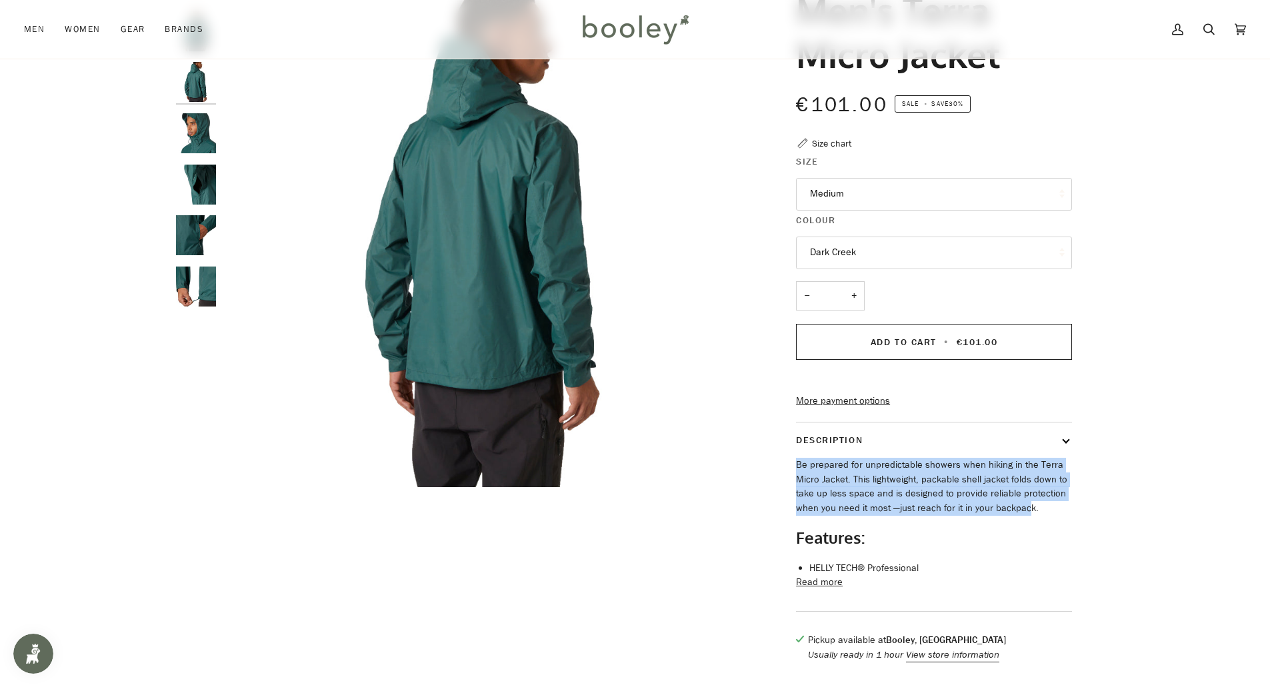
drag, startPoint x: 850, startPoint y: 493, endPoint x: 1026, endPoint y: 531, distance: 180.0
click at [1026, 516] on p "Be prepared for unpredictable showers when hiking in the Terra Micro Jacket. Th…" at bounding box center [934, 487] width 276 height 58
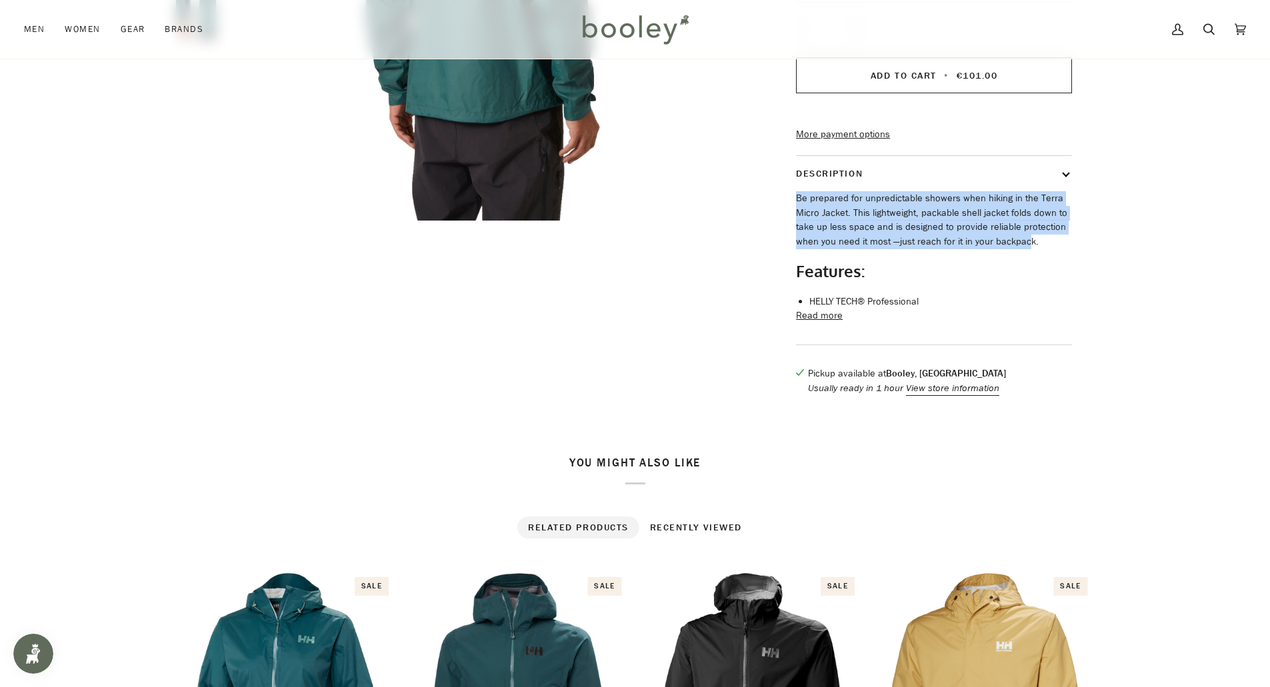
scroll to position [533, 0]
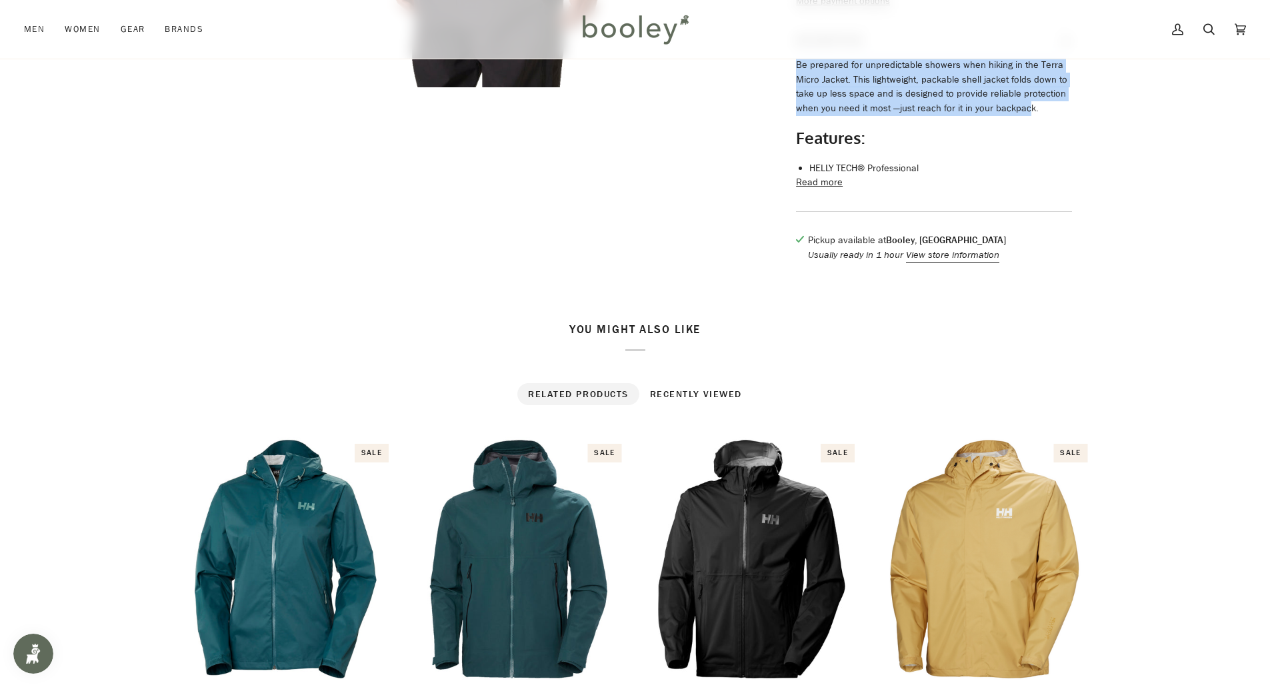
click at [816, 190] on button "Read more" at bounding box center [819, 182] width 47 height 15
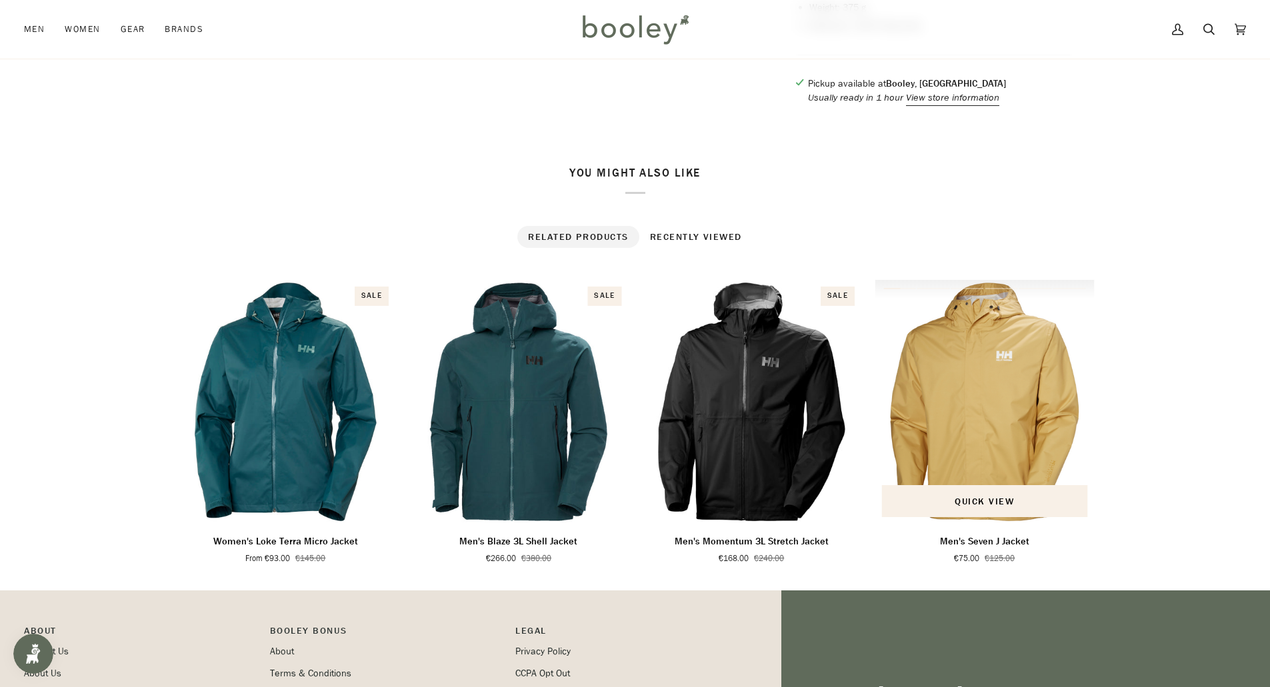
scroll to position [1066, 0]
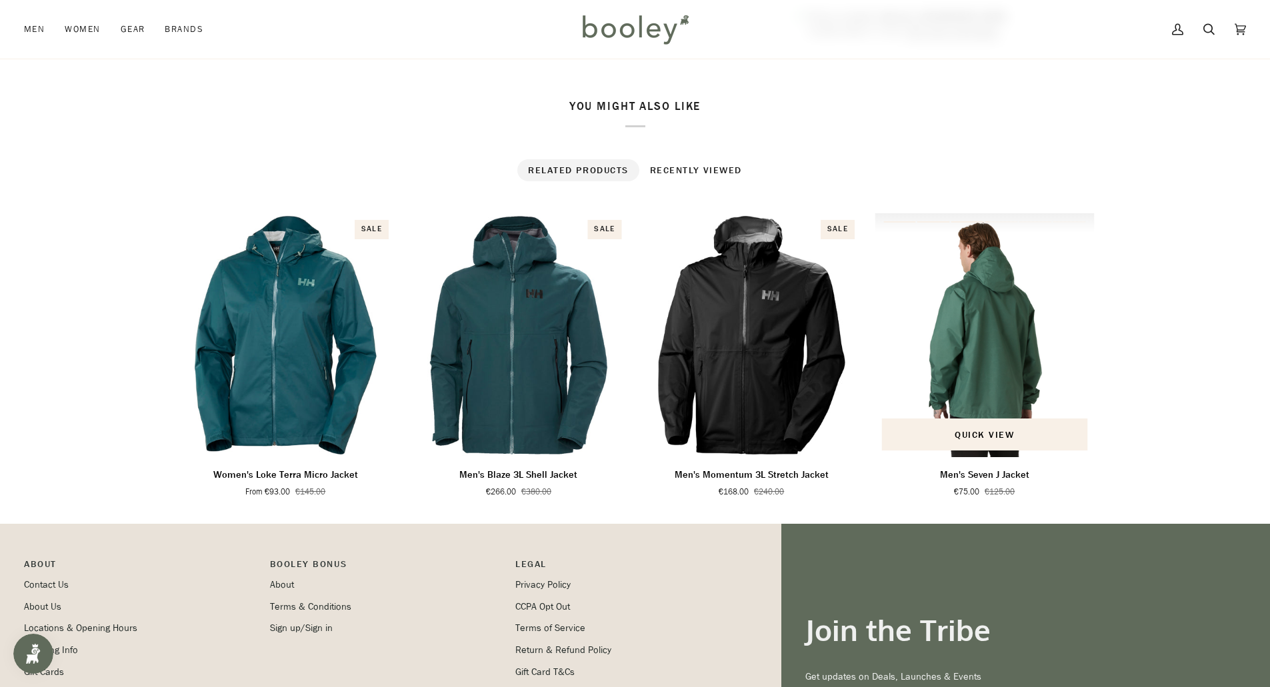
click at [976, 353] on img "Men's Seven J Jacket" at bounding box center [985, 335] width 220 height 244
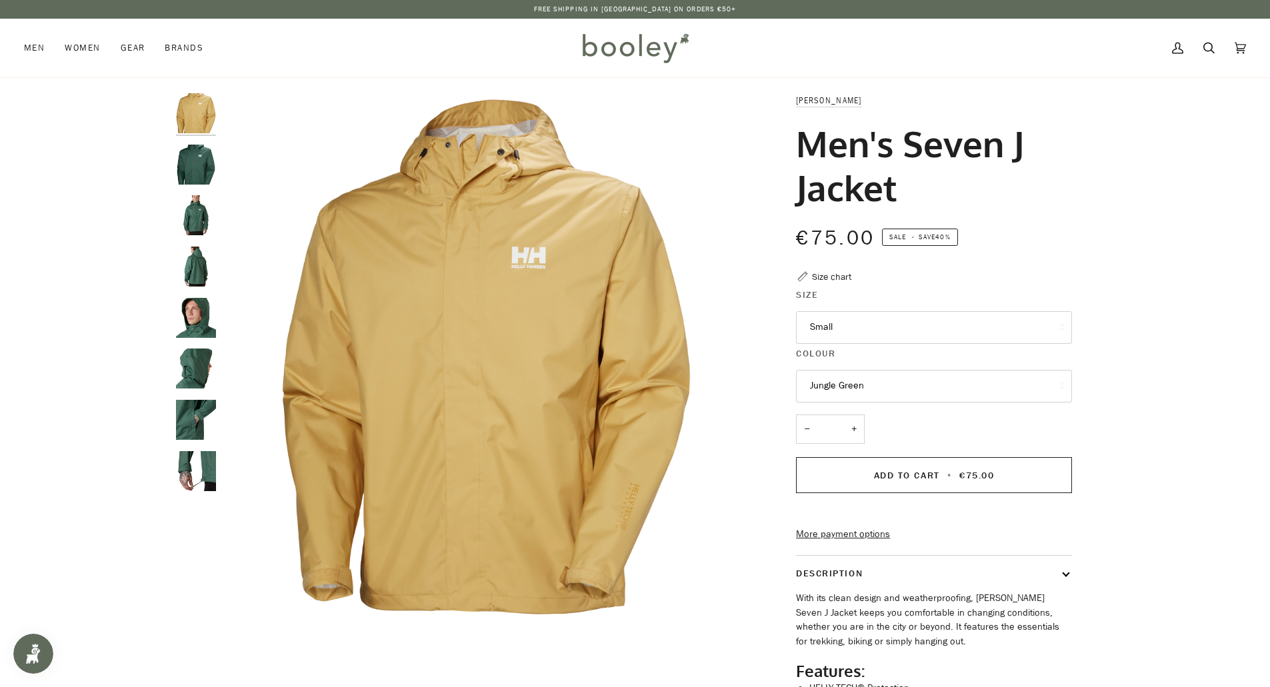
click at [855, 385] on button "Jungle Green" at bounding box center [934, 386] width 276 height 33
click at [829, 419] on span "Sand" at bounding box center [820, 418] width 21 height 13
click at [849, 383] on button "Sand" at bounding box center [934, 386] width 276 height 33
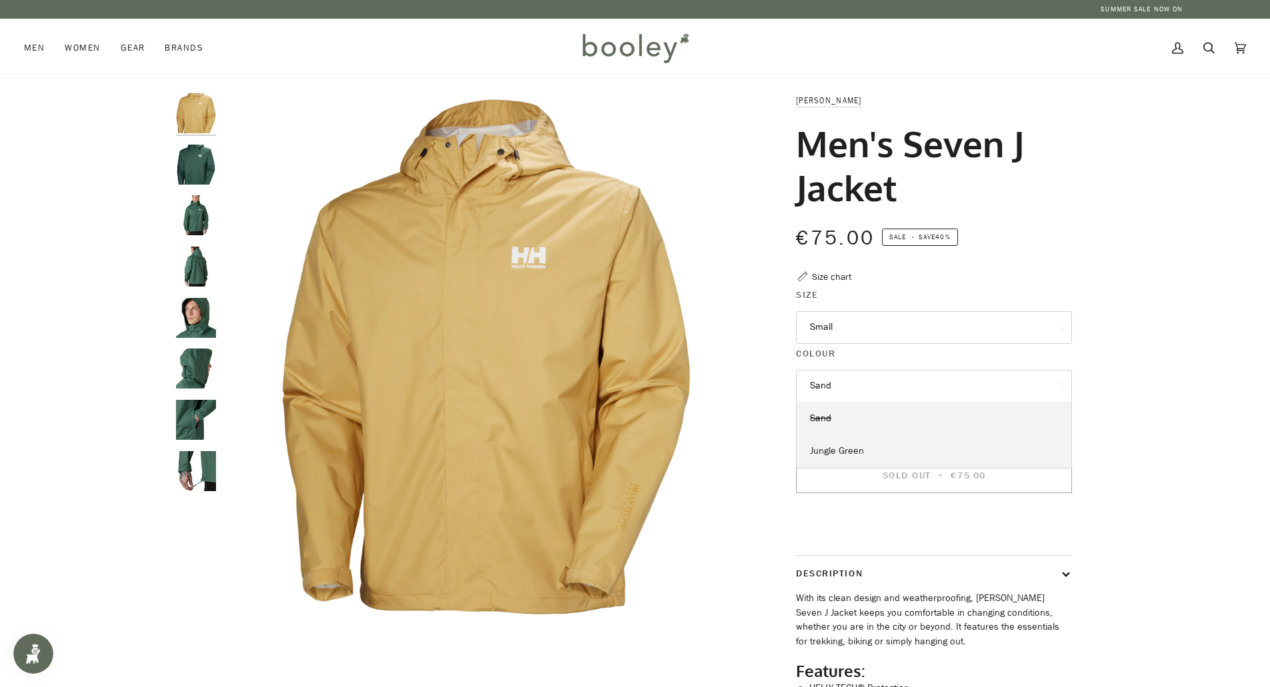
click at [851, 453] on span "Jungle Green" at bounding box center [837, 451] width 54 height 13
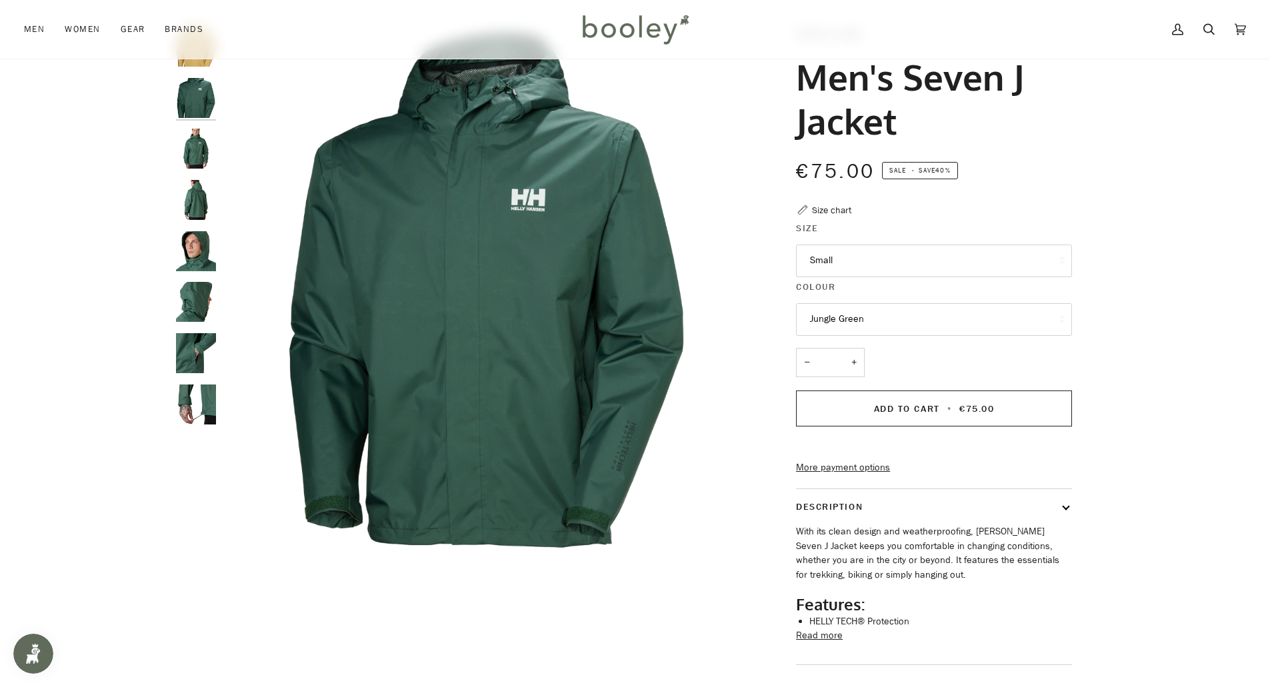
scroll to position [133, 0]
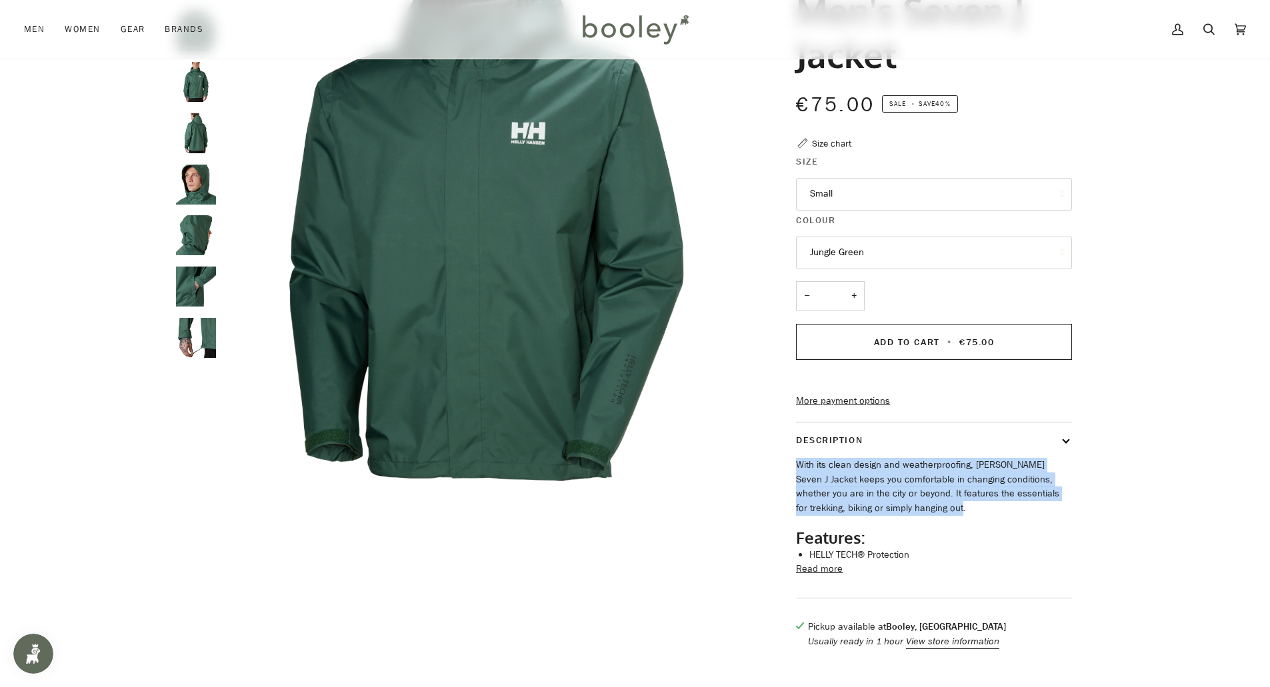
drag, startPoint x: 797, startPoint y: 487, endPoint x: 905, endPoint y: 532, distance: 117.7
click at [905, 516] on p "With its clean design and weatherproofing, Helly Hansen's Seven J Jacket keeps …" at bounding box center [934, 487] width 276 height 58
click at [862, 516] on p "With its clean design and weatherproofing, Helly Hansen's Seven J Jacket keeps …" at bounding box center [934, 487] width 276 height 58
drag, startPoint x: 905, startPoint y: 528, endPoint x: 835, endPoint y: 485, distance: 82.5
click at [839, 488] on p "With its clean design and weatherproofing, Helly Hansen's Seven J Jacket keeps …" at bounding box center [934, 487] width 276 height 58
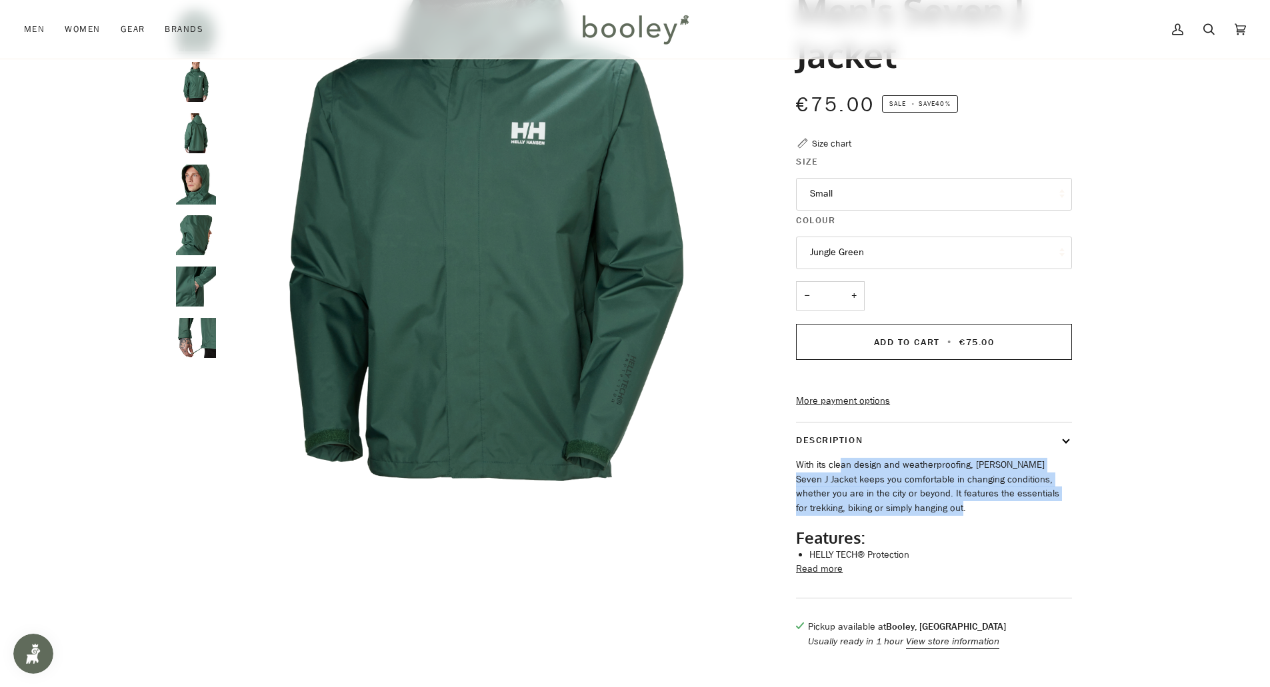
click at [864, 514] on p "With its clean design and weatherproofing, Helly Hansen's Seven J Jacket keeps …" at bounding box center [934, 487] width 276 height 58
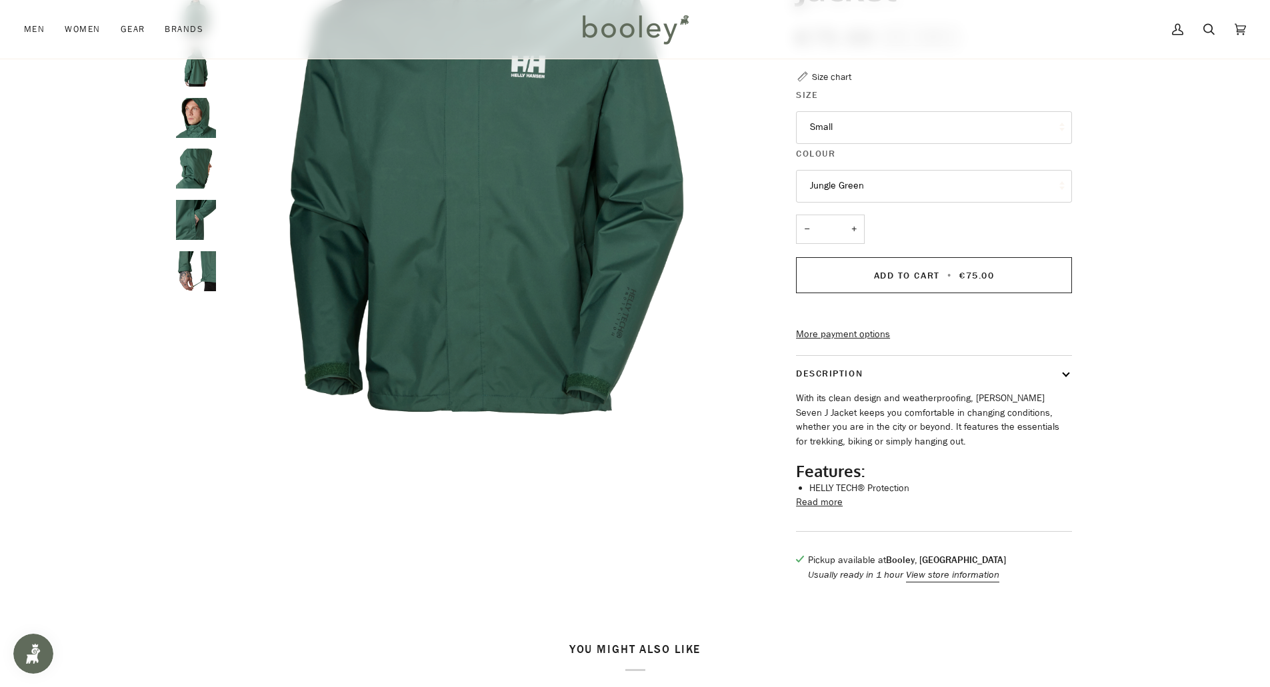
scroll to position [267, 0]
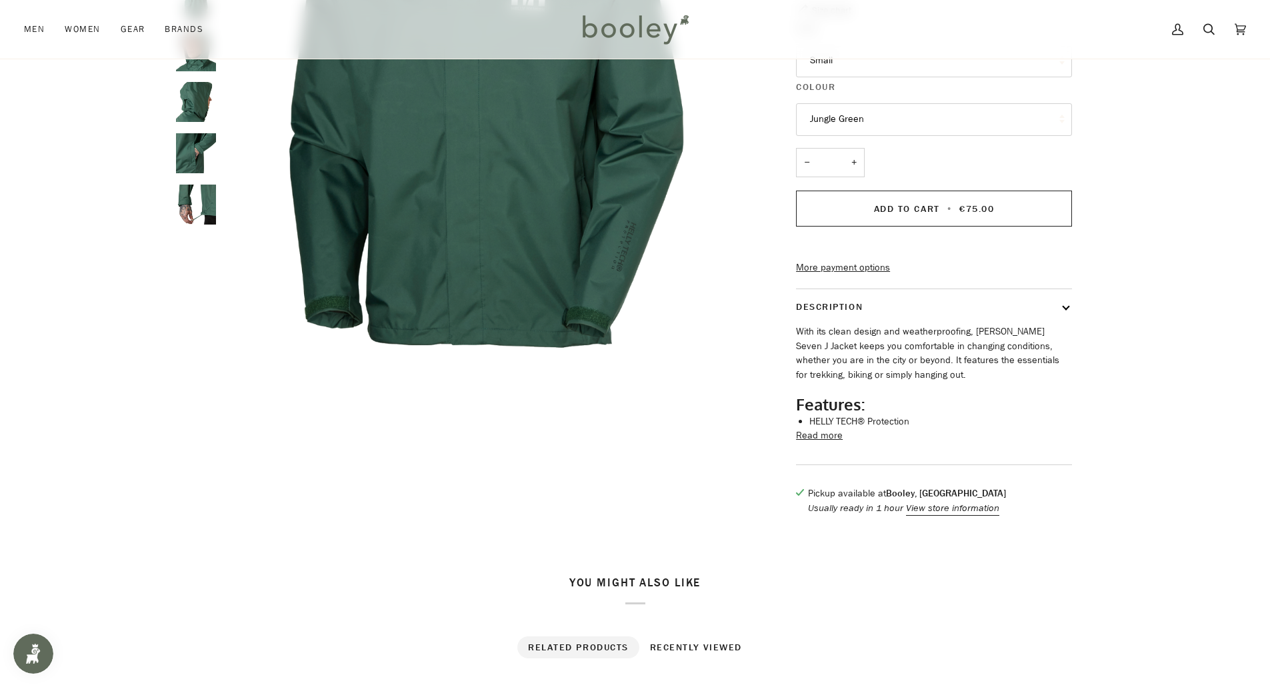
click at [813, 443] on button "Read more" at bounding box center [819, 436] width 47 height 15
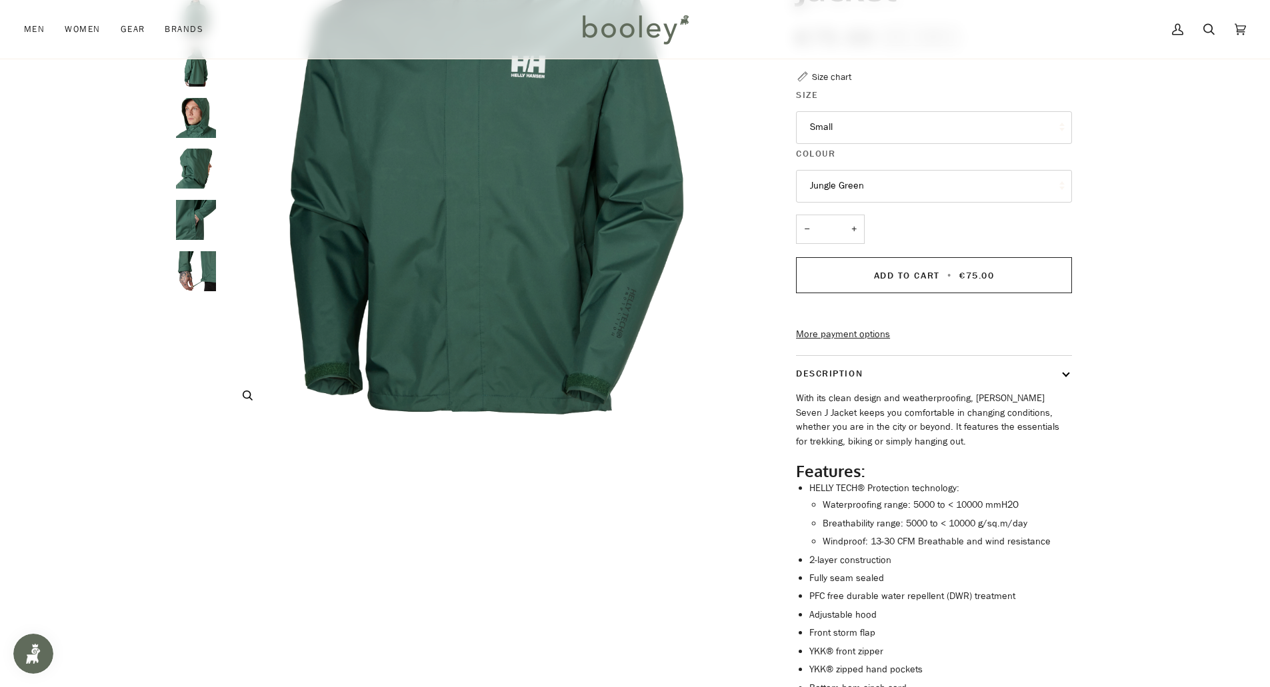
scroll to position [0, 0]
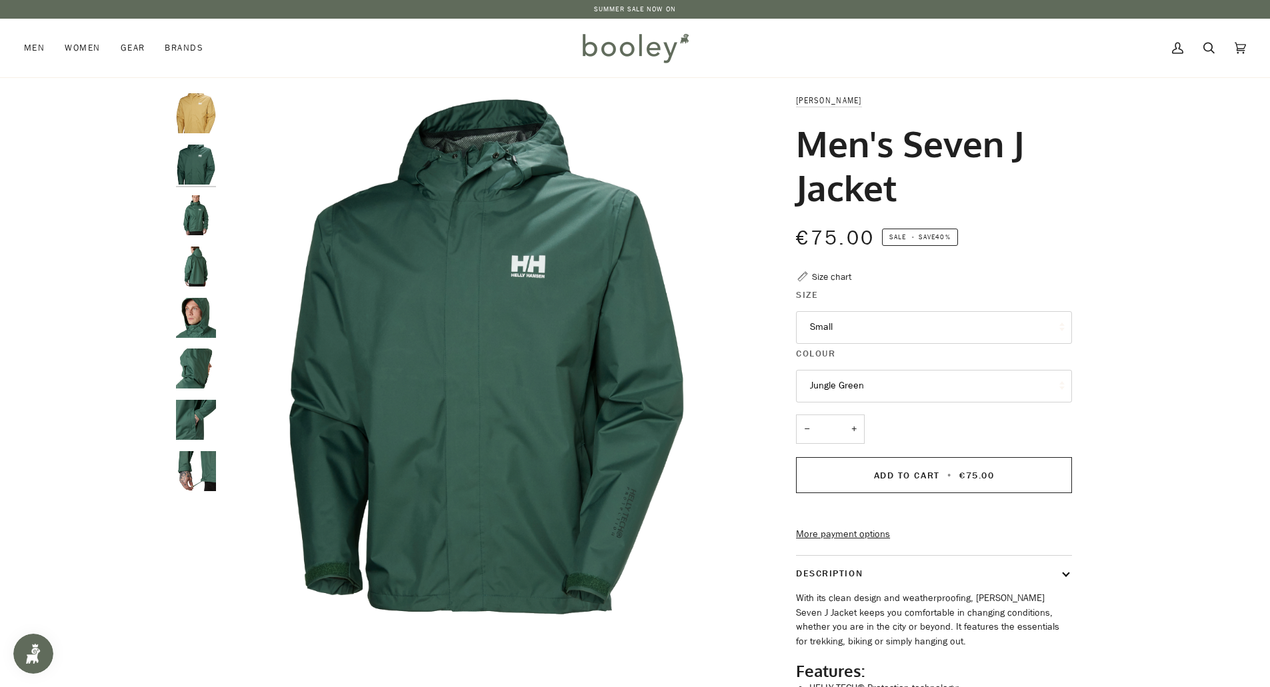
click at [198, 219] on img "Helly Hansen Men's Seven J Jacket Jungle Green - Booley Galway" at bounding box center [196, 215] width 40 height 40
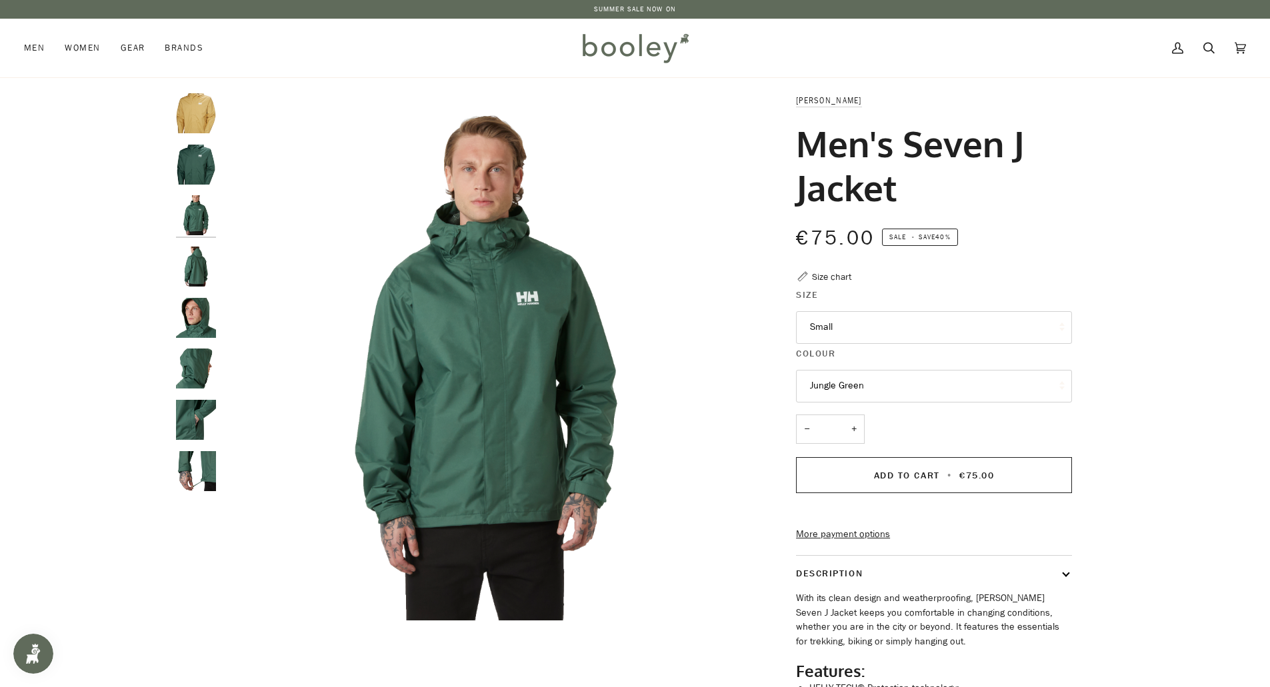
click at [198, 269] on img "Helly Hansen Men's Seven J Jacket Jungle Green - Booley Galway" at bounding box center [196, 267] width 40 height 40
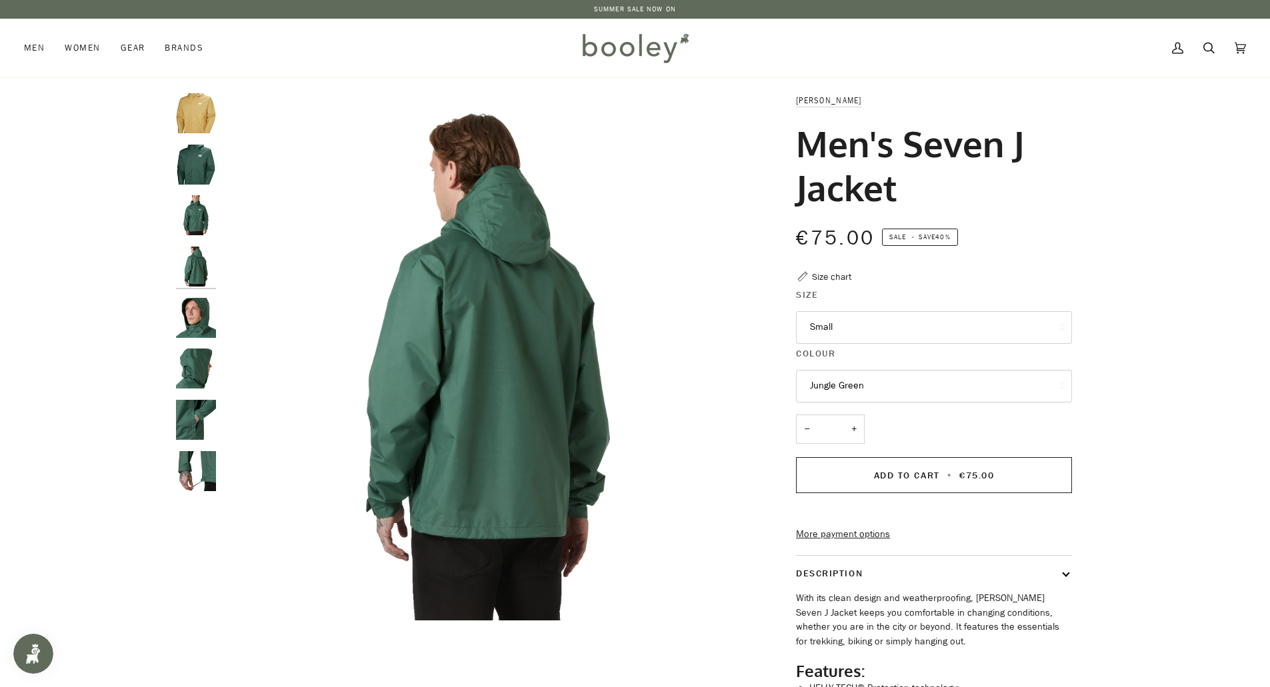
click at [198, 315] on img "Helly Hansen Men's Seven J Jacket Jungle Green - Booley Galway" at bounding box center [196, 318] width 40 height 40
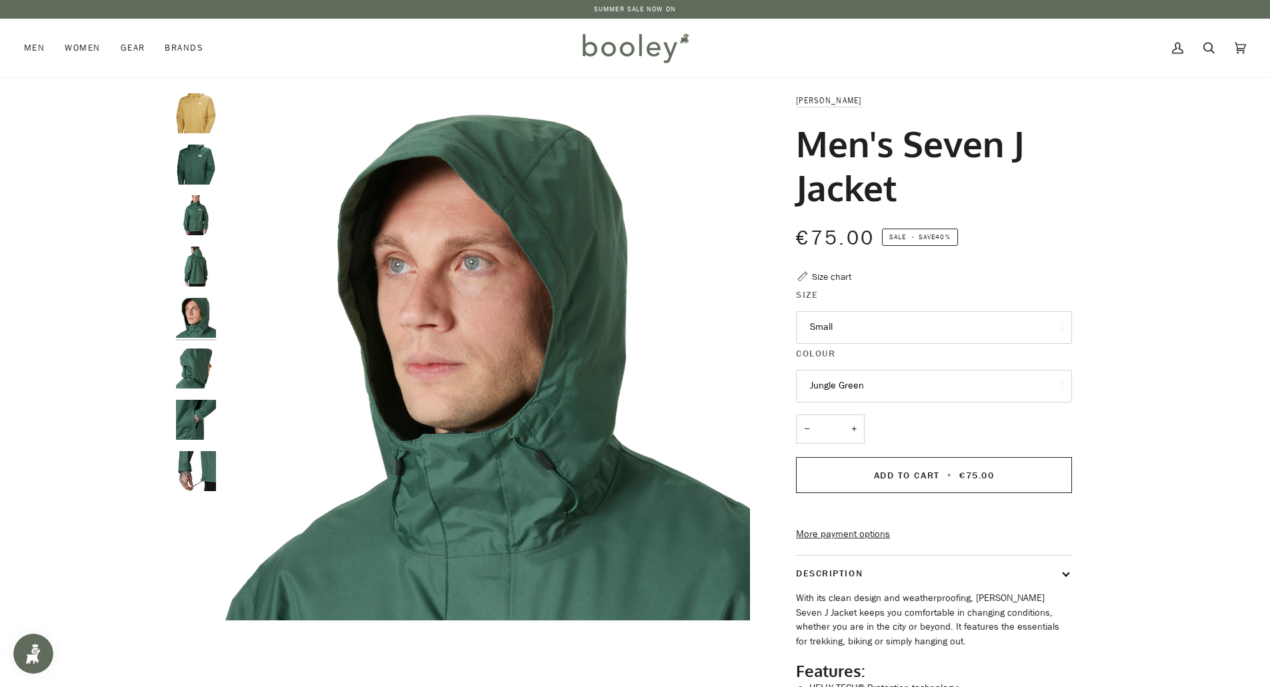
click at [196, 365] on img "Helly Hansen Men's Seven J Jacket Jungle Green - Booley Galway" at bounding box center [196, 369] width 40 height 40
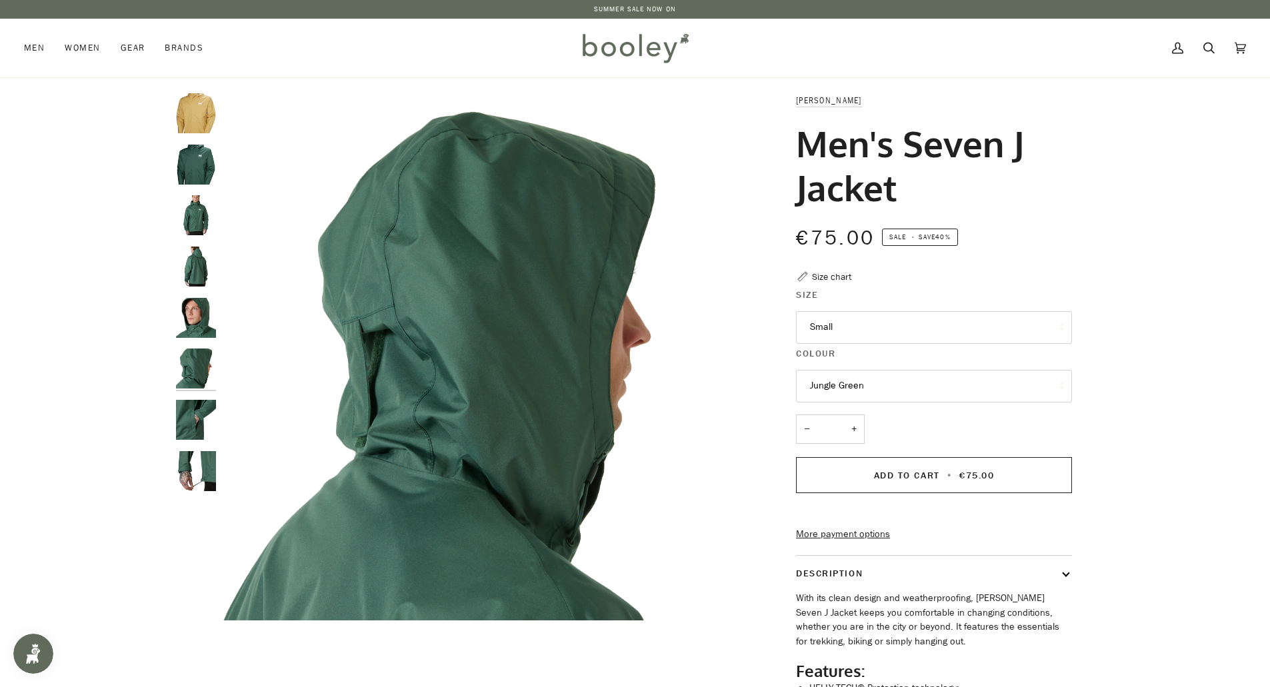
click at [195, 411] on img "Helly Hansen Men's Seven J Jacket Jungle Green - Booley Galway" at bounding box center [196, 420] width 40 height 40
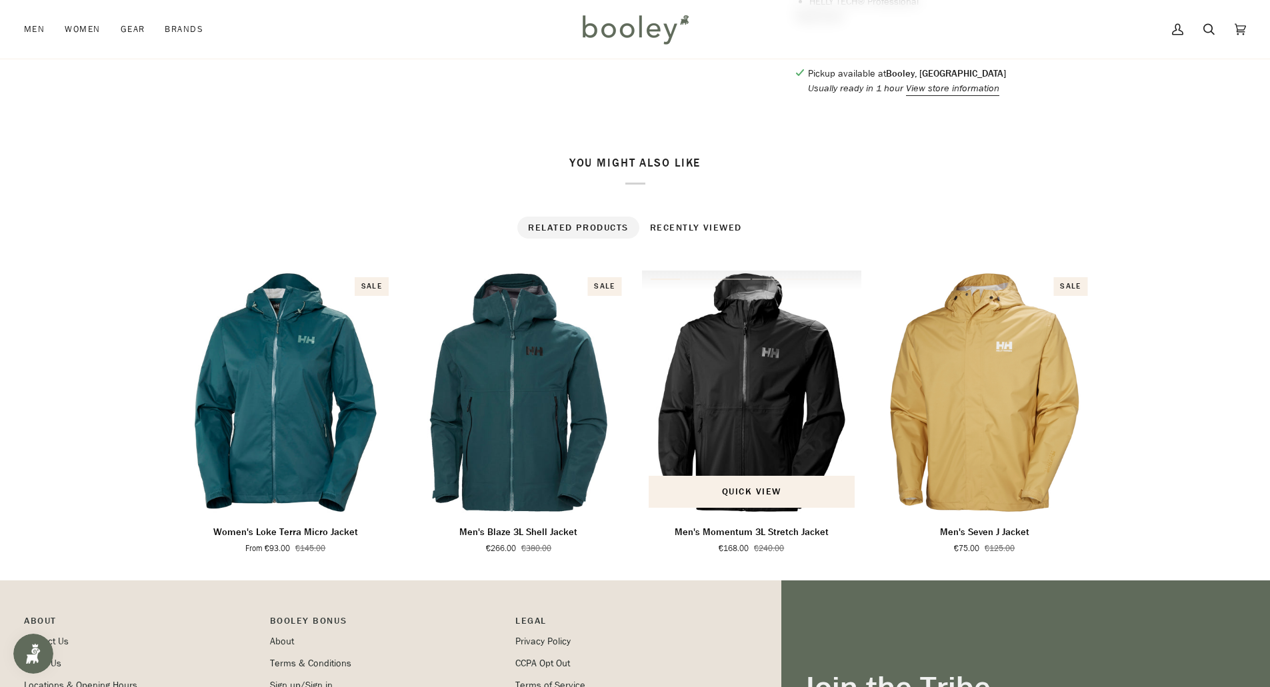
click at [745, 395] on img "Men's Momentum 3L Stretch Jacket" at bounding box center [752, 393] width 220 height 244
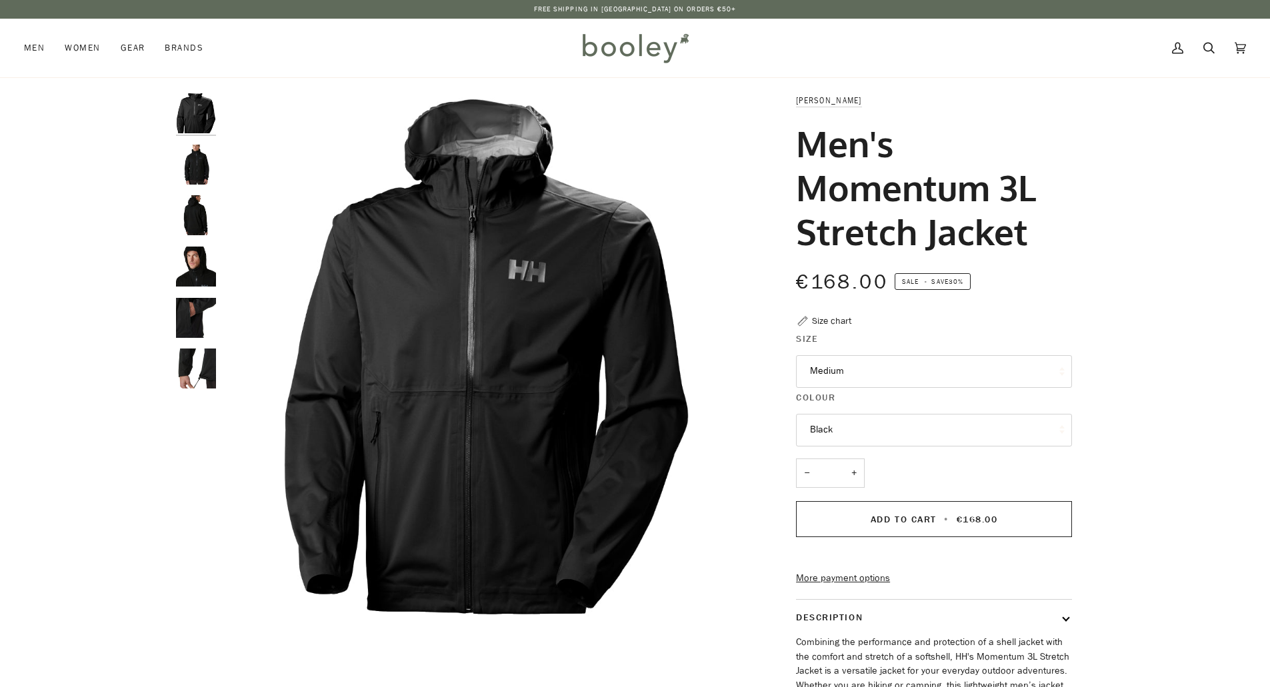
click at [872, 374] on button "Medium" at bounding box center [934, 371] width 276 height 33
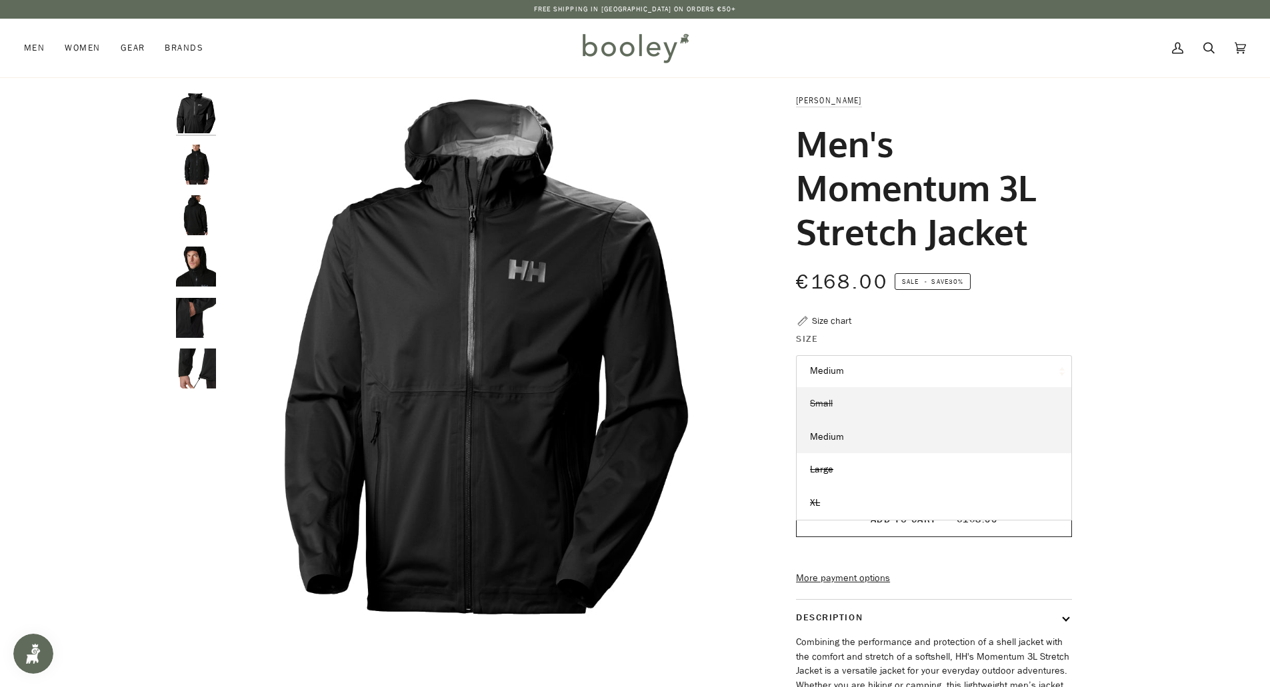
click at [835, 405] on link "Small" at bounding box center [934, 403] width 275 height 33
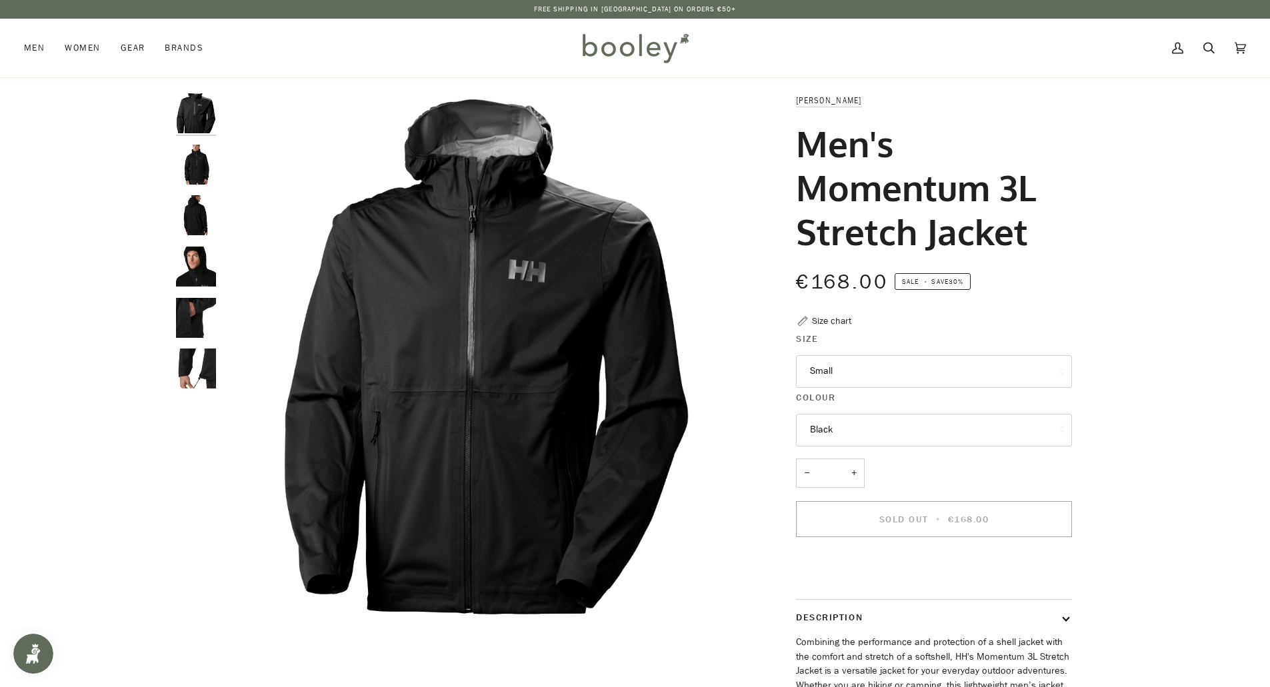
click at [869, 366] on button "Small" at bounding box center [934, 371] width 276 height 33
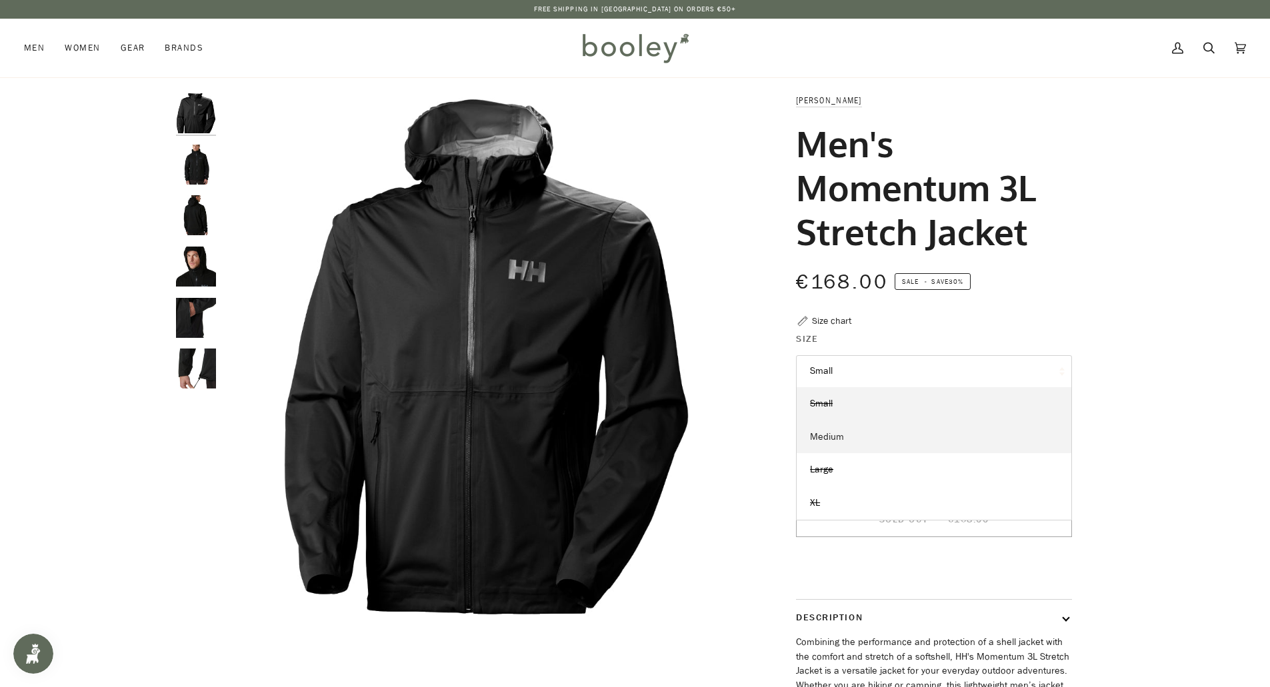
click at [845, 438] on link "Medium" at bounding box center [934, 437] width 275 height 33
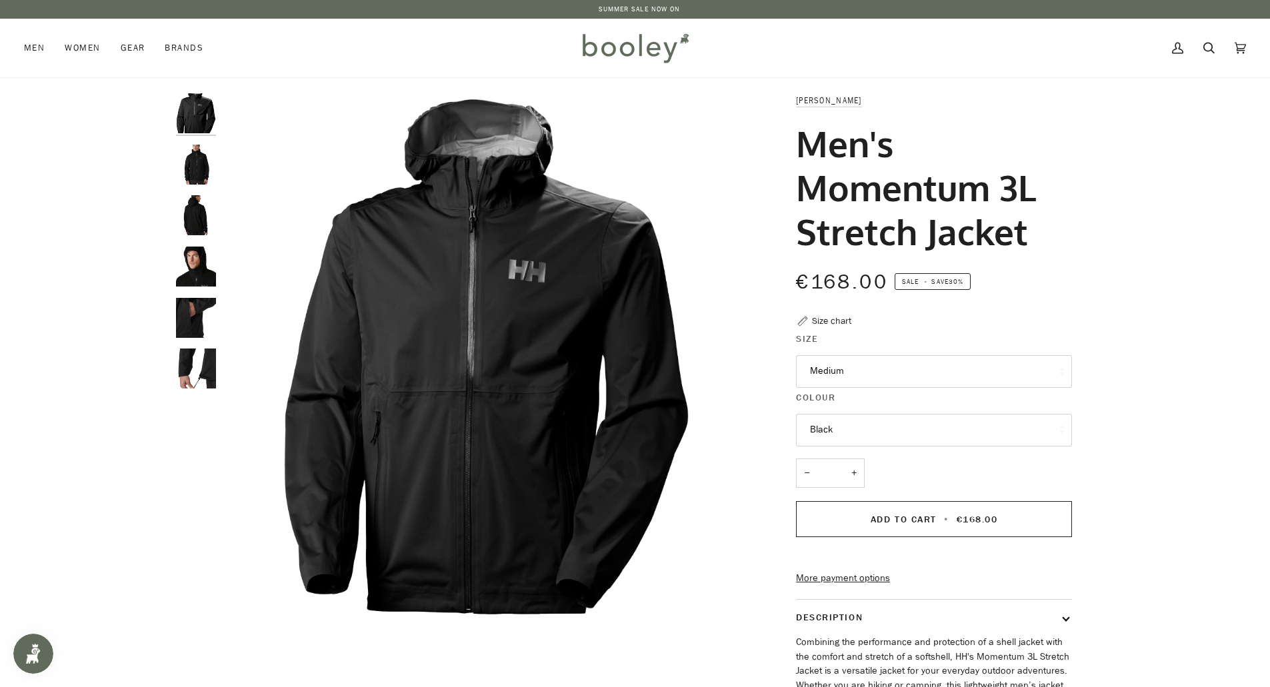
click at [861, 429] on button "Black" at bounding box center [934, 430] width 276 height 33
click at [867, 431] on button "Black" at bounding box center [934, 430] width 276 height 33
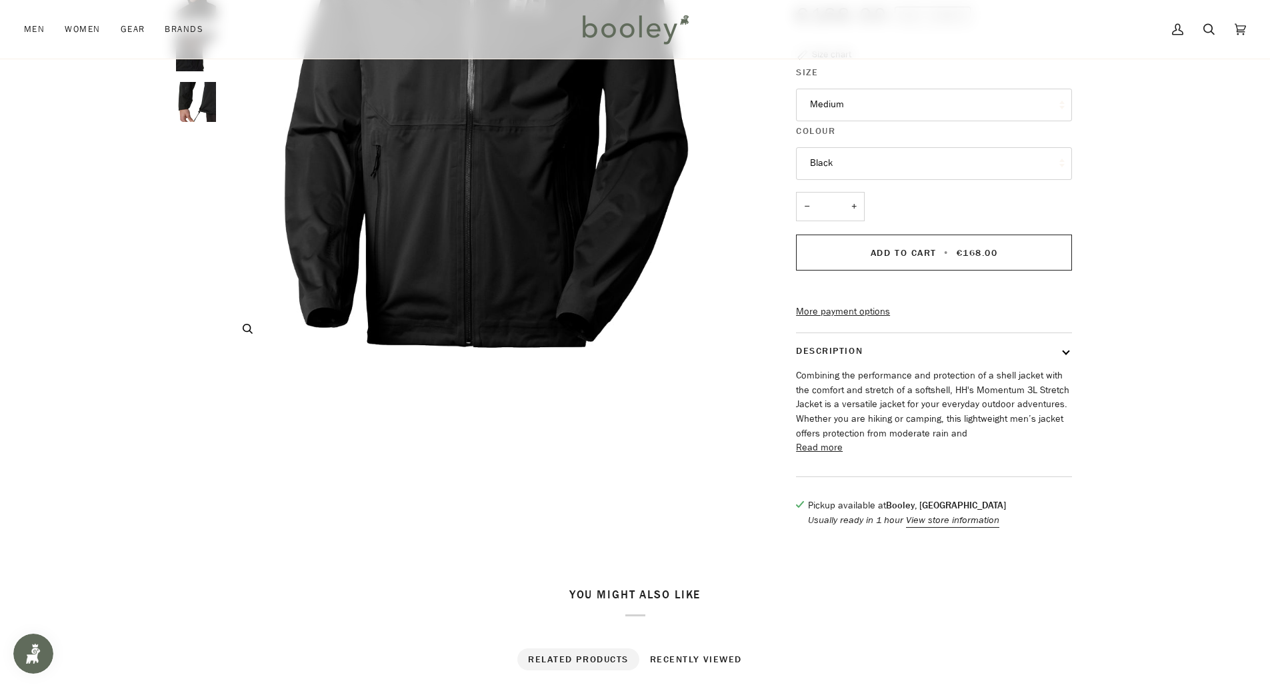
scroll to position [67, 0]
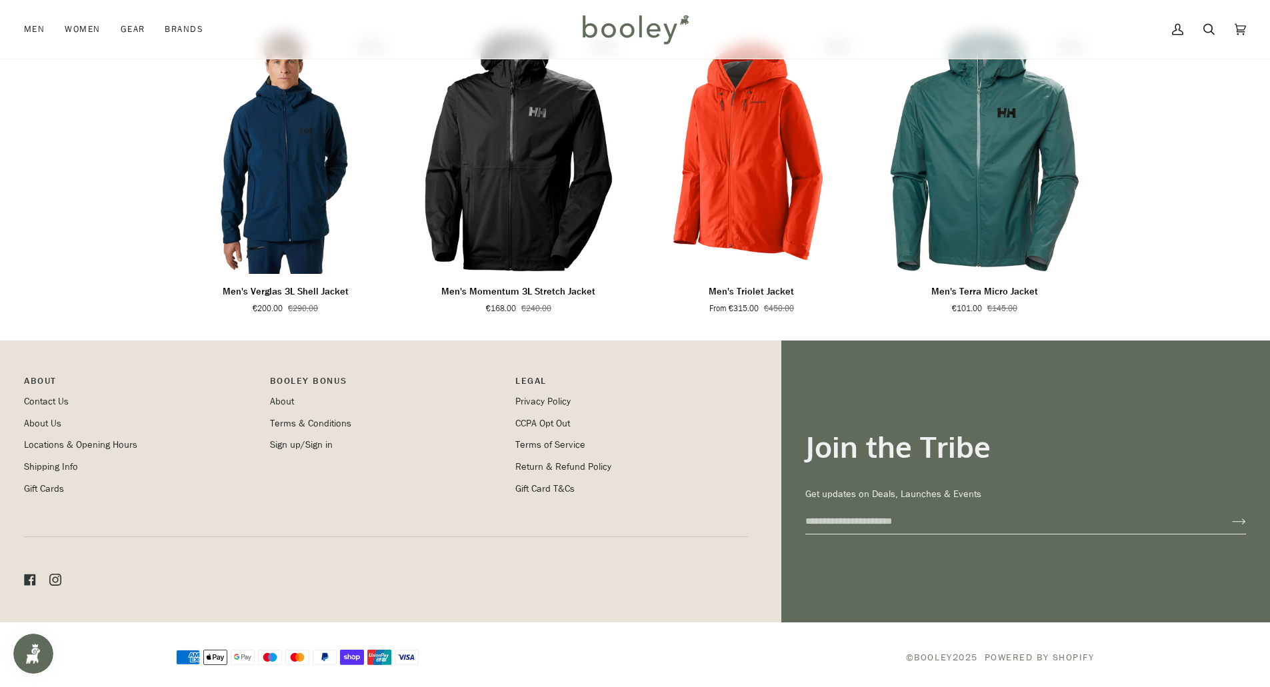
scroll to position [867, 0]
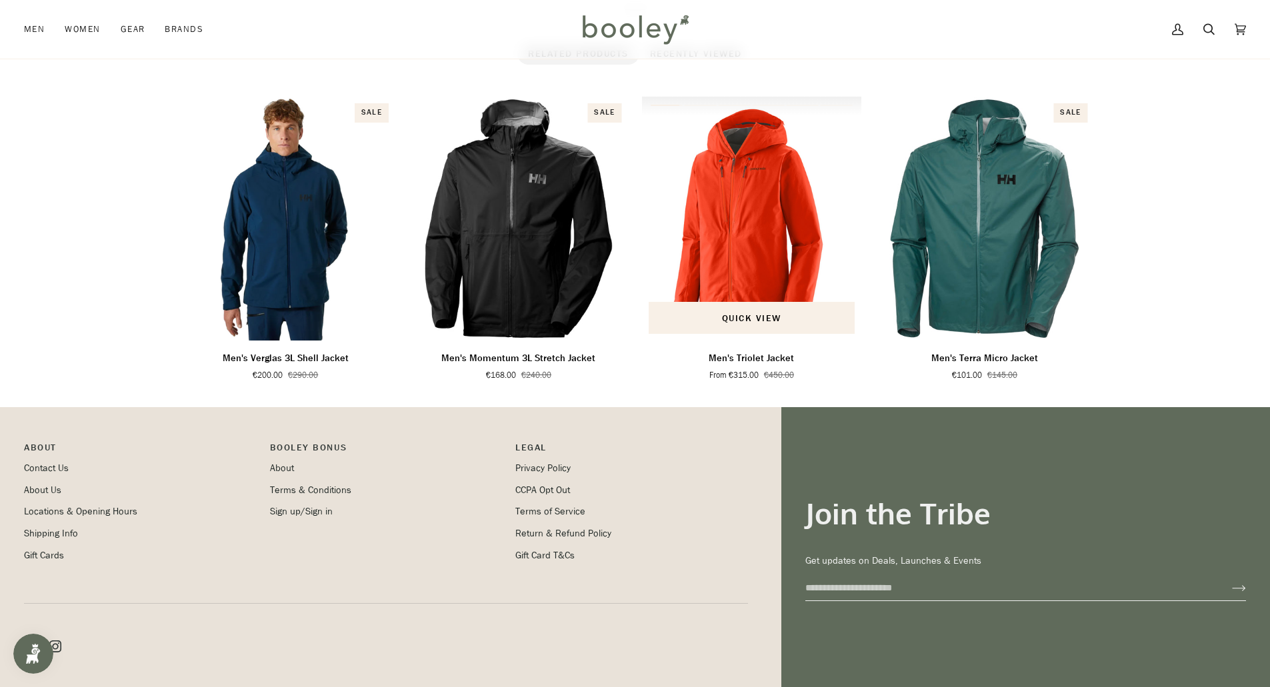
click at [737, 251] on img "Men's Triolet Jacket" at bounding box center [752, 219] width 220 height 244
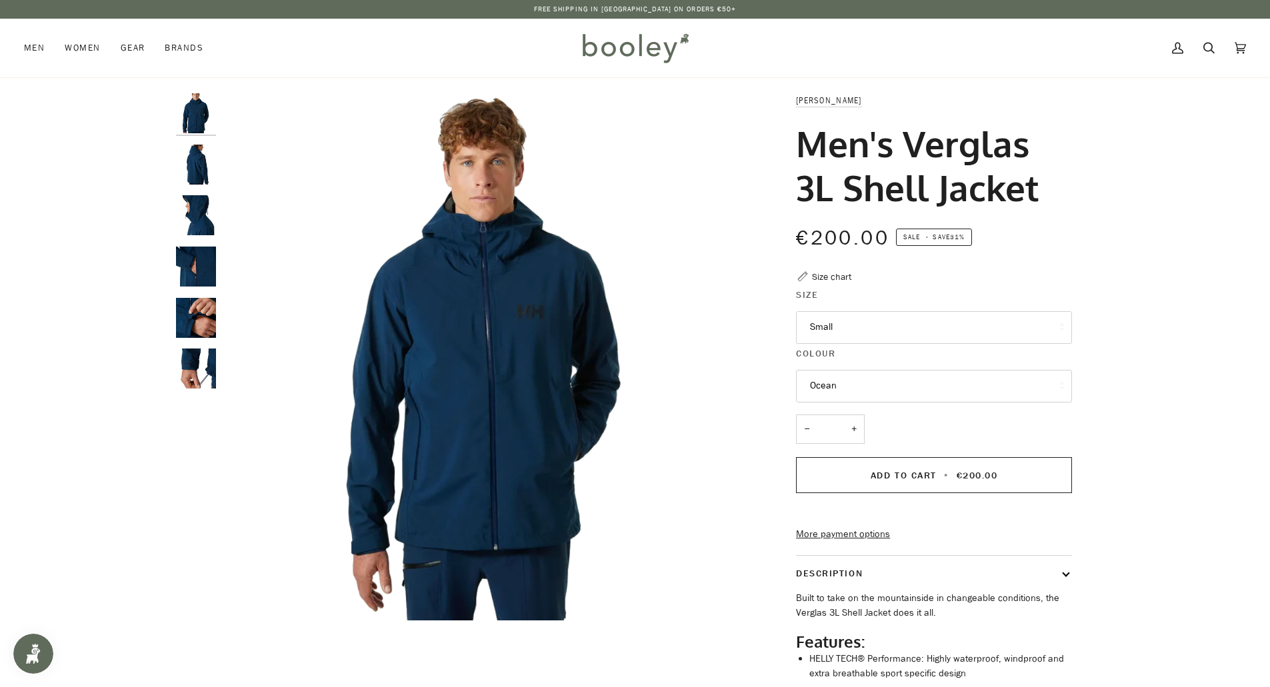
click at [853, 387] on button "Ocean" at bounding box center [934, 386] width 276 height 33
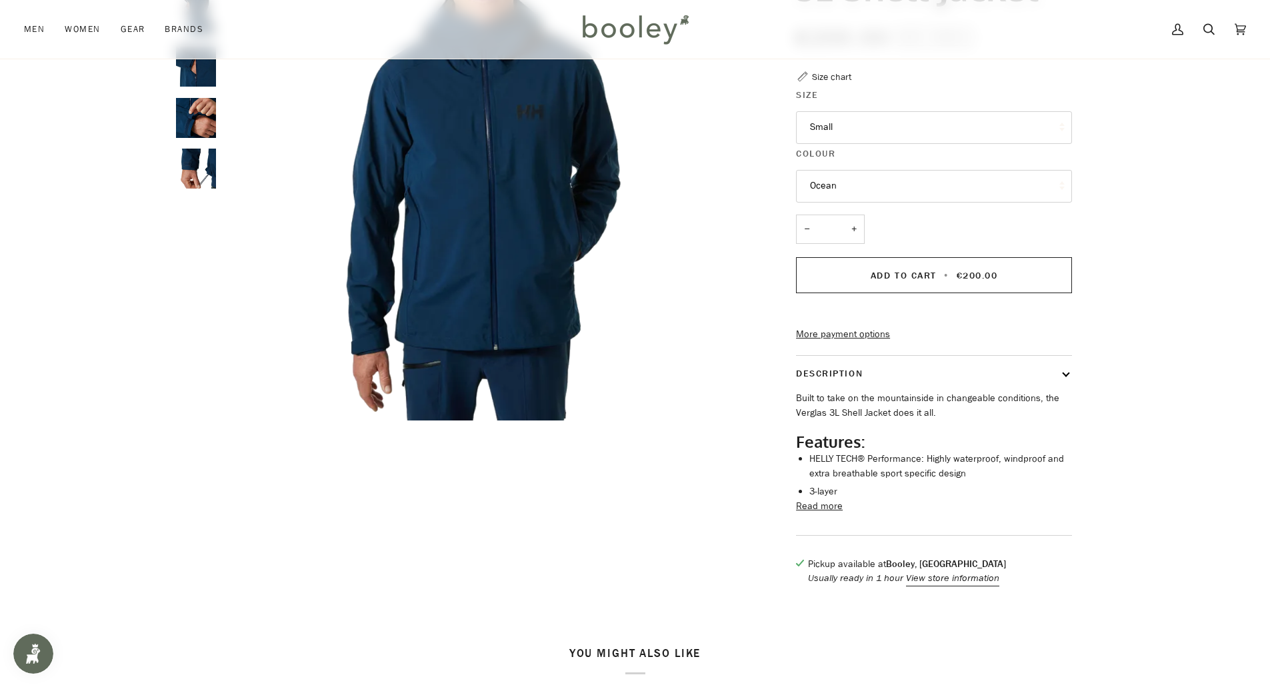
click at [828, 514] on button "Read more" at bounding box center [819, 506] width 47 height 15
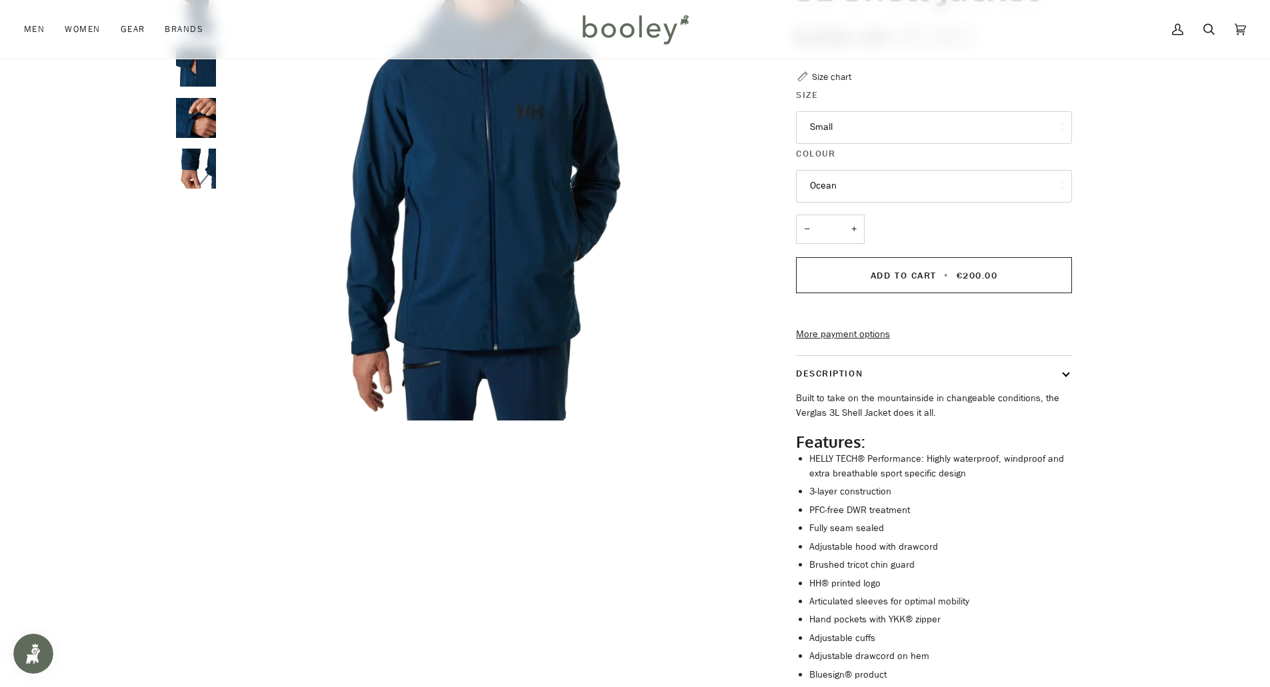
scroll to position [67, 0]
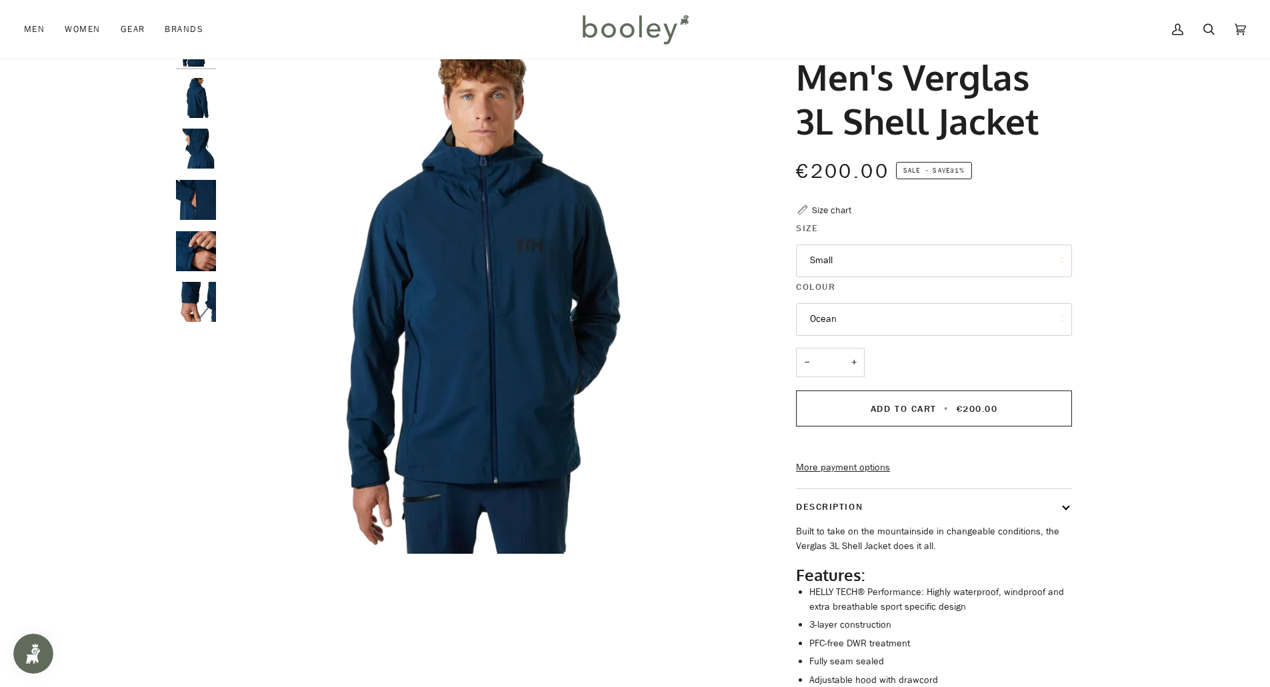
click at [199, 272] on div at bounding box center [199, 180] width 47 height 307
click at [183, 210] on img "Helly Hansen Men's Verglas 3L Shell Jacket Ocean - Booley Galway" at bounding box center [196, 200] width 40 height 40
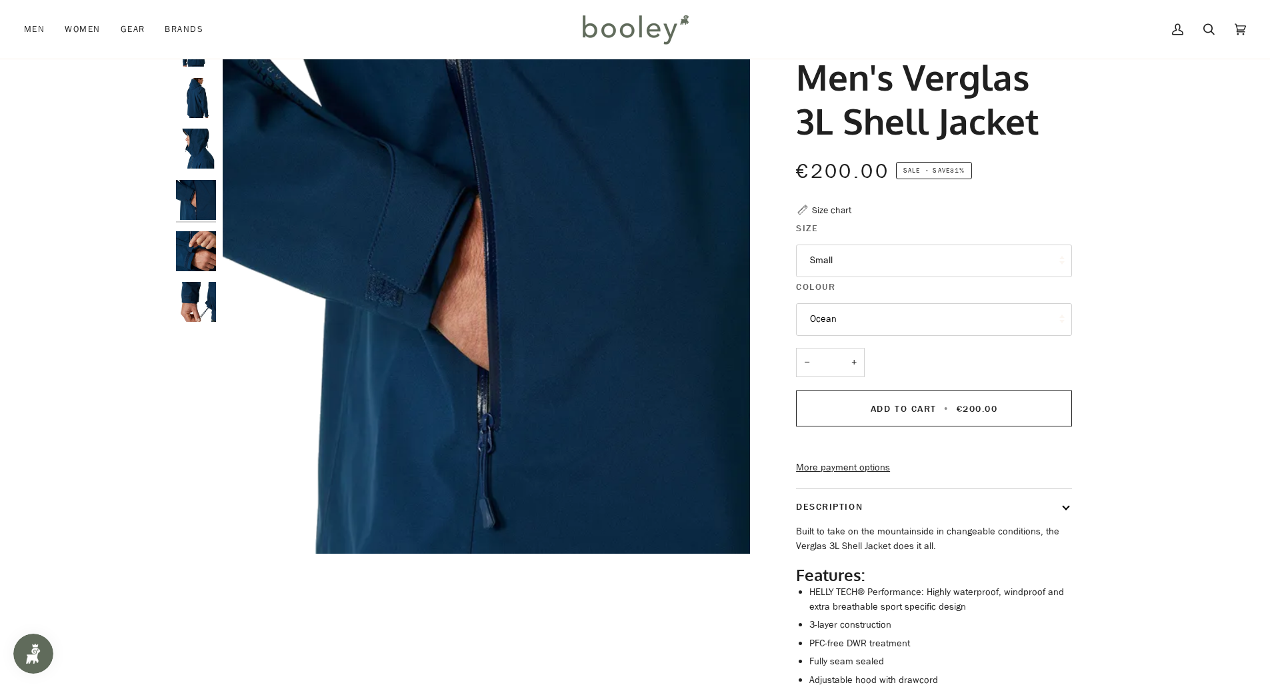
click at [191, 154] on img "Helly Hansen Men's Verglas 3L Shell Jacket Ocean - Booley Galway" at bounding box center [196, 149] width 40 height 40
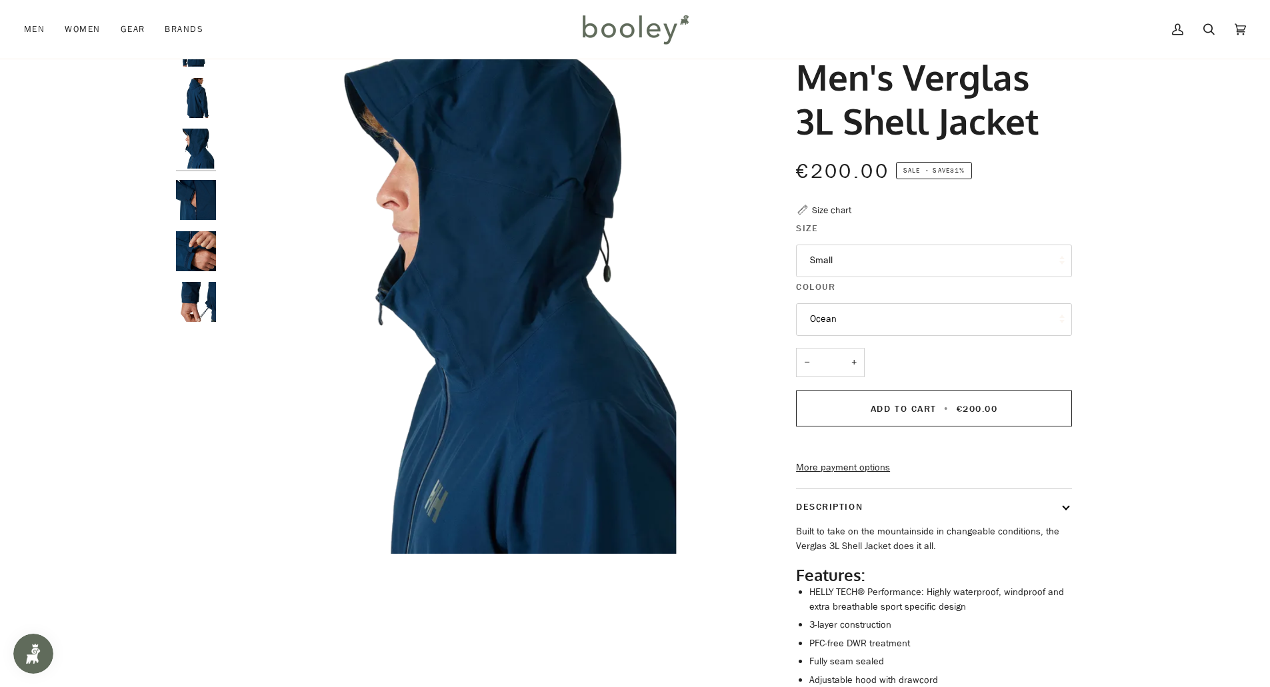
click at [199, 111] on img "Helly Hansen Men's Verglas 3L Shell Jacket Ocean - Booley Galway" at bounding box center [196, 98] width 40 height 40
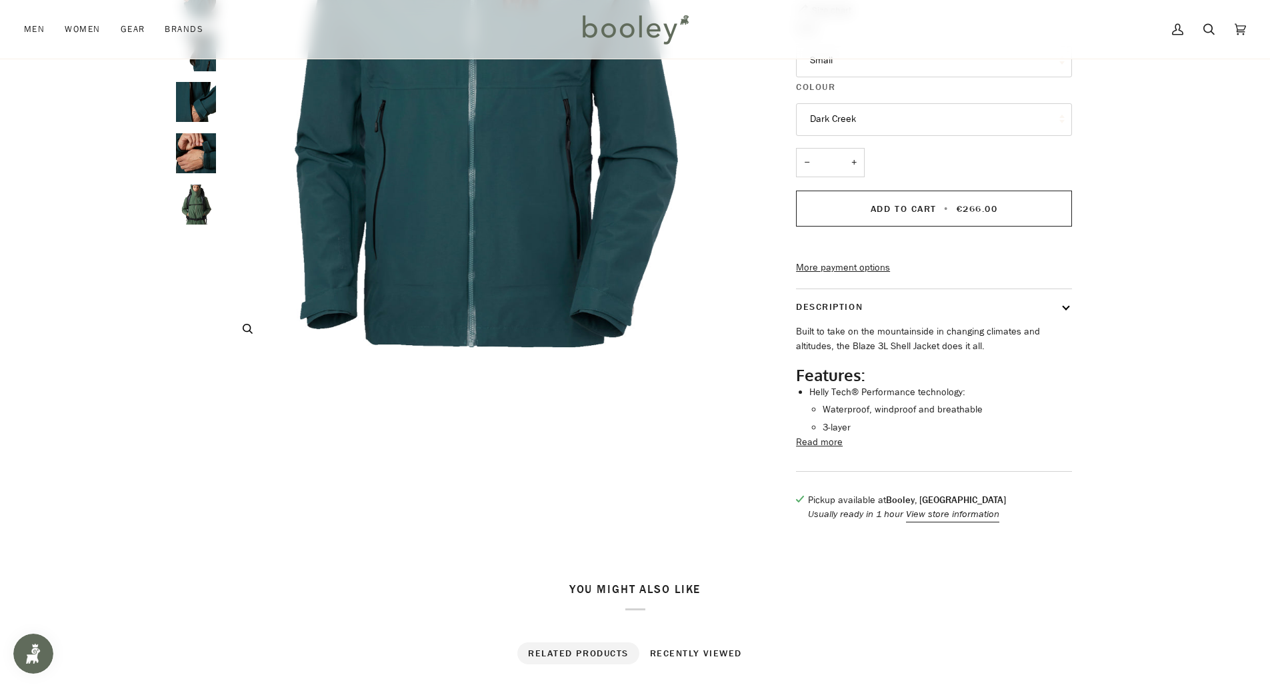
scroll to position [133, 0]
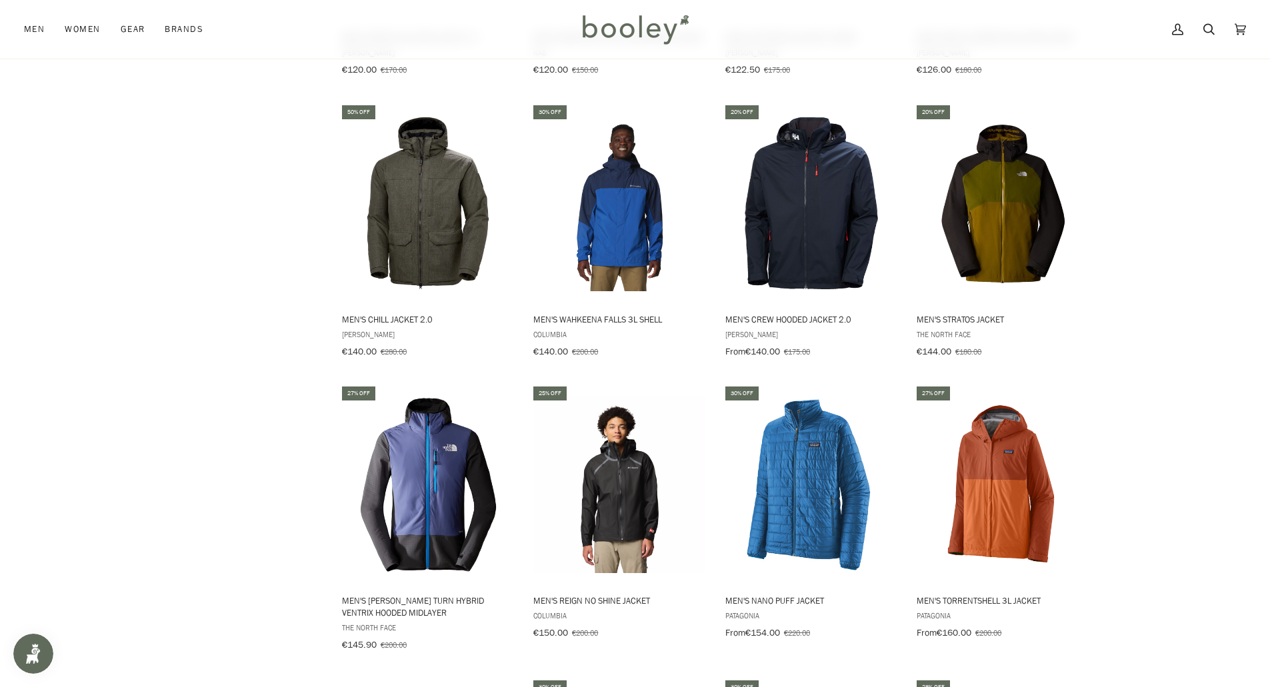
scroll to position [1195, 0]
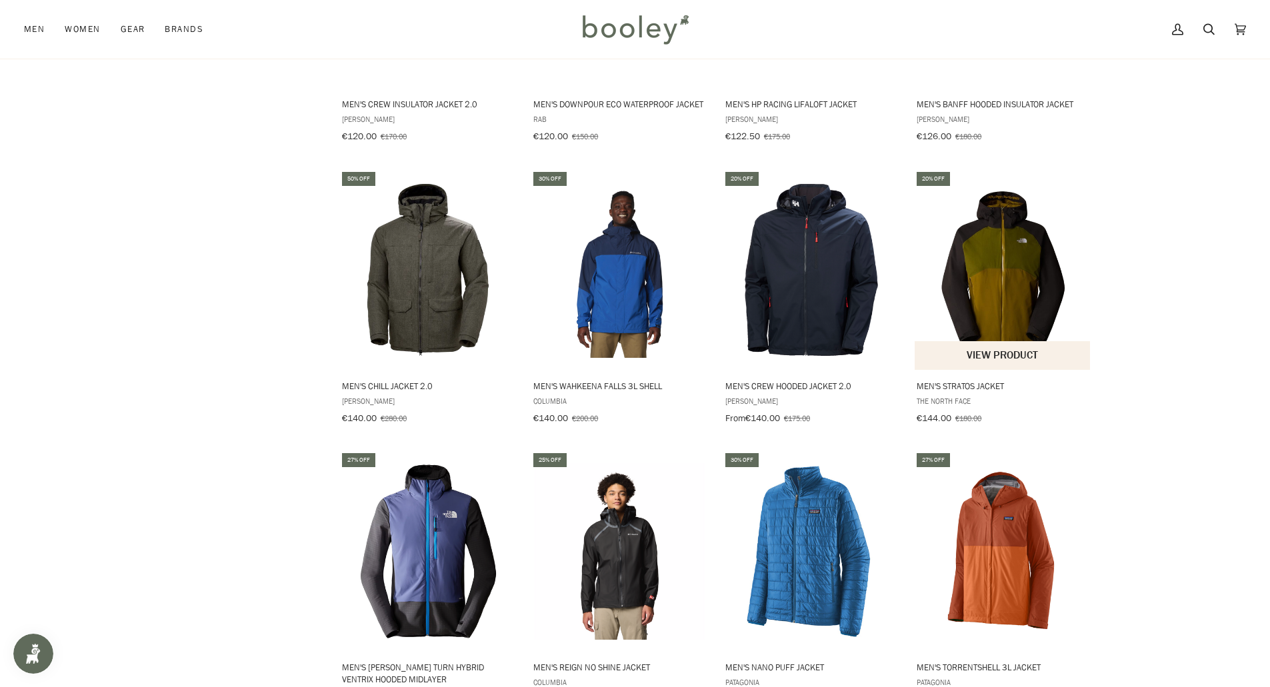
click at [1004, 271] on img "Men's Stratos Jacket" at bounding box center [1002, 270] width 177 height 177
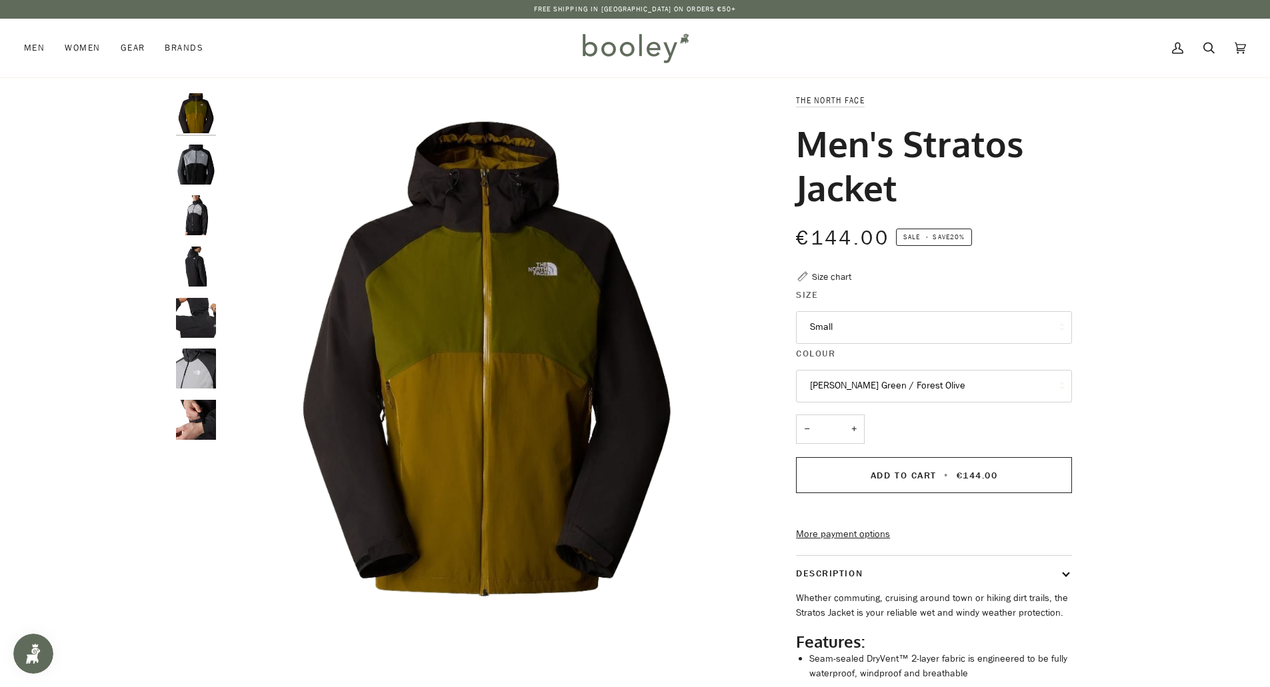
click at [859, 387] on button "[PERSON_NAME] Green / Forest Olive" at bounding box center [934, 386] width 276 height 33
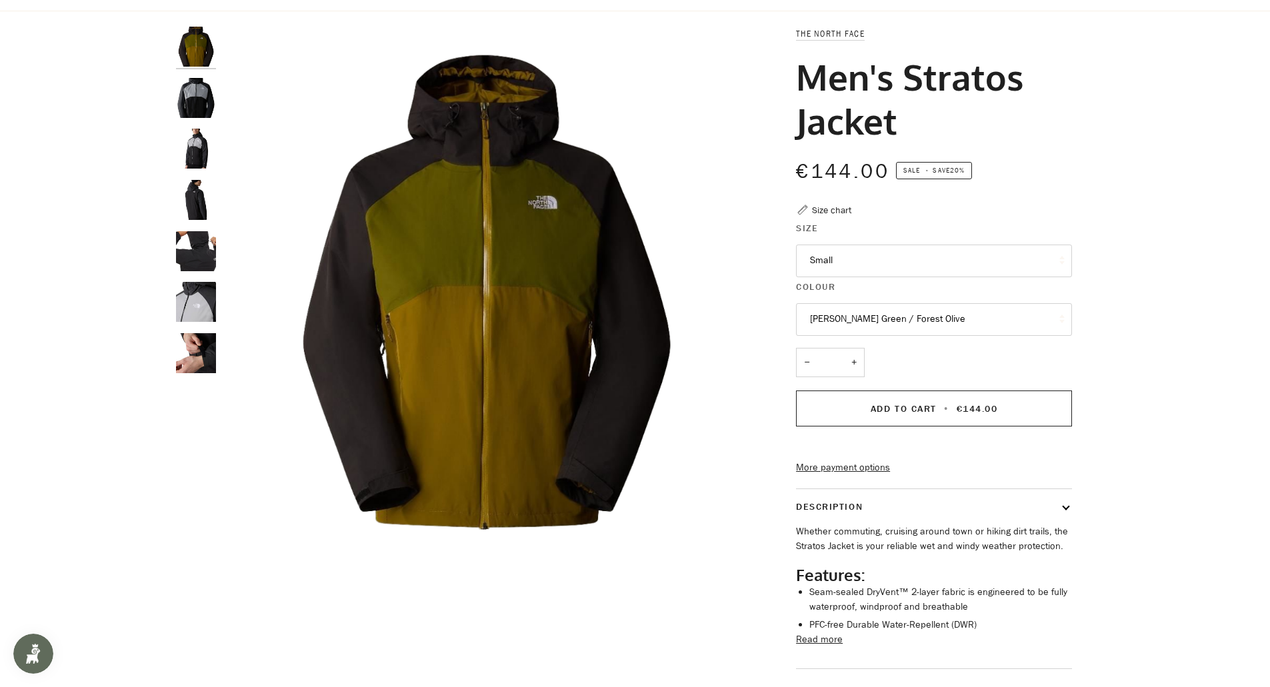
scroll to position [200, 0]
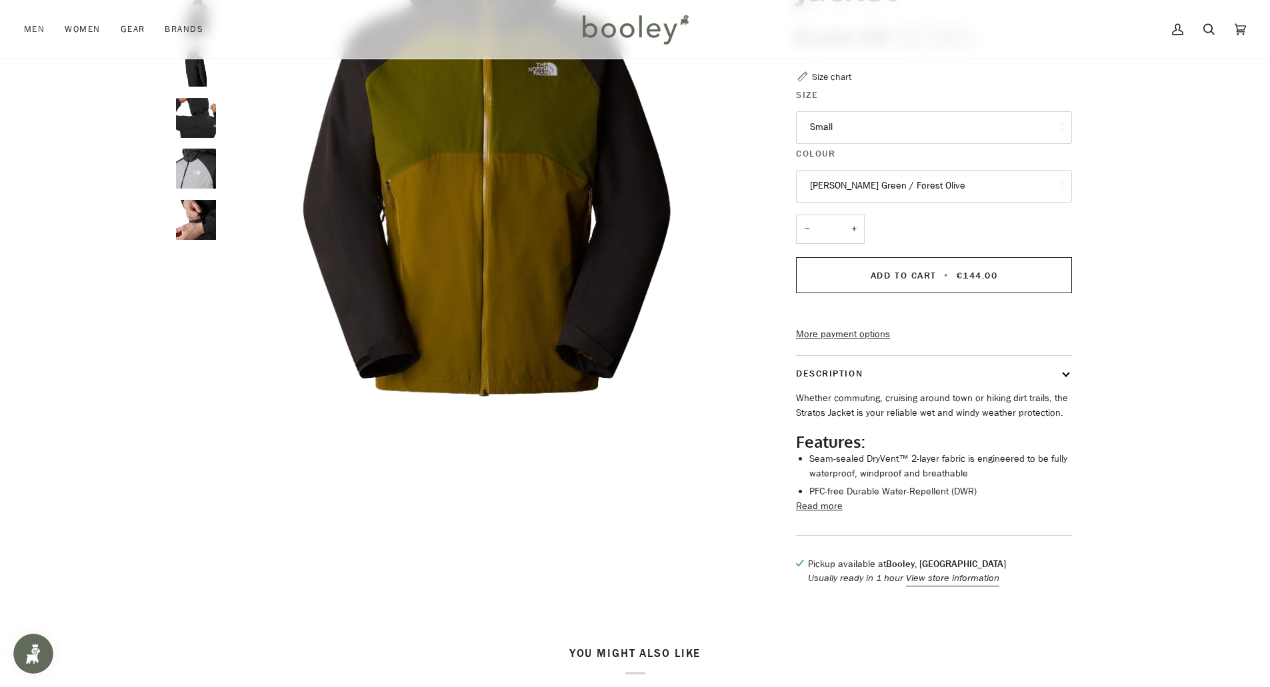
click at [828, 514] on button "Read more" at bounding box center [819, 506] width 47 height 15
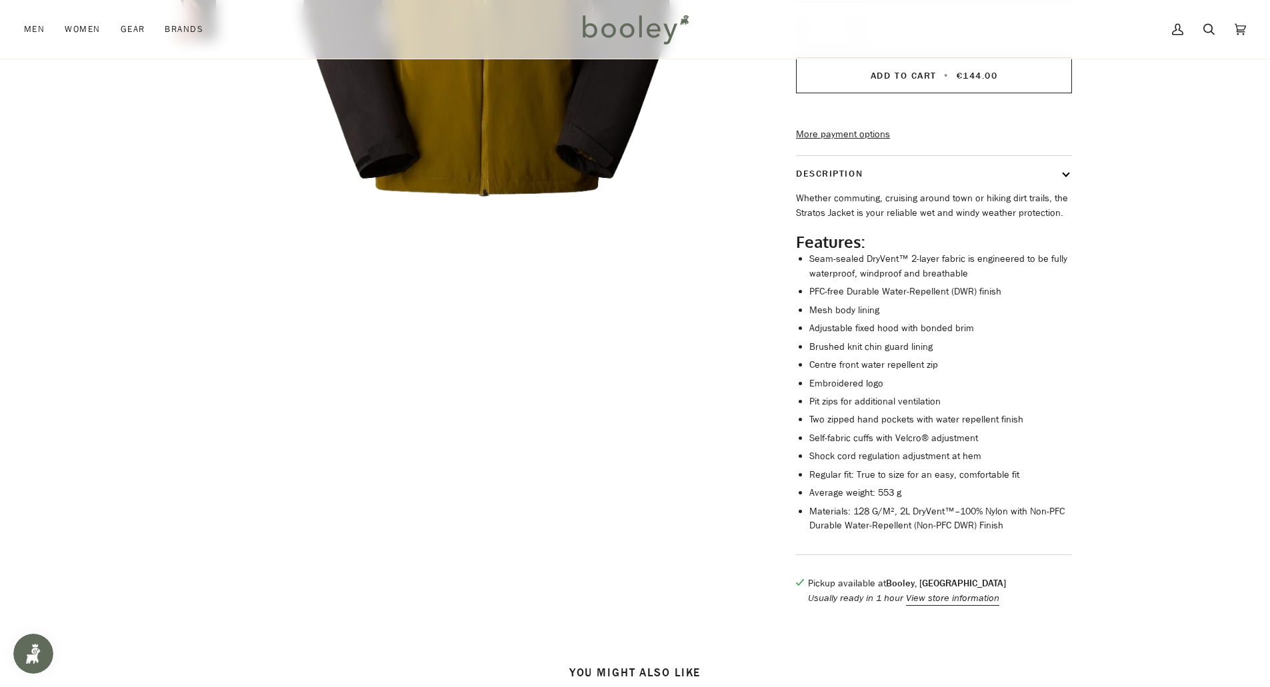
scroll to position [467, 0]
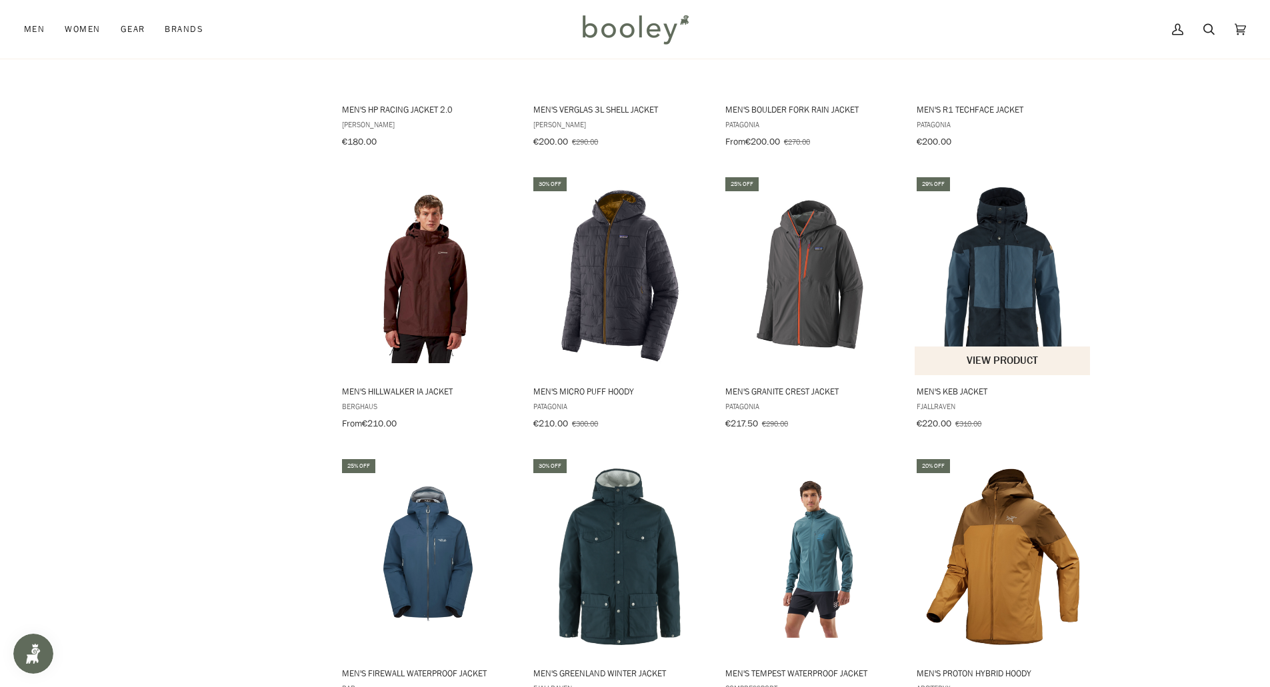
scroll to position [1995, 0]
